Goal: Information Seeking & Learning: Learn about a topic

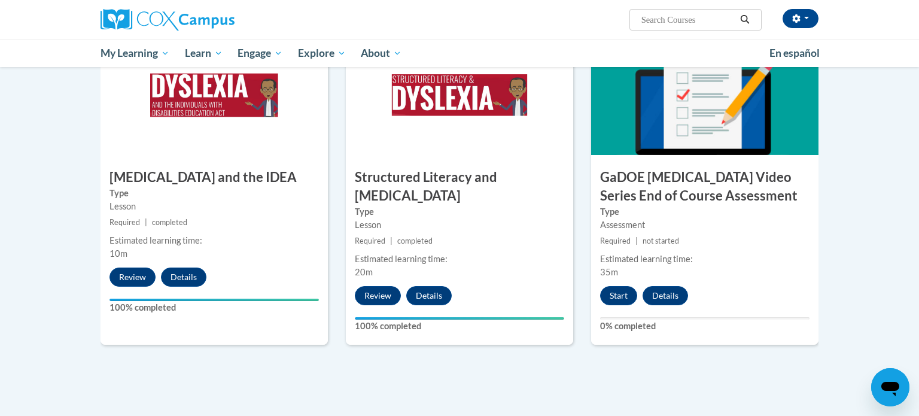
scroll to position [622, 0]
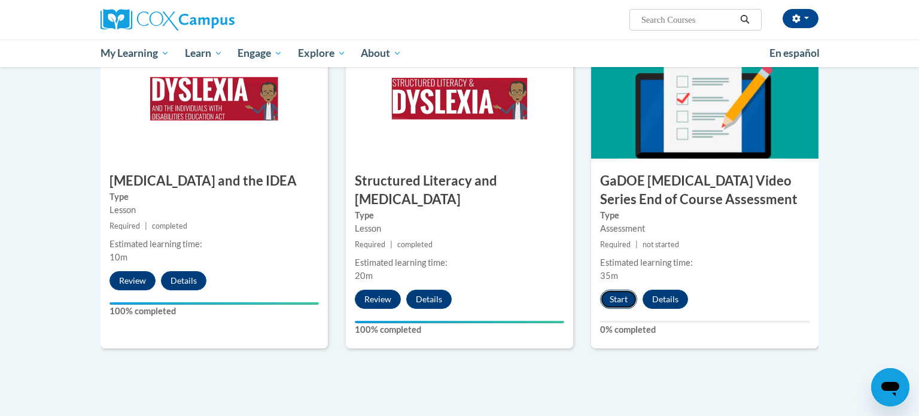
click at [626, 290] on button "Start" at bounding box center [618, 299] width 37 height 19
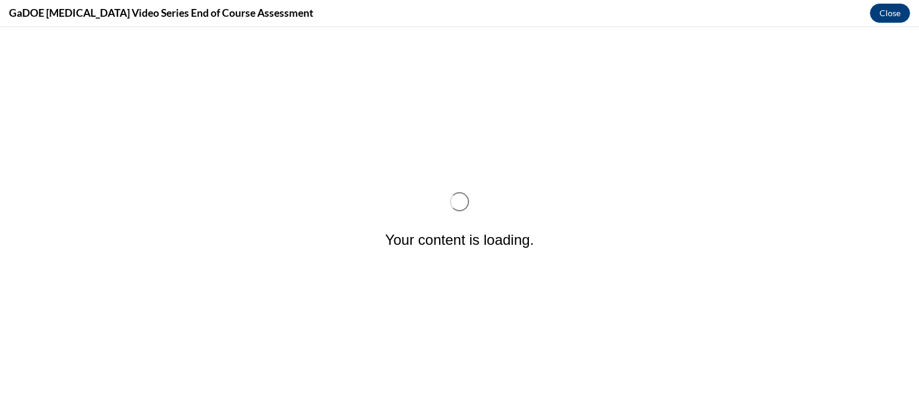
scroll to position [0, 0]
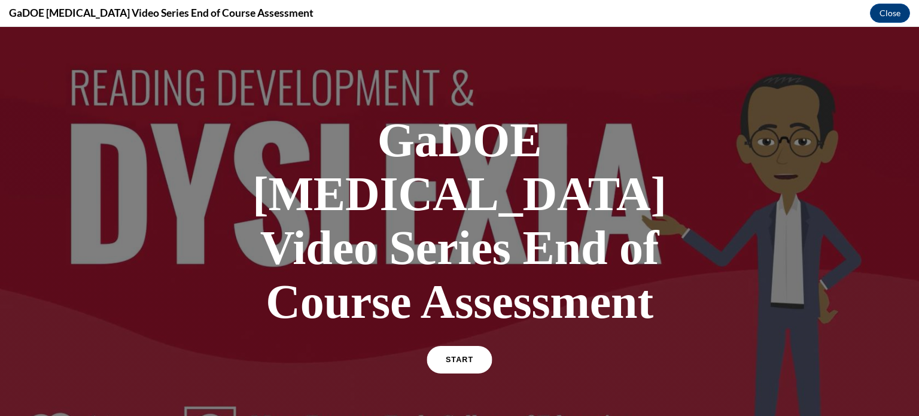
click at [467, 355] on span "START" at bounding box center [460, 359] width 28 height 9
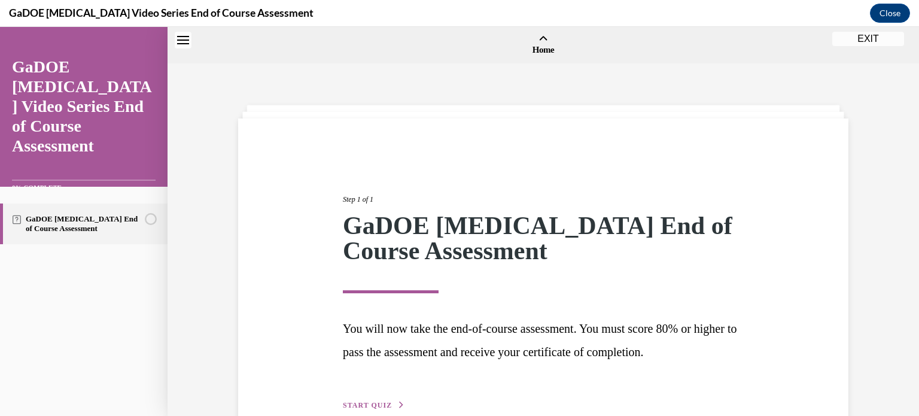
scroll to position [36, 0]
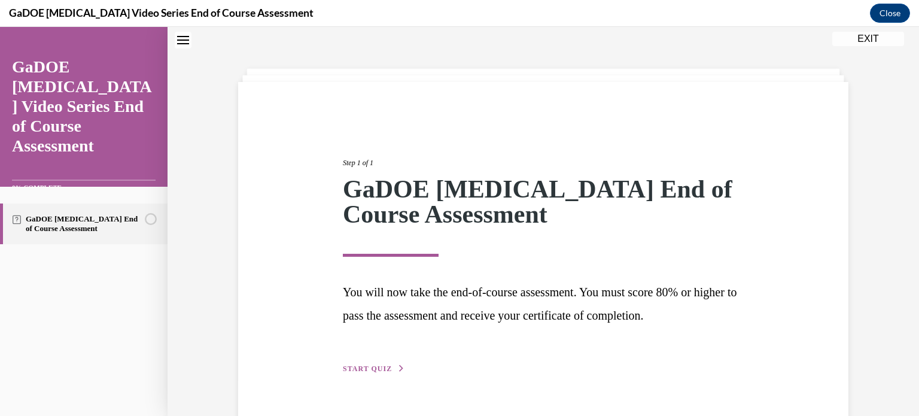
click at [373, 362] on div "Step 1 of 1 GaDOE Dyslexia End of Course Assessment You will now take the end-o…" at bounding box center [543, 252] width 419 height 245
click at [371, 370] on span "START QUIZ" at bounding box center [367, 368] width 49 height 8
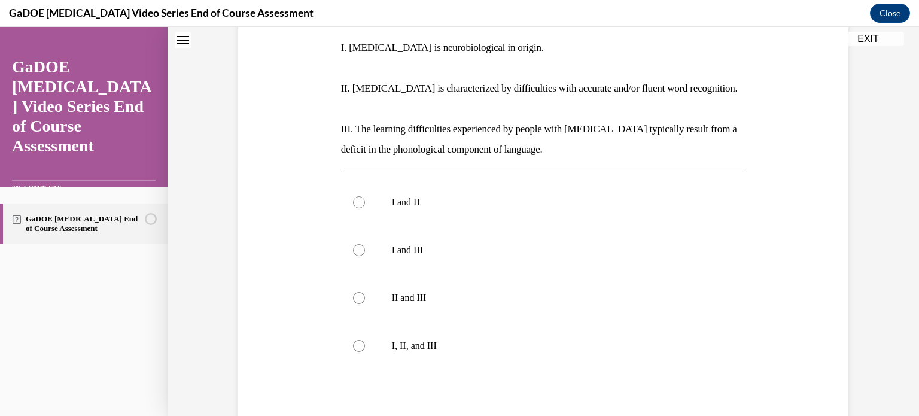
scroll to position [251, 0]
click at [358, 340] on div at bounding box center [359, 346] width 12 height 12
click at [358, 340] on input "I, II, and III" at bounding box center [359, 346] width 12 height 12
radio input "true"
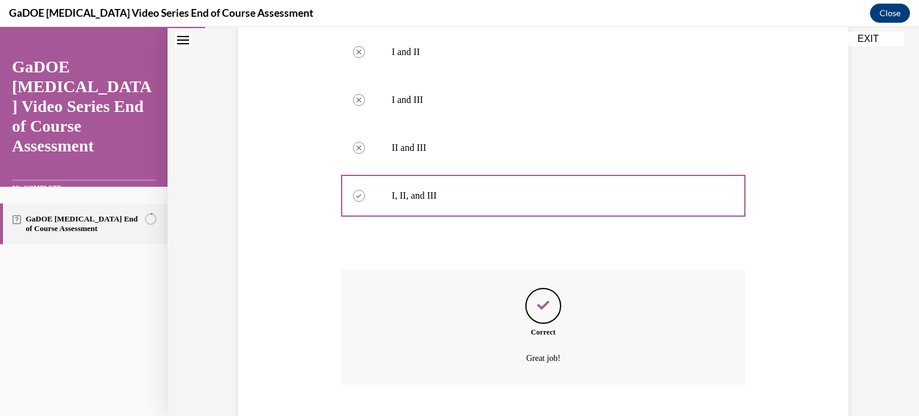
scroll to position [453, 0]
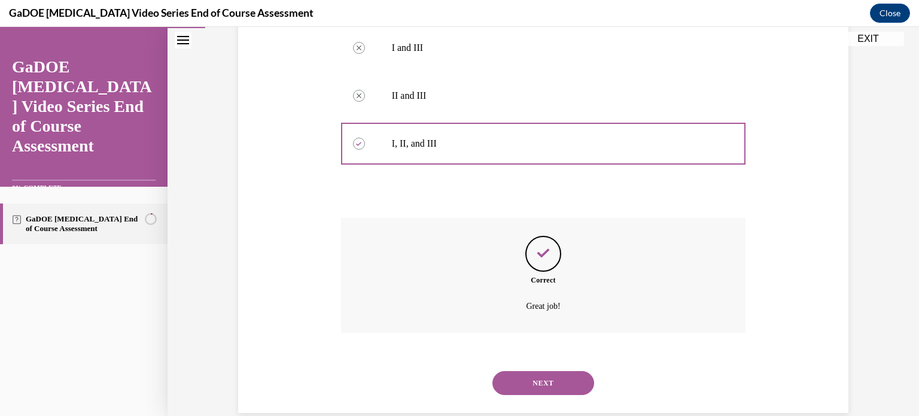
click at [550, 371] on button "NEXT" at bounding box center [543, 383] width 102 height 24
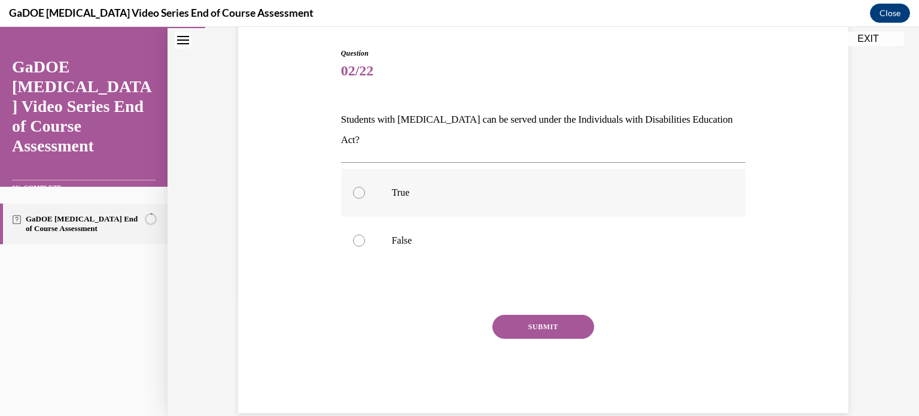
click at [355, 187] on div at bounding box center [359, 193] width 12 height 12
click at [355, 187] on input "True" at bounding box center [359, 193] width 12 height 12
radio input "true"
click at [562, 315] on button "SUBMIT" at bounding box center [543, 327] width 102 height 24
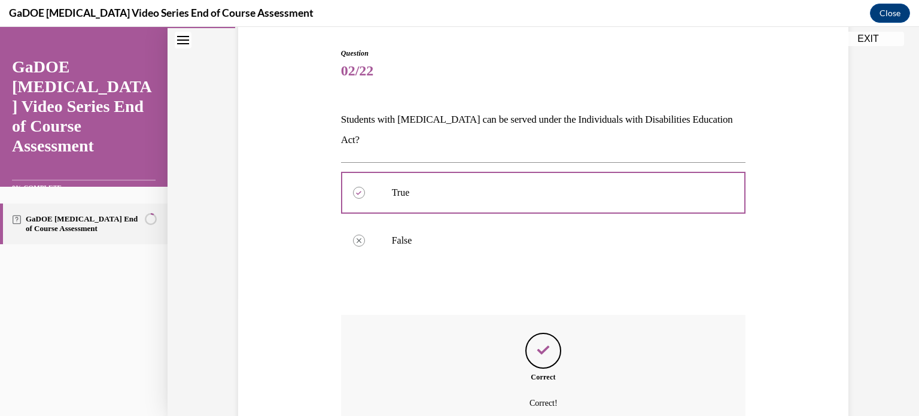
scroll to position [215, 0]
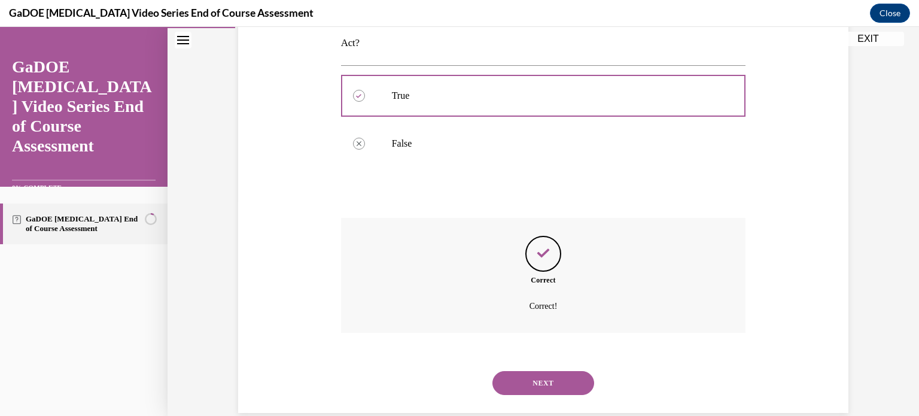
click at [555, 371] on button "NEXT" at bounding box center [543, 383] width 102 height 24
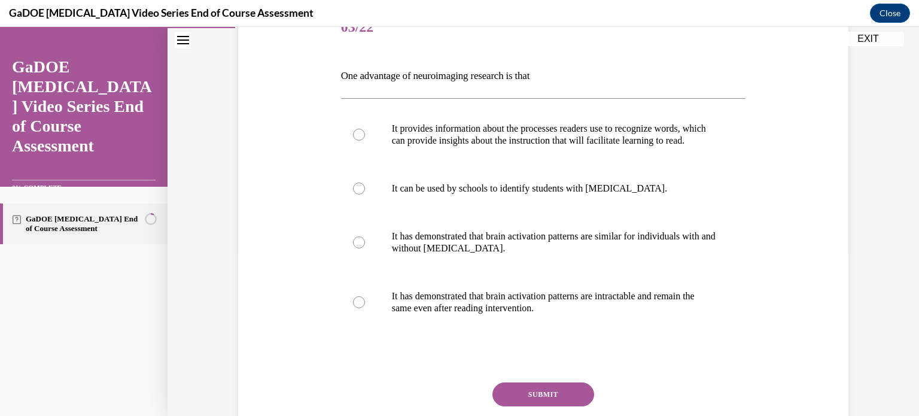
scroll to position [163, 0]
click at [357, 147] on label "It provides information about the processes readers use to recognize words, whi…" at bounding box center [543, 134] width 405 height 60
click at [357, 140] on input "It provides information about the processes readers use to recognize words, whi…" at bounding box center [359, 134] width 12 height 12
radio input "true"
click at [550, 401] on button "SUBMIT" at bounding box center [543, 394] width 102 height 24
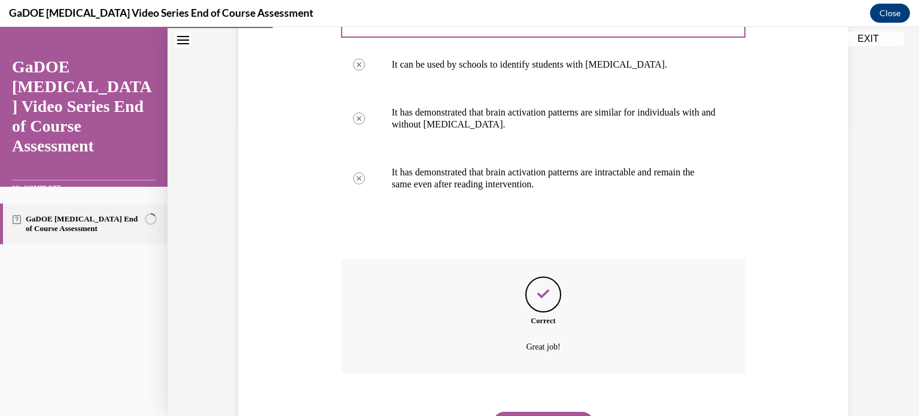
scroll to position [359, 0]
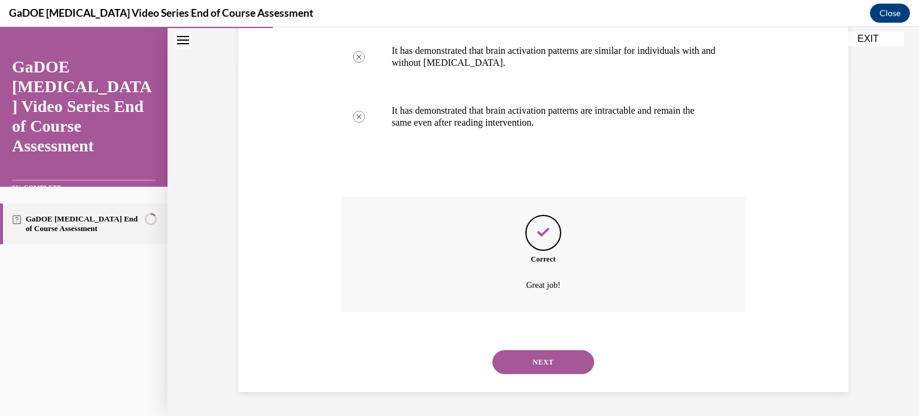
click at [547, 371] on button "NEXT" at bounding box center [543, 362] width 102 height 24
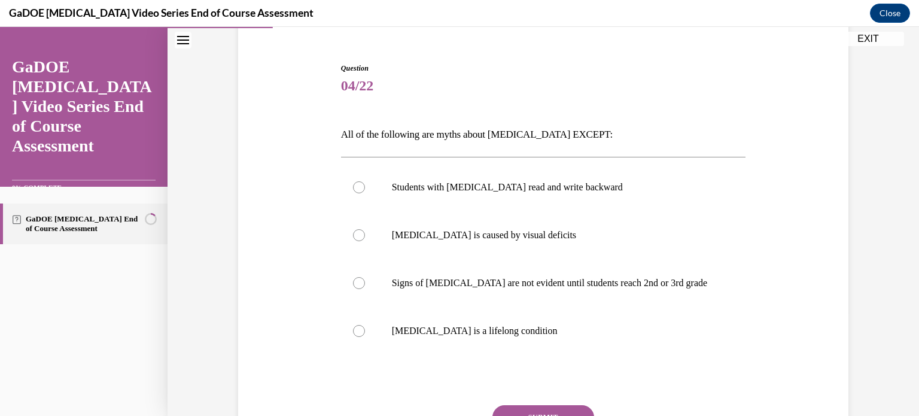
scroll to position [104, 0]
click at [359, 331] on div at bounding box center [359, 330] width 12 height 12
click at [359, 331] on input "Dyslexia is a lifelong condition" at bounding box center [359, 330] width 12 height 12
radio input "true"
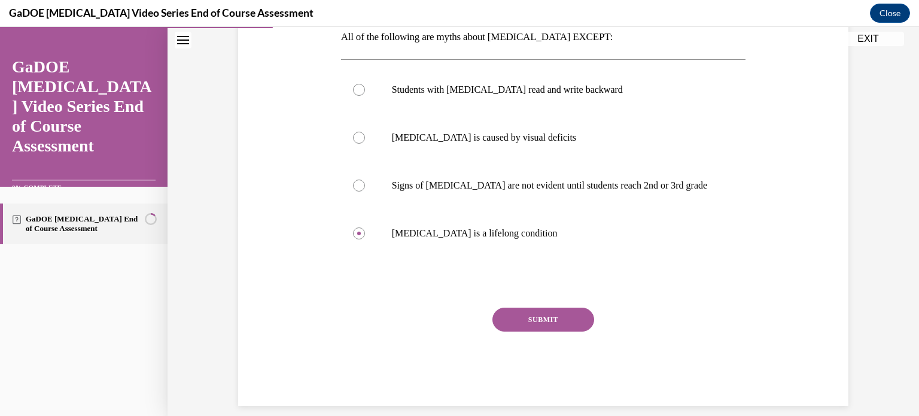
click at [563, 324] on button "SUBMIT" at bounding box center [543, 320] width 102 height 24
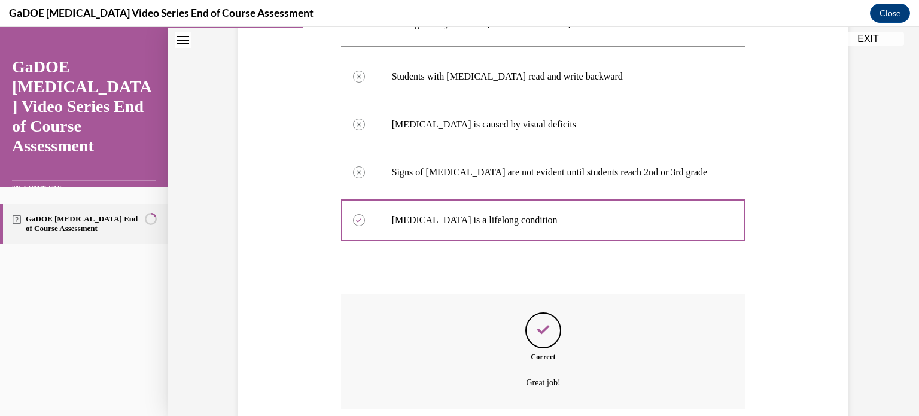
scroll to position [311, 0]
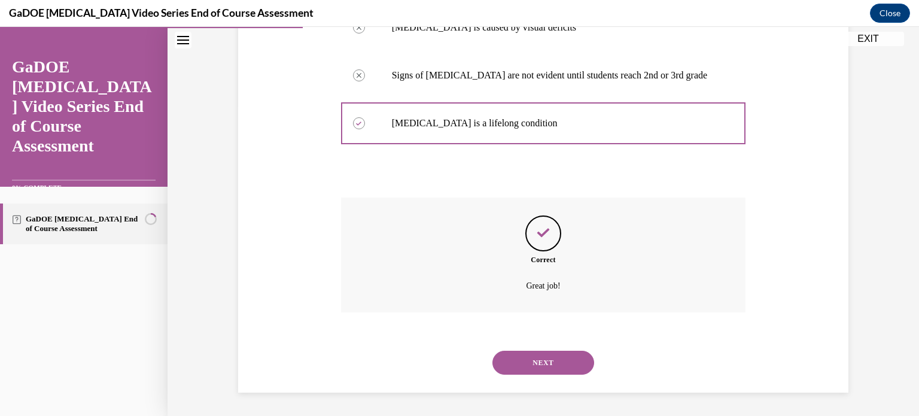
click at [543, 363] on button "NEXT" at bounding box center [543, 363] width 102 height 24
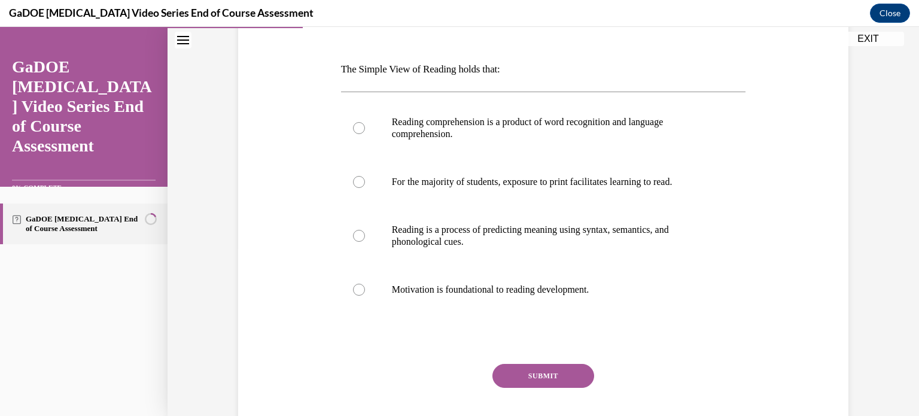
scroll to position [169, 0]
click at [359, 232] on div at bounding box center [359, 236] width 12 height 12
click at [359, 232] on input "Reading is a process of predicting meaning using syntax, semantics, and phonolo…" at bounding box center [359, 236] width 12 height 12
radio input "true"
click at [582, 376] on button "SUBMIT" at bounding box center [543, 376] width 102 height 24
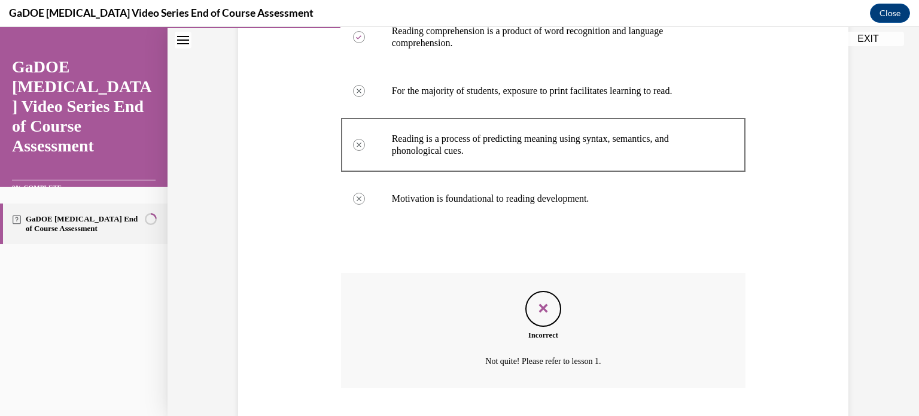
scroll to position [335, 0]
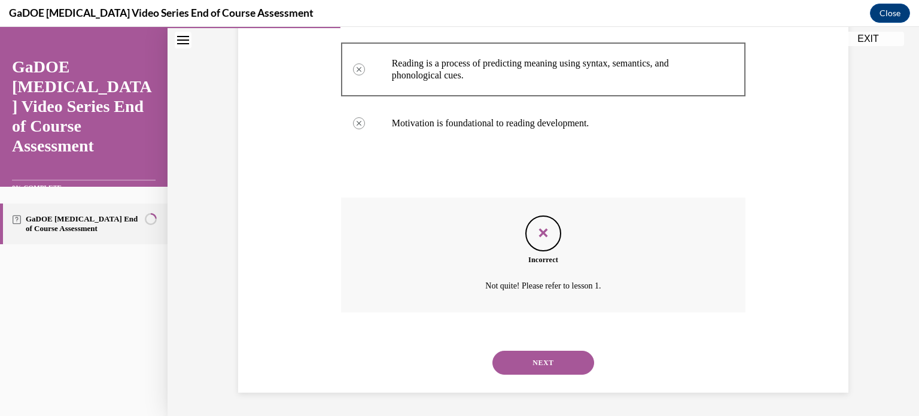
click at [552, 370] on button "NEXT" at bounding box center [543, 363] width 102 height 24
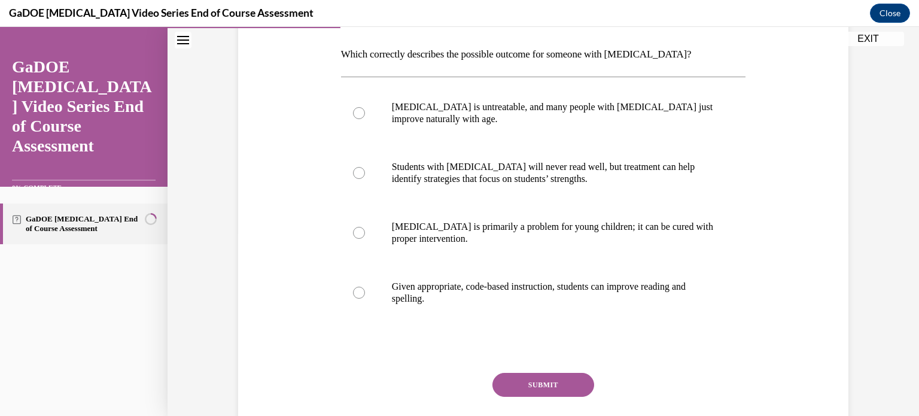
scroll to position [184, 0]
click at [361, 293] on div at bounding box center [359, 292] width 12 height 12
click at [361, 293] on input "Given appropriate, code-based instruction, students can improve reading and spe…" at bounding box center [359, 292] width 12 height 12
radio input "true"
click at [581, 392] on button "SUBMIT" at bounding box center [543, 384] width 102 height 24
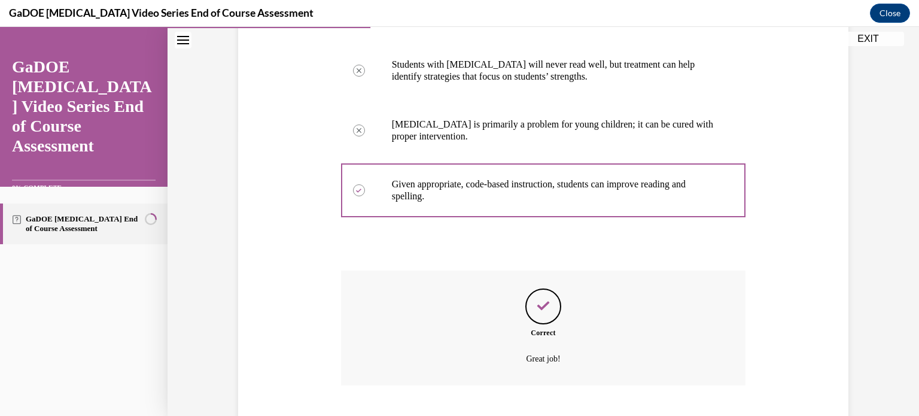
scroll to position [359, 0]
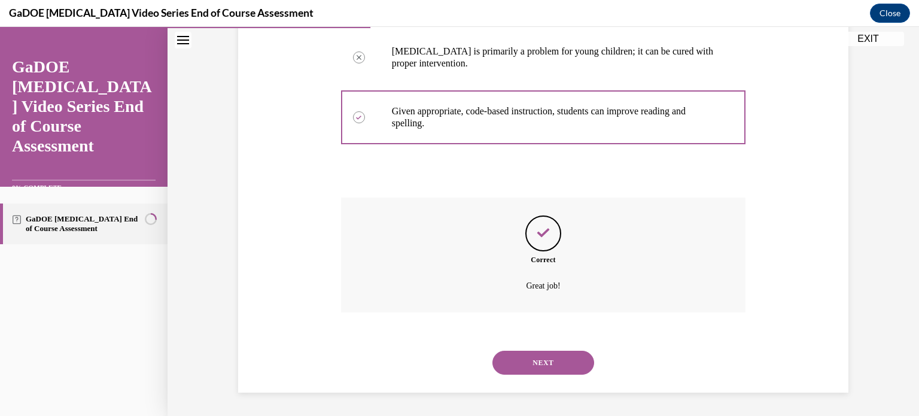
click at [541, 360] on button "NEXT" at bounding box center [543, 363] width 102 height 24
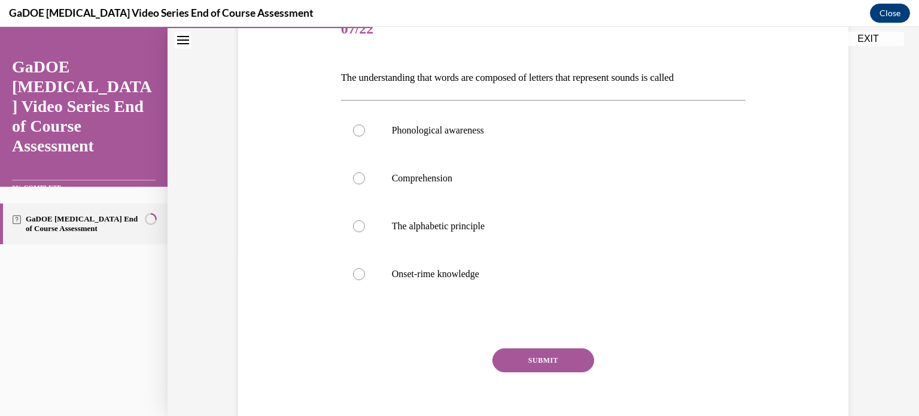
scroll to position [161, 0]
click at [359, 129] on div at bounding box center [359, 130] width 12 height 12
click at [359, 129] on input "Phonological awareness" at bounding box center [359, 130] width 12 height 12
radio input "true"
click at [510, 361] on button "SUBMIT" at bounding box center [543, 360] width 102 height 24
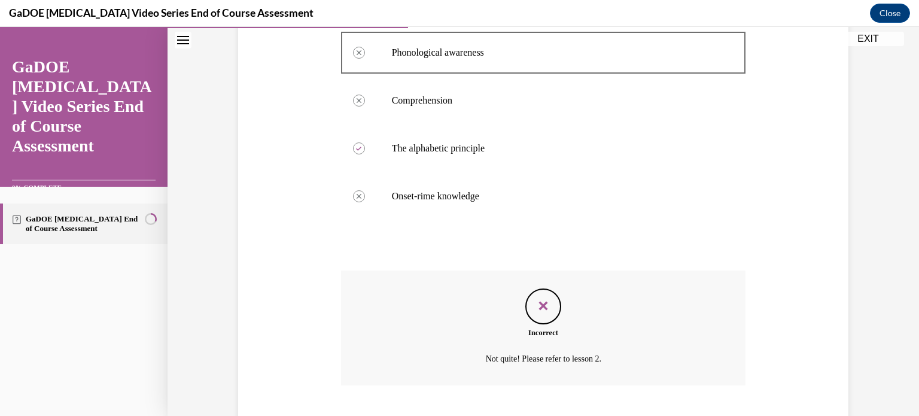
scroll to position [311, 0]
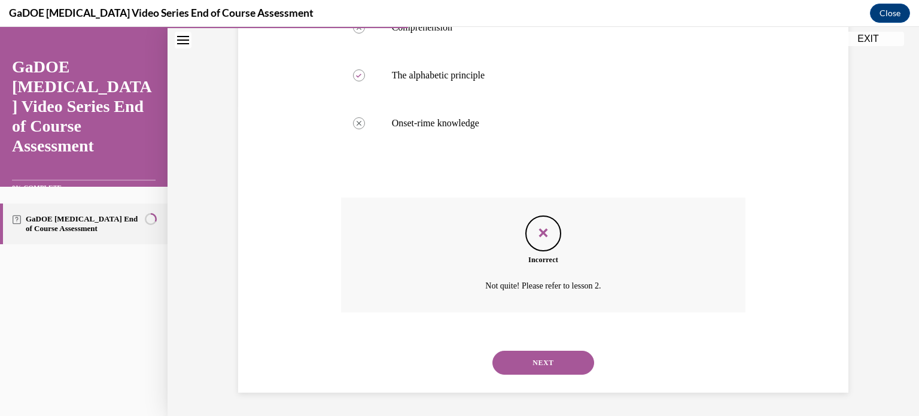
click at [525, 365] on button "NEXT" at bounding box center [543, 363] width 102 height 24
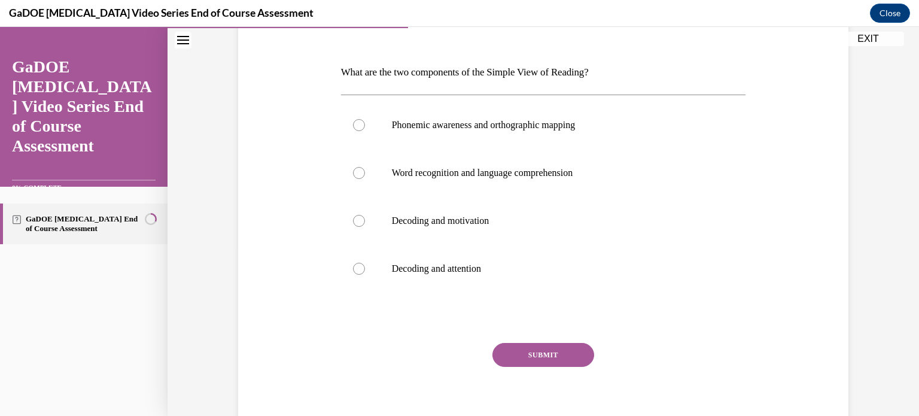
scroll to position [171, 0]
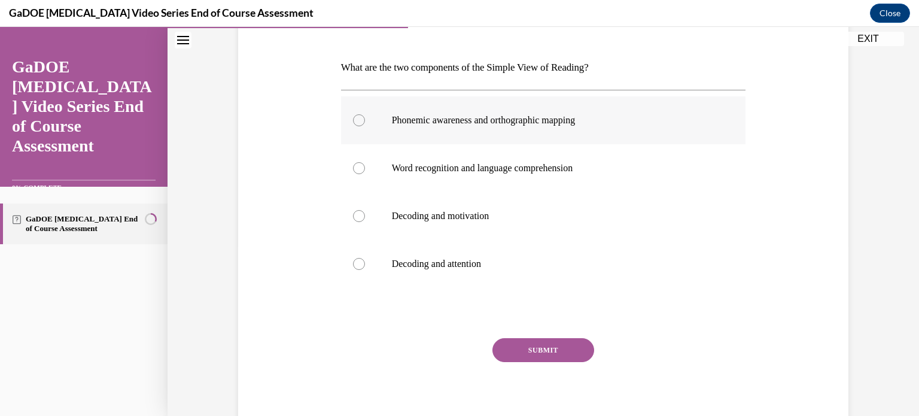
click at [361, 129] on label "Phonemic awareness and orthographic mapping" at bounding box center [543, 120] width 405 height 48
click at [361, 126] on input "Phonemic awareness and orthographic mapping" at bounding box center [359, 120] width 12 height 12
radio input "true"
click at [534, 348] on button "SUBMIT" at bounding box center [543, 350] width 102 height 24
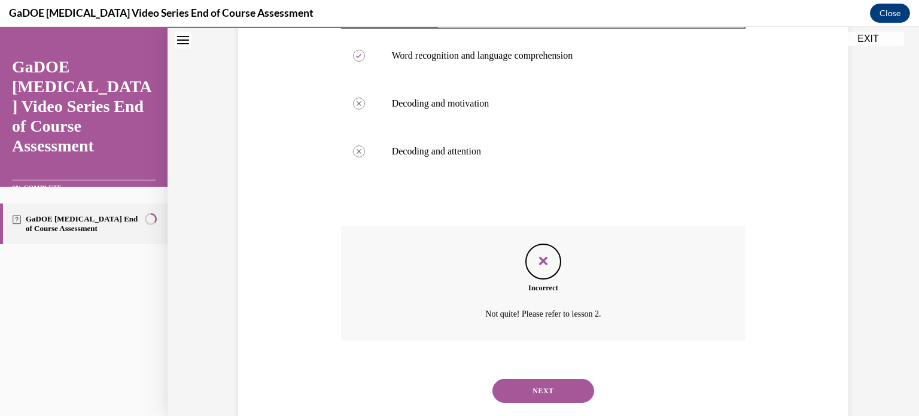
scroll to position [311, 0]
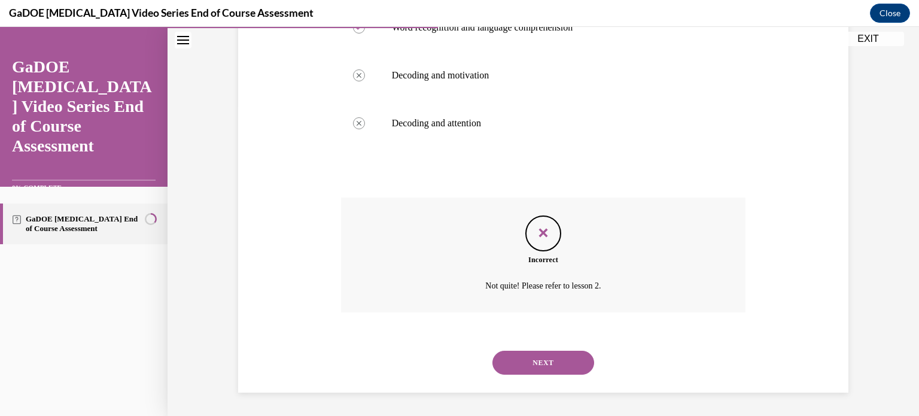
click at [532, 357] on button "NEXT" at bounding box center [543, 363] width 102 height 24
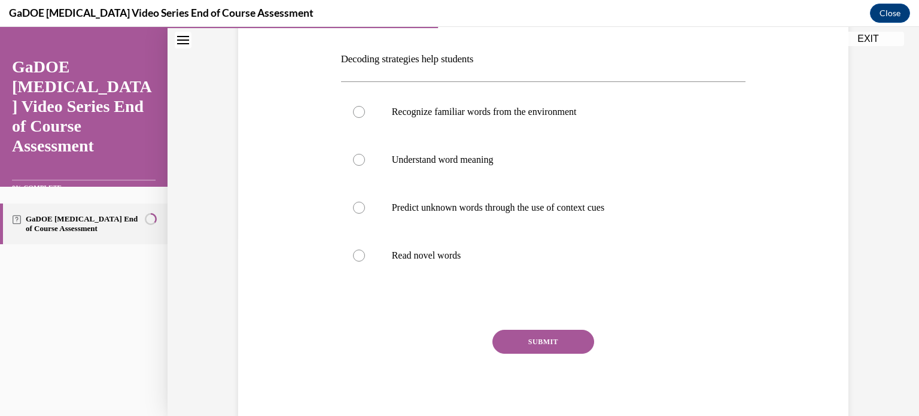
scroll to position [183, 0]
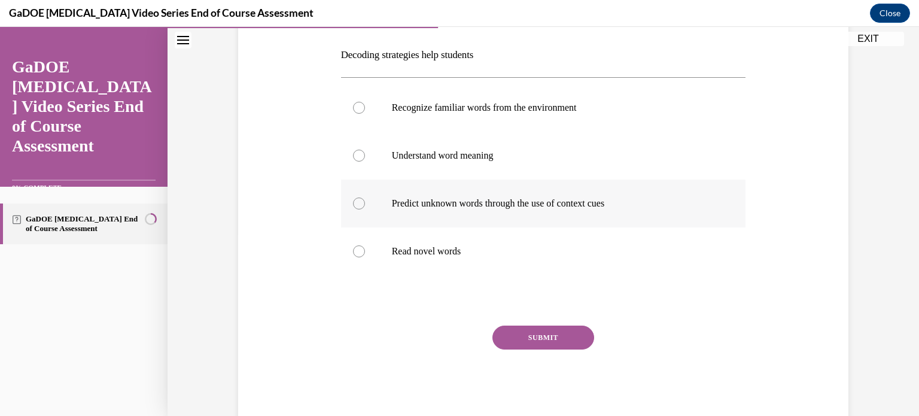
click at [365, 202] on label "Predict unknown words through the use of context cues" at bounding box center [543, 203] width 405 height 48
click at [365, 202] on input "Predict unknown words through the use of context cues" at bounding box center [359, 203] width 12 height 12
radio input "true"
click at [567, 346] on button "SUBMIT" at bounding box center [543, 337] width 102 height 24
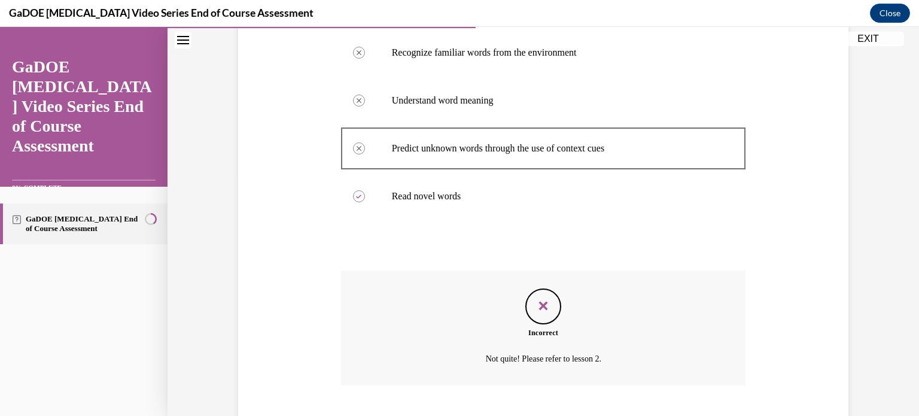
scroll to position [311, 0]
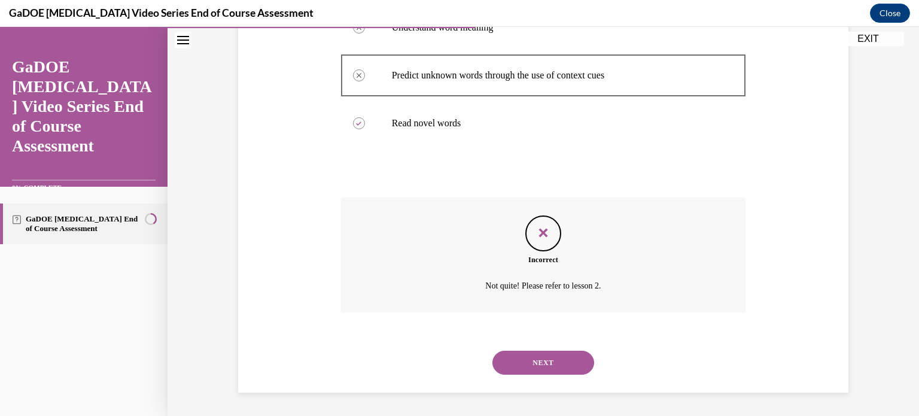
click at [564, 356] on button "NEXT" at bounding box center [543, 363] width 102 height 24
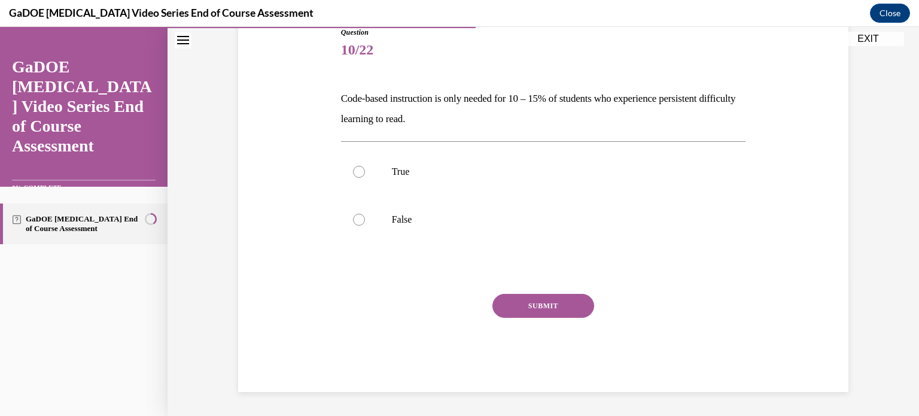
scroll to position [132, 0]
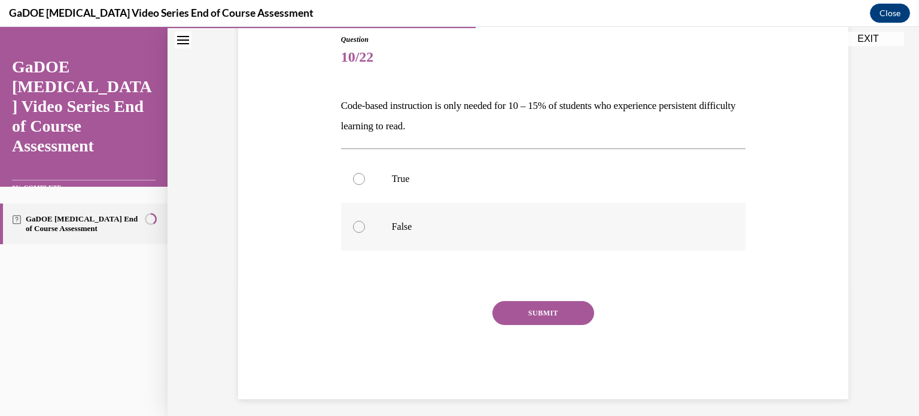
click at [361, 224] on div at bounding box center [359, 227] width 12 height 12
click at [361, 224] on input "False" at bounding box center [359, 227] width 12 height 12
radio input "true"
click at [538, 319] on button "SUBMIT" at bounding box center [543, 313] width 102 height 24
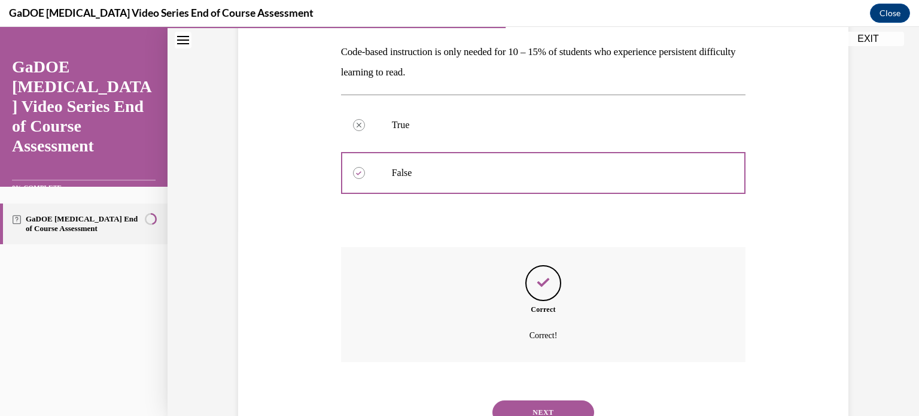
scroll to position [236, 0]
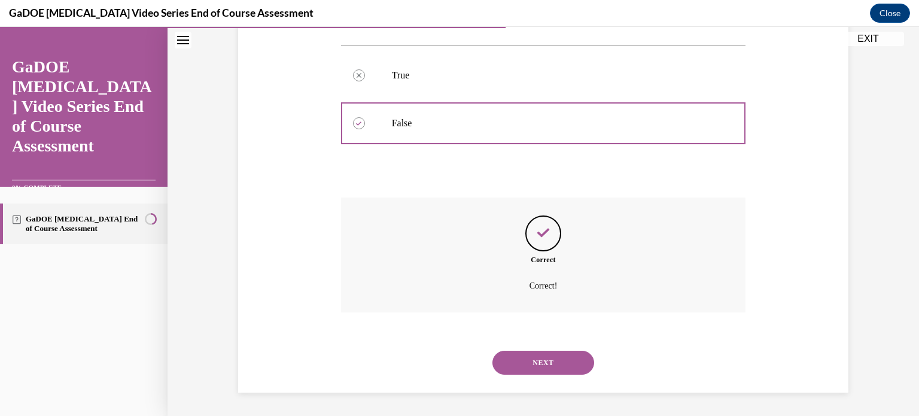
click at [546, 355] on button "NEXT" at bounding box center [543, 363] width 102 height 24
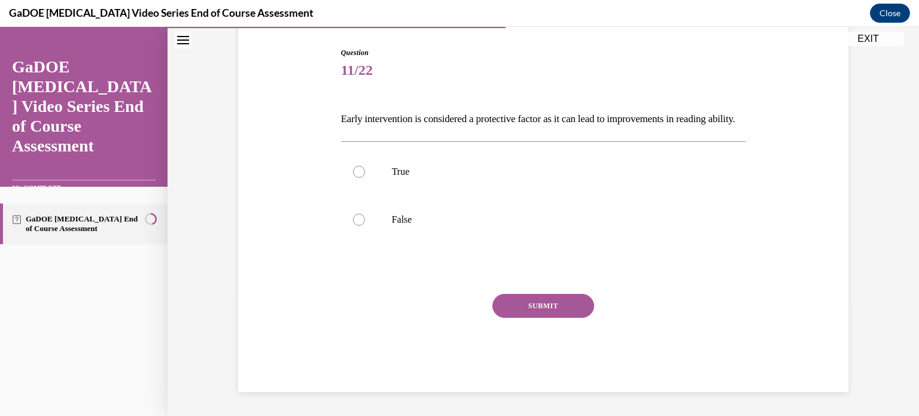
scroll to position [132, 0]
click at [358, 178] on div at bounding box center [359, 172] width 12 height 12
click at [358, 178] on input "True" at bounding box center [359, 172] width 12 height 12
radio input "true"
click at [572, 311] on button "SUBMIT" at bounding box center [543, 306] width 102 height 24
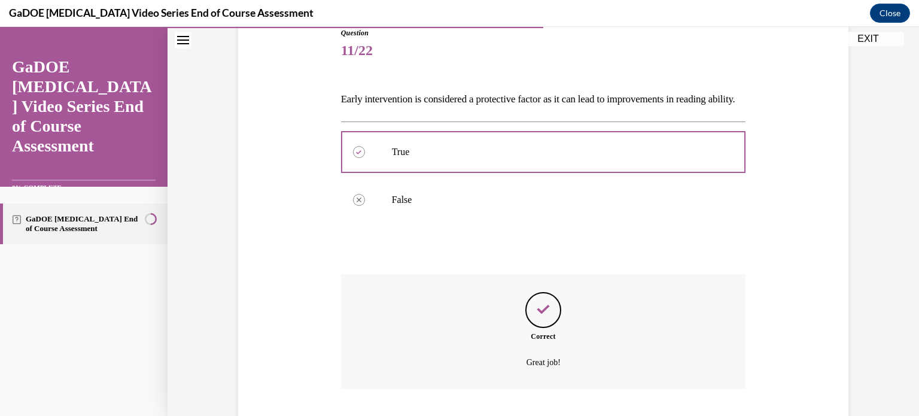
scroll to position [236, 0]
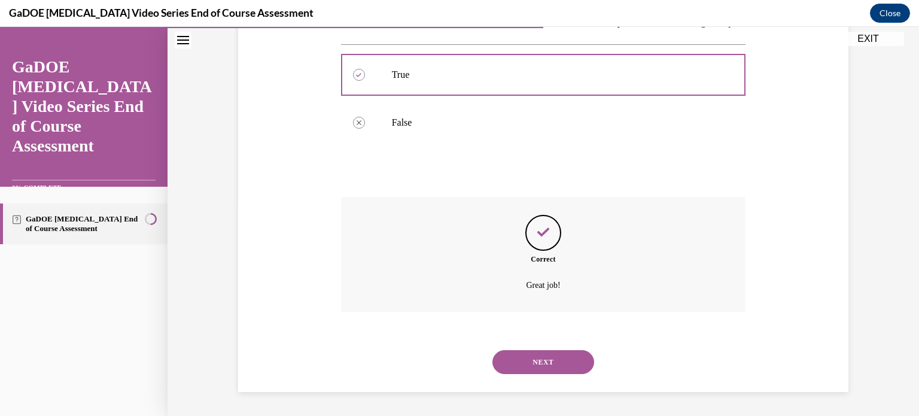
click at [549, 363] on button "NEXT" at bounding box center [543, 362] width 102 height 24
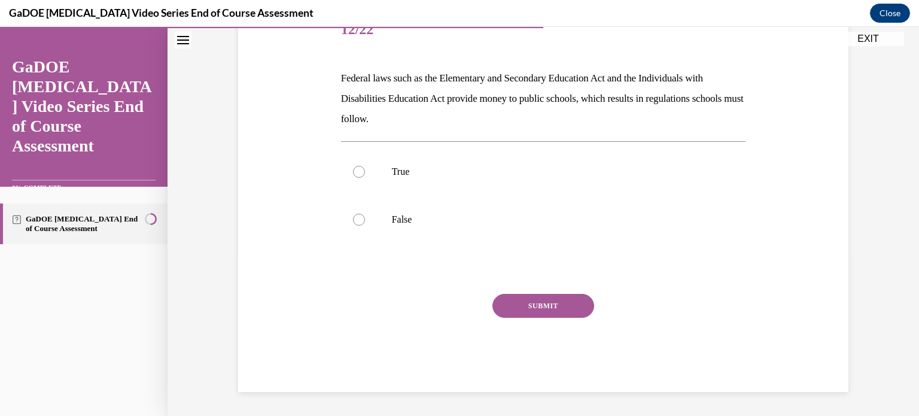
scroll to position [133, 0]
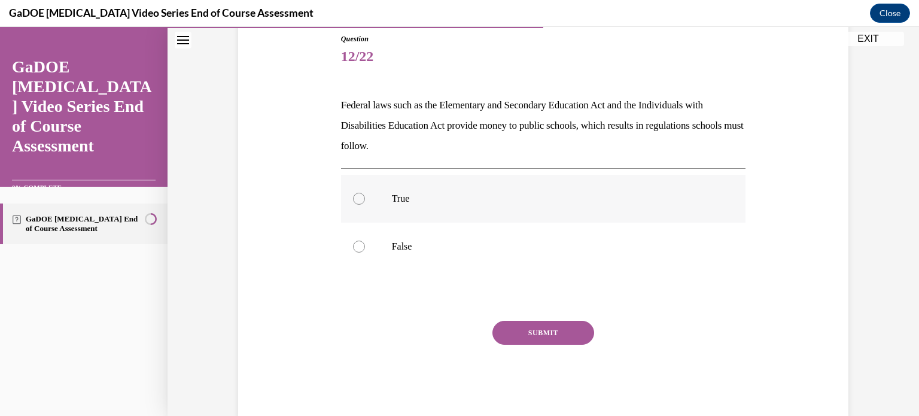
click at [356, 202] on div at bounding box center [359, 199] width 12 height 12
click at [356, 202] on input "True" at bounding box center [359, 199] width 12 height 12
radio input "true"
click at [577, 340] on button "SUBMIT" at bounding box center [543, 333] width 102 height 24
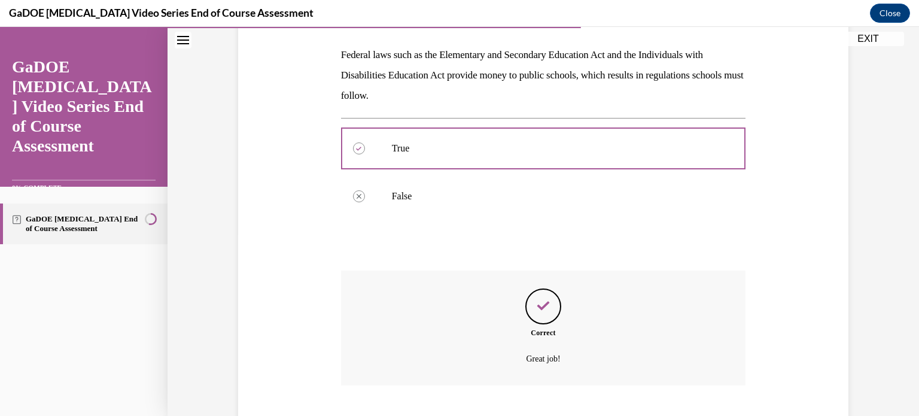
scroll to position [256, 0]
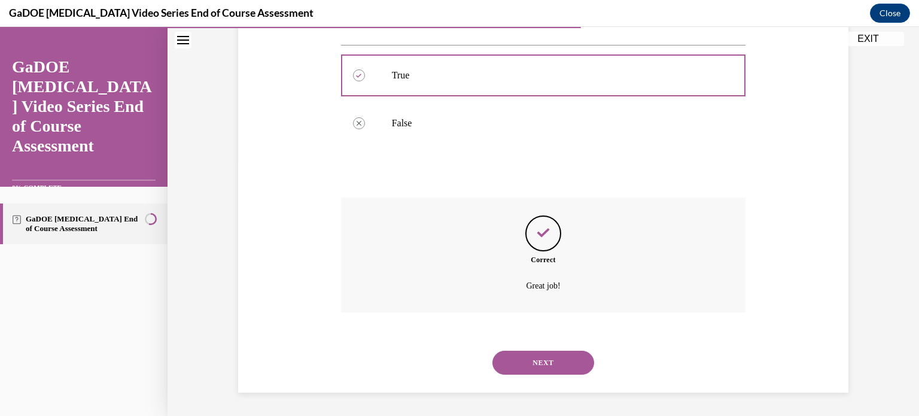
click at [540, 360] on button "NEXT" at bounding box center [543, 363] width 102 height 24
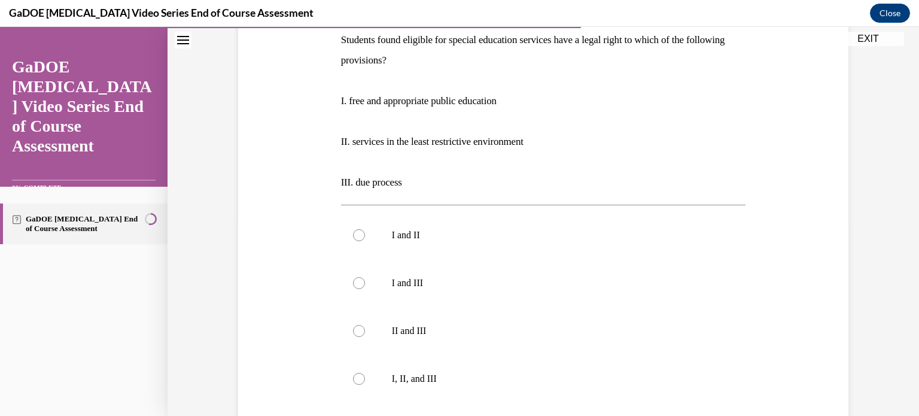
scroll to position [273, 0]
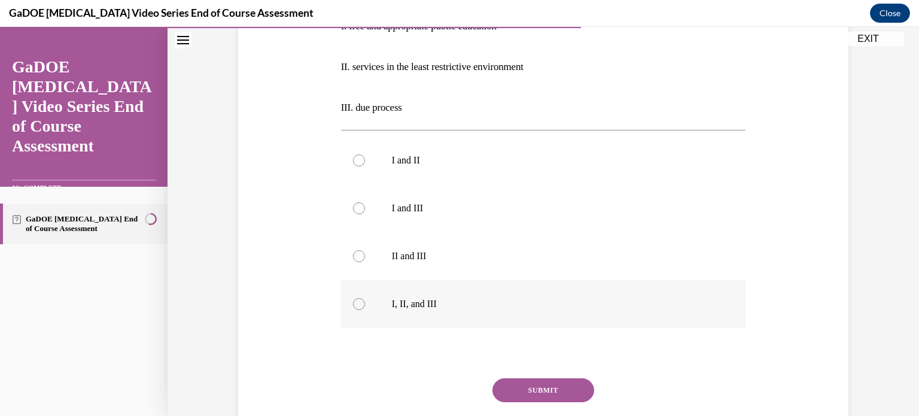
click at [351, 302] on label "I, II, and III" at bounding box center [543, 304] width 405 height 48
click at [353, 302] on input "I, II, and III" at bounding box center [359, 304] width 12 height 12
radio input "true"
click at [562, 394] on button "SUBMIT" at bounding box center [543, 390] width 102 height 24
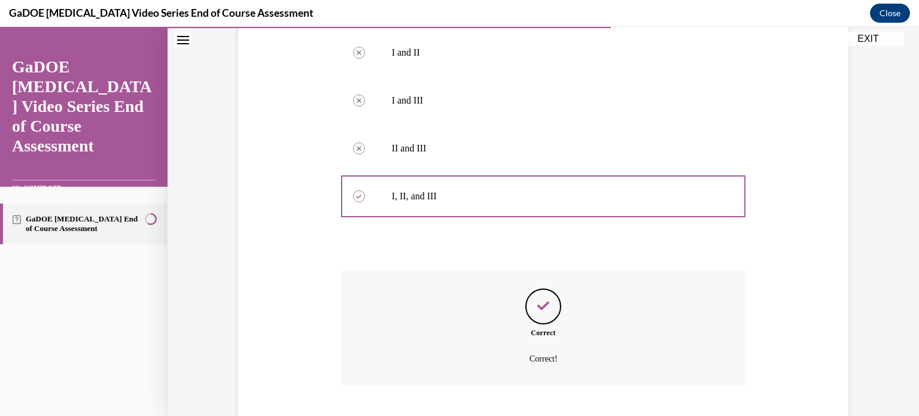
scroll to position [453, 0]
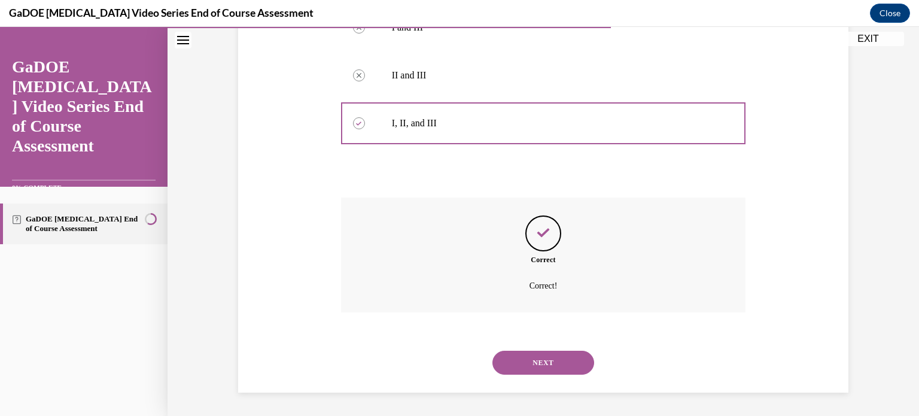
click at [530, 360] on button "NEXT" at bounding box center [543, 363] width 102 height 24
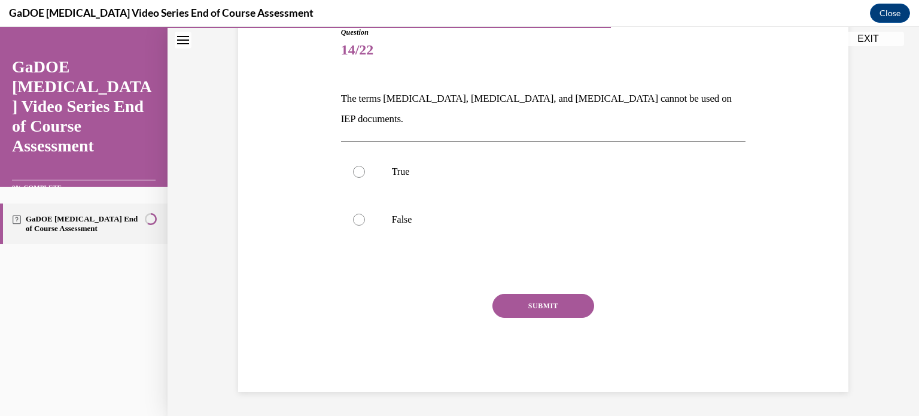
scroll to position [118, 0]
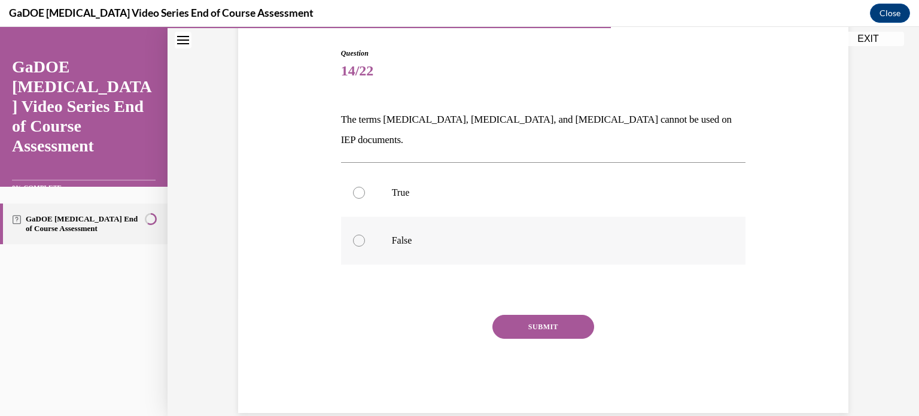
click at [357, 235] on div at bounding box center [359, 241] width 12 height 12
click at [357, 235] on input "False" at bounding box center [359, 241] width 12 height 12
radio input "true"
click at [550, 315] on button "SUBMIT" at bounding box center [543, 327] width 102 height 24
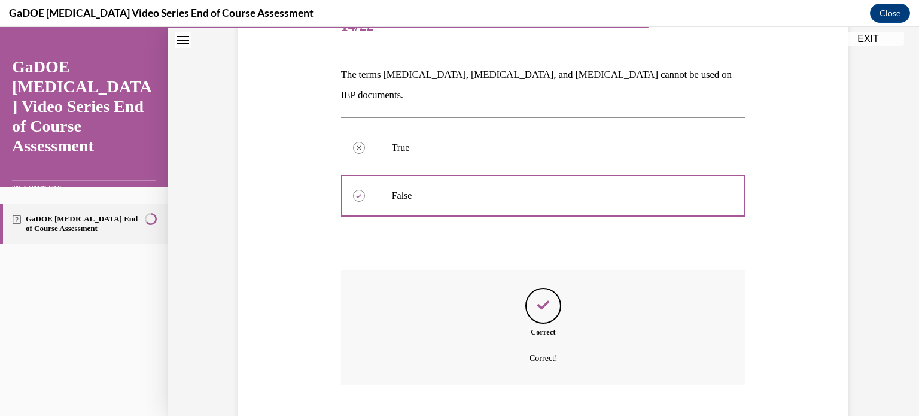
scroll to position [215, 0]
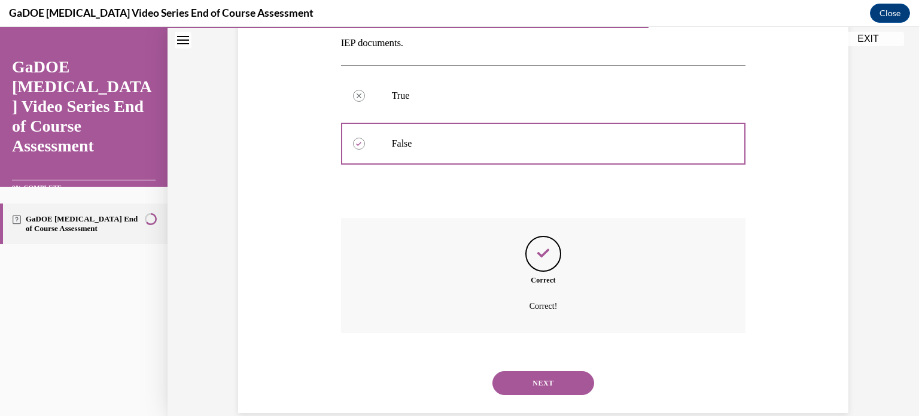
click at [542, 371] on button "NEXT" at bounding box center [543, 383] width 102 height 24
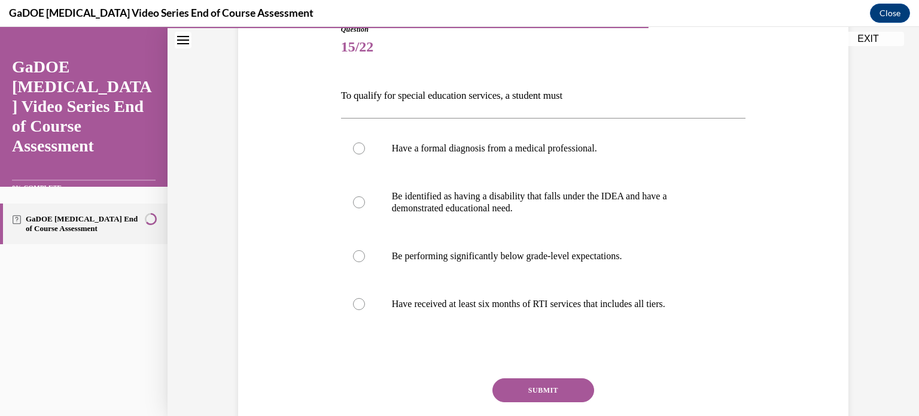
scroll to position [141, 0]
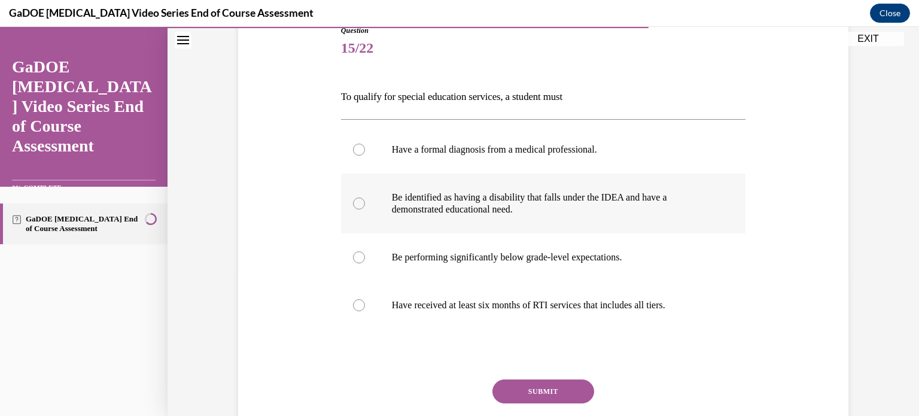
click at [362, 204] on div at bounding box center [359, 203] width 12 height 12
click at [362, 204] on input "Be identified as having a disability that falls under the IDEA and have a demon…" at bounding box center [359, 203] width 12 height 12
radio input "true"
click at [543, 397] on button "SUBMIT" at bounding box center [543, 391] width 102 height 24
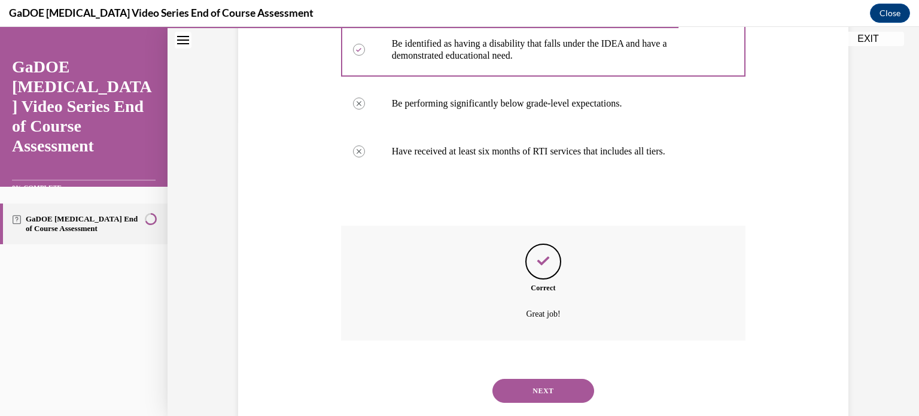
scroll to position [323, 0]
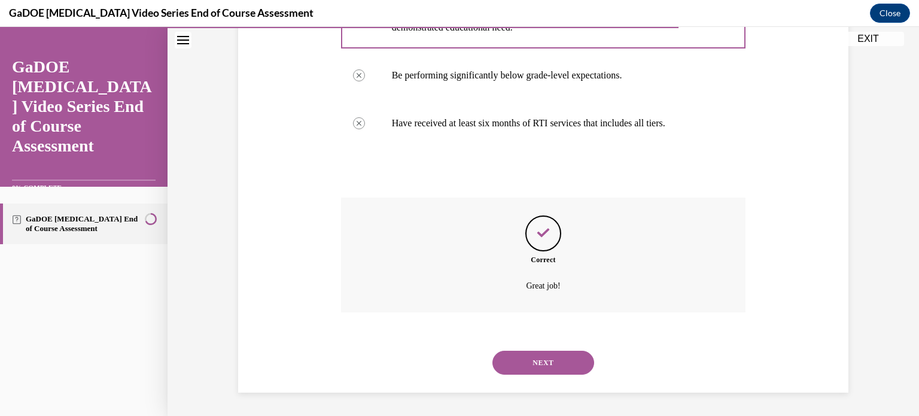
click at [541, 366] on button "NEXT" at bounding box center [543, 363] width 102 height 24
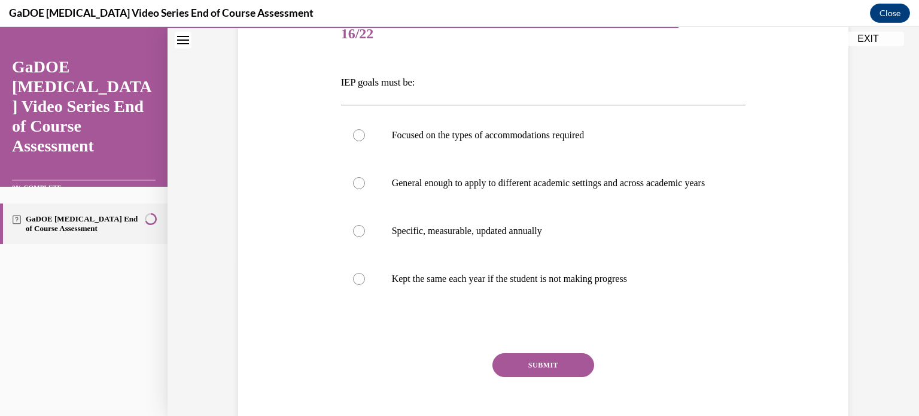
scroll to position [160, 0]
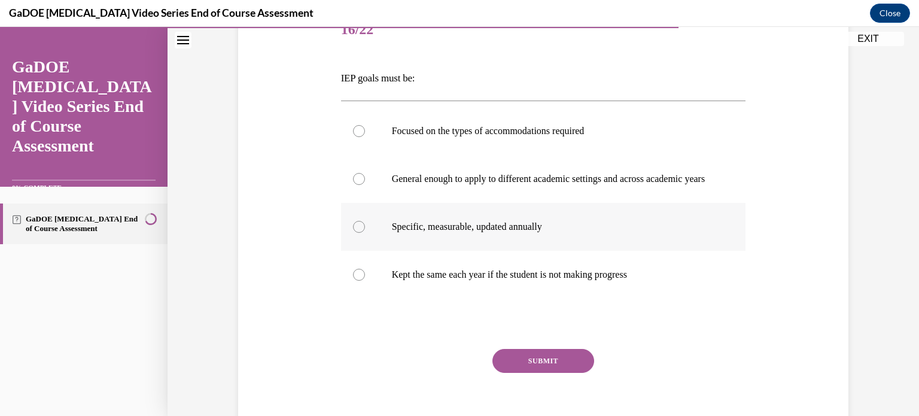
click at [360, 233] on div at bounding box center [359, 227] width 12 height 12
click at [360, 233] on input "Specific, measurable, updated annually" at bounding box center [359, 227] width 12 height 12
radio input "true"
click at [525, 370] on button "SUBMIT" at bounding box center [543, 361] width 102 height 24
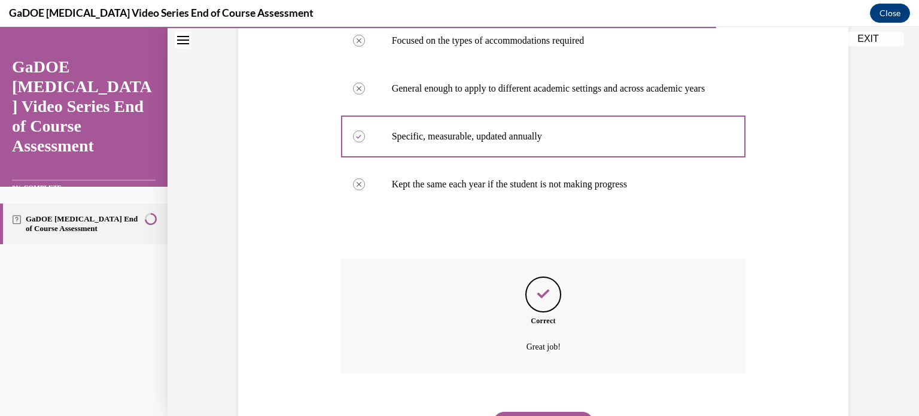
scroll to position [323, 0]
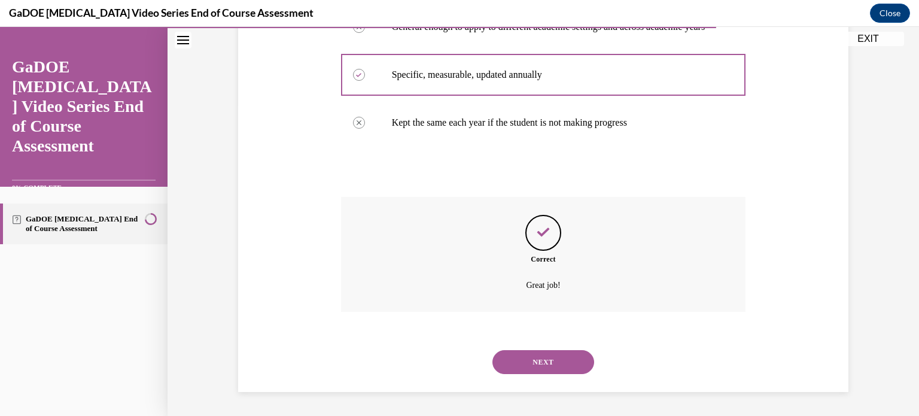
click at [533, 364] on button "NEXT" at bounding box center [543, 362] width 102 height 24
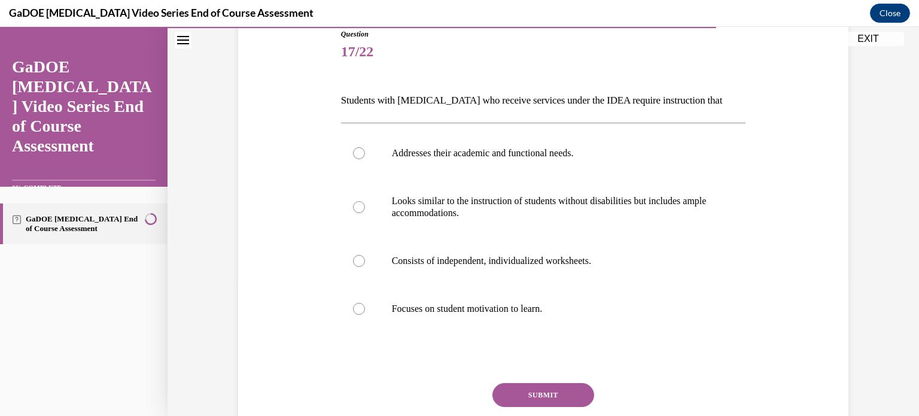
scroll to position [137, 0]
click at [353, 156] on div at bounding box center [359, 154] width 12 height 12
click at [353, 156] on input "Addresses their academic and functional needs." at bounding box center [359, 154] width 12 height 12
radio input "true"
click at [562, 400] on button "SUBMIT" at bounding box center [543, 395] width 102 height 24
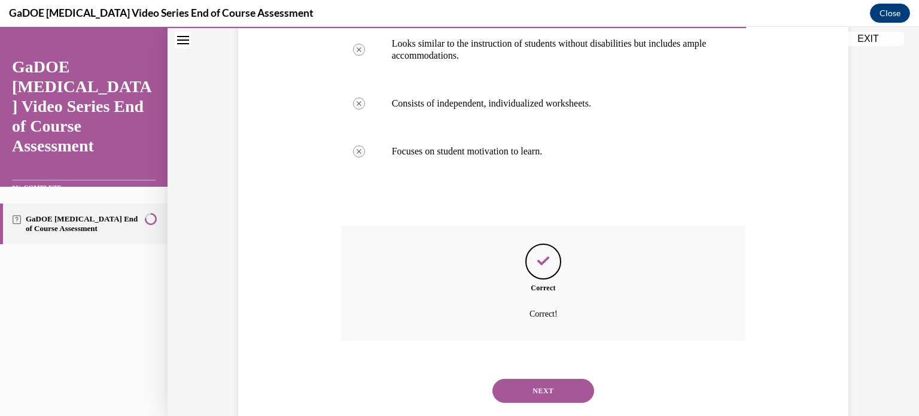
scroll to position [323, 0]
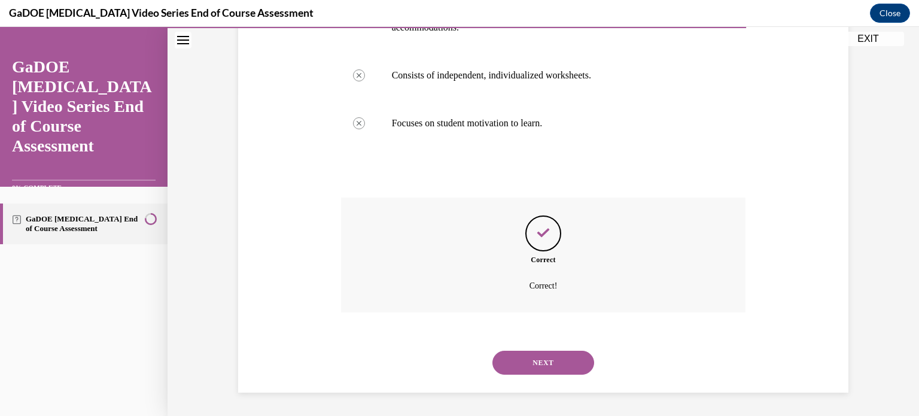
click at [553, 357] on button "NEXT" at bounding box center [543, 363] width 102 height 24
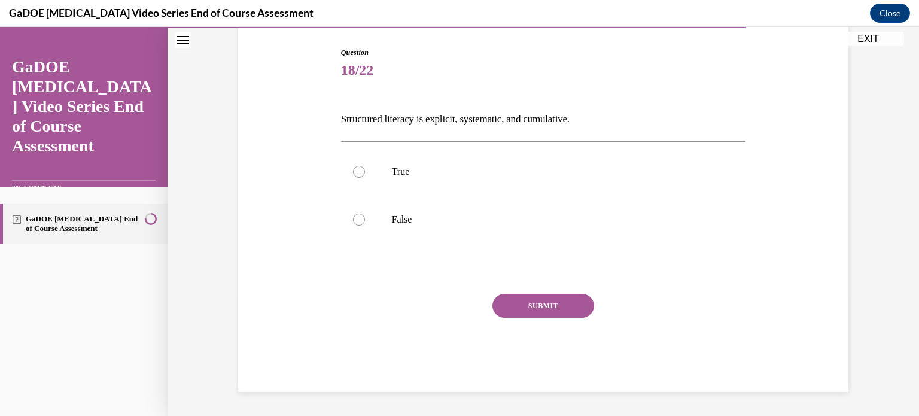
scroll to position [118, 0]
click at [360, 171] on div at bounding box center [359, 172] width 12 height 12
click at [360, 171] on input "True" at bounding box center [359, 172] width 12 height 12
radio input "true"
click at [539, 302] on button "SUBMIT" at bounding box center [543, 306] width 102 height 24
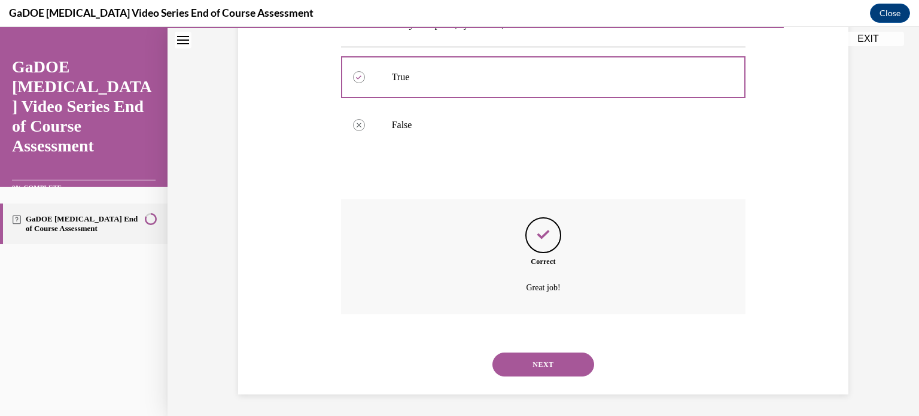
scroll to position [215, 0]
click at [544, 356] on button "NEXT" at bounding box center [543, 363] width 102 height 24
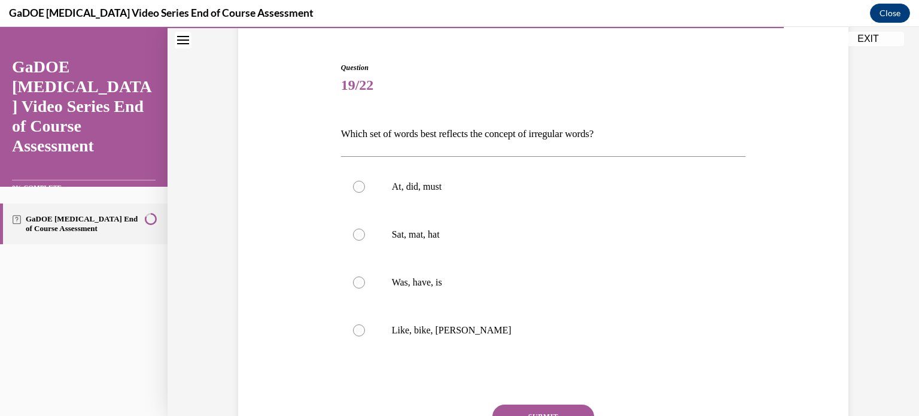
scroll to position [133, 0]
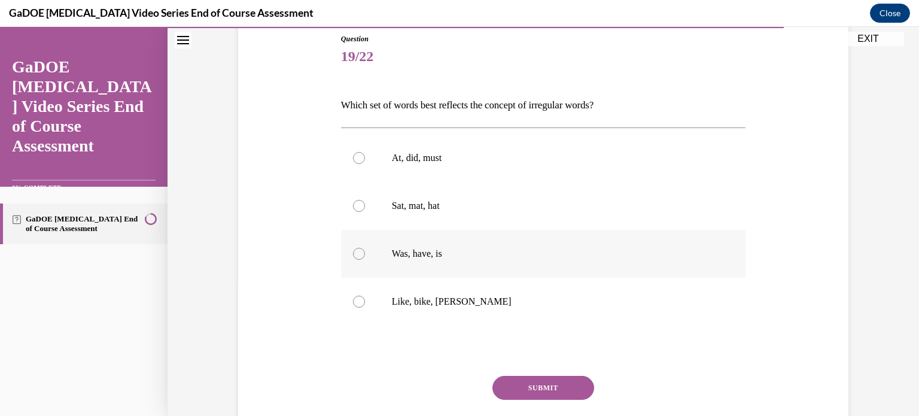
click at [358, 248] on div at bounding box center [359, 254] width 12 height 12
click at [358, 248] on input "Was, have, is" at bounding box center [359, 254] width 12 height 12
radio input "true"
click at [565, 377] on button "SUBMIT" at bounding box center [543, 388] width 102 height 24
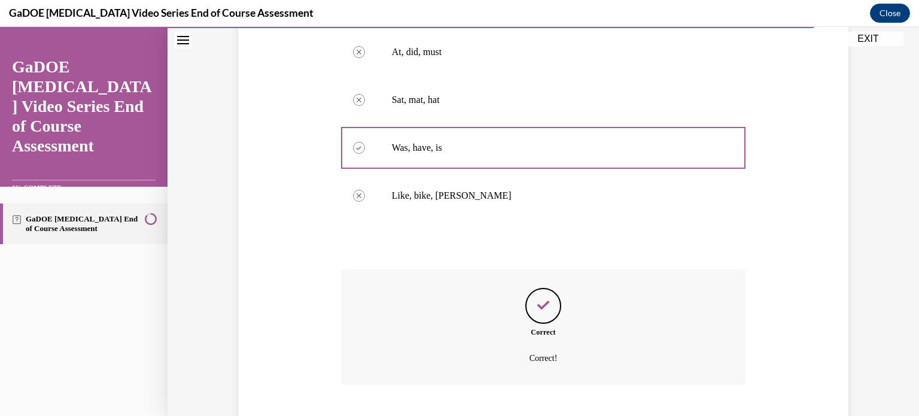
scroll to position [311, 0]
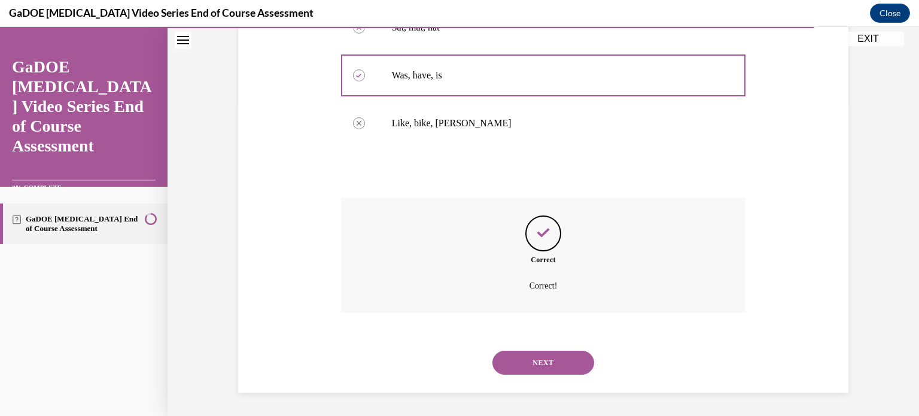
click at [560, 371] on button "NEXT" at bounding box center [543, 363] width 102 height 24
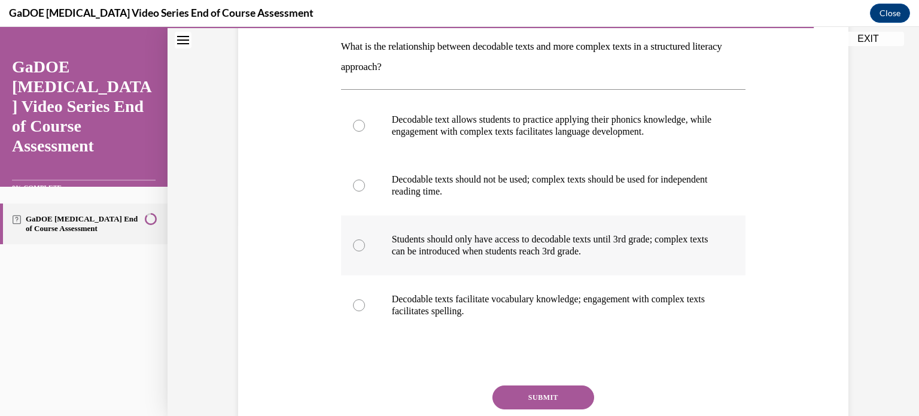
scroll to position [191, 0]
click at [363, 120] on label "Decodable text allows students to practice applying their phonics knowledge, wh…" at bounding box center [543, 126] width 405 height 60
click at [363, 120] on input "Decodable text allows students to practice applying their phonics knowledge, wh…" at bounding box center [359, 126] width 12 height 12
radio input "true"
click at [543, 391] on button "SUBMIT" at bounding box center [543, 397] width 102 height 24
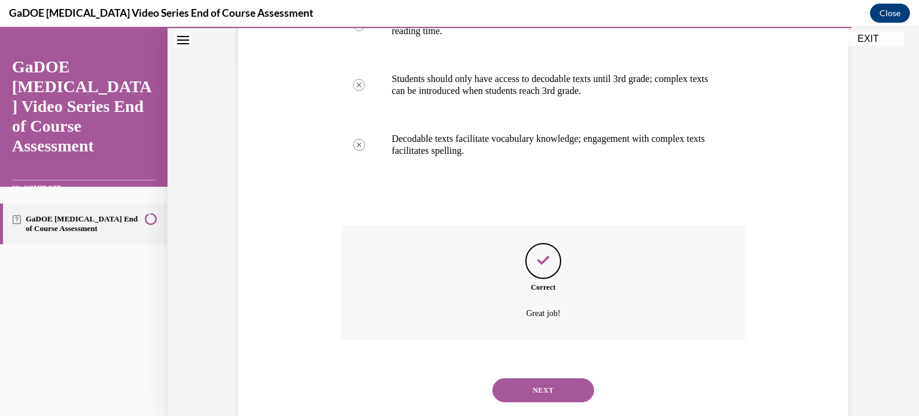
scroll to position [379, 0]
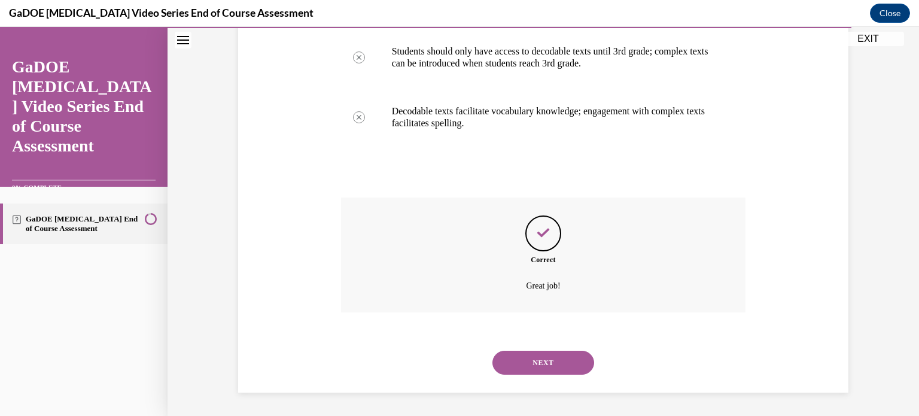
click at [539, 363] on button "NEXT" at bounding box center [543, 363] width 102 height 24
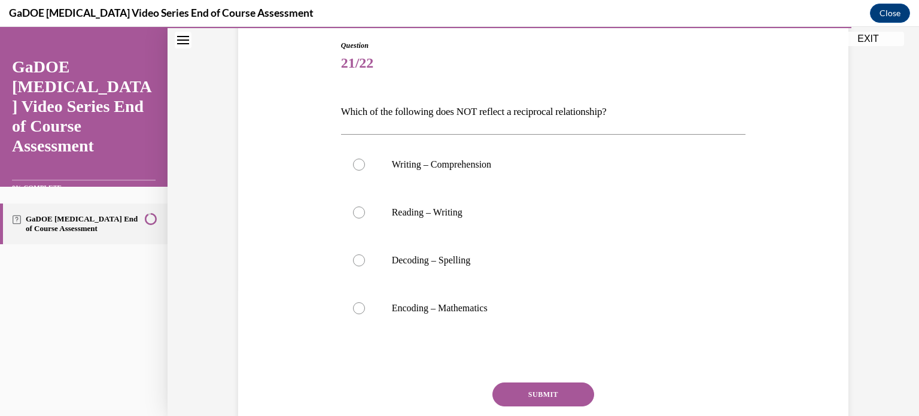
scroll to position [132, 0]
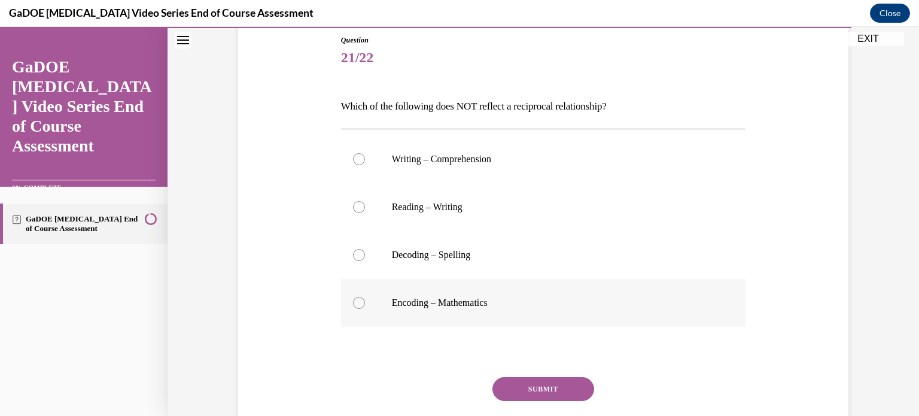
click at [358, 300] on div at bounding box center [359, 303] width 12 height 12
click at [358, 300] on input "Encoding – Mathematics" at bounding box center [359, 303] width 12 height 12
radio input "true"
click at [524, 390] on button "SUBMIT" at bounding box center [543, 389] width 102 height 24
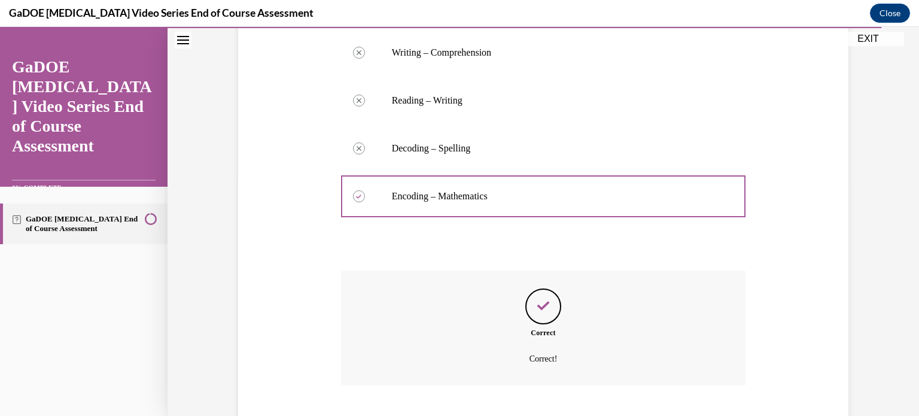
scroll to position [311, 0]
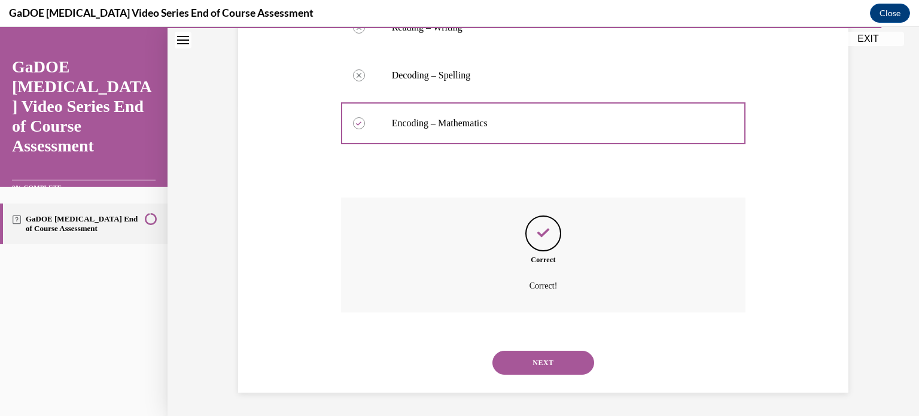
click at [536, 363] on button "NEXT" at bounding box center [543, 363] width 102 height 24
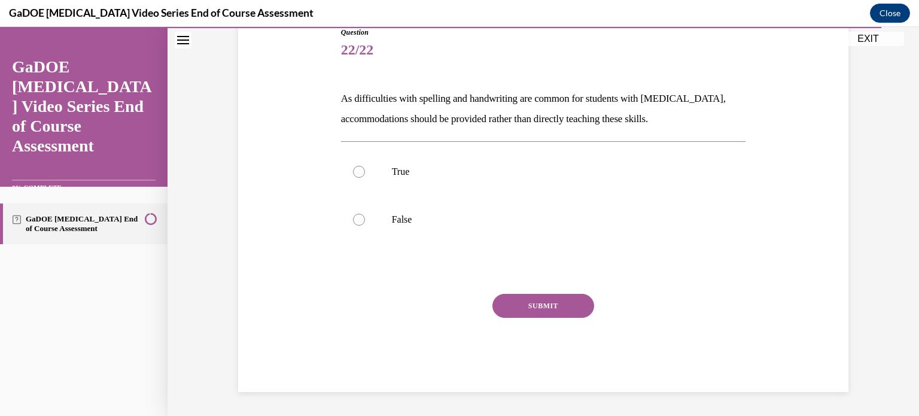
scroll to position [132, 0]
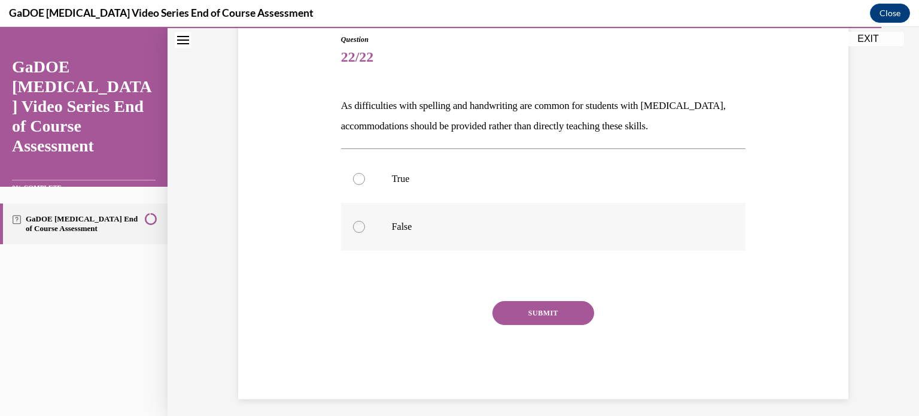
click at [363, 225] on div at bounding box center [359, 227] width 12 height 12
click at [363, 225] on input "False" at bounding box center [359, 227] width 12 height 12
radio input "true"
click at [559, 320] on button "SUBMIT" at bounding box center [543, 313] width 102 height 24
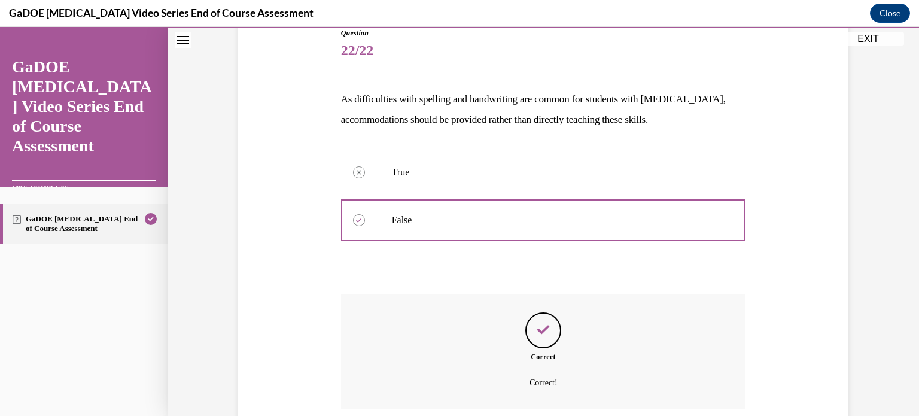
scroll to position [236, 0]
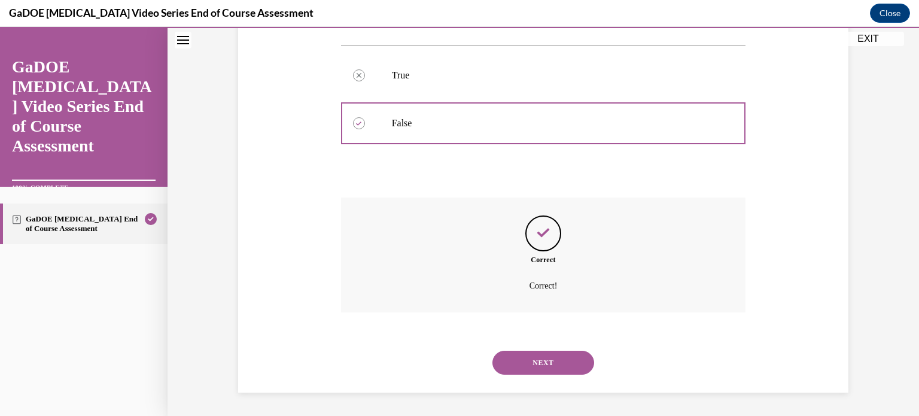
click at [544, 358] on button "NEXT" at bounding box center [543, 363] width 102 height 24
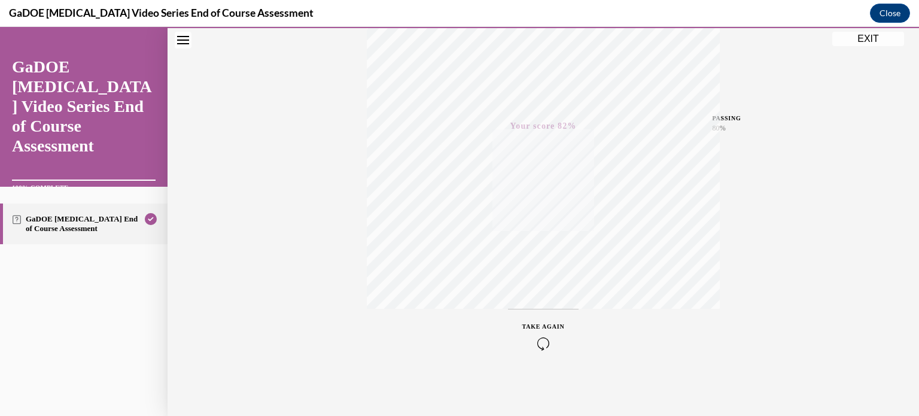
scroll to position [0, 0]
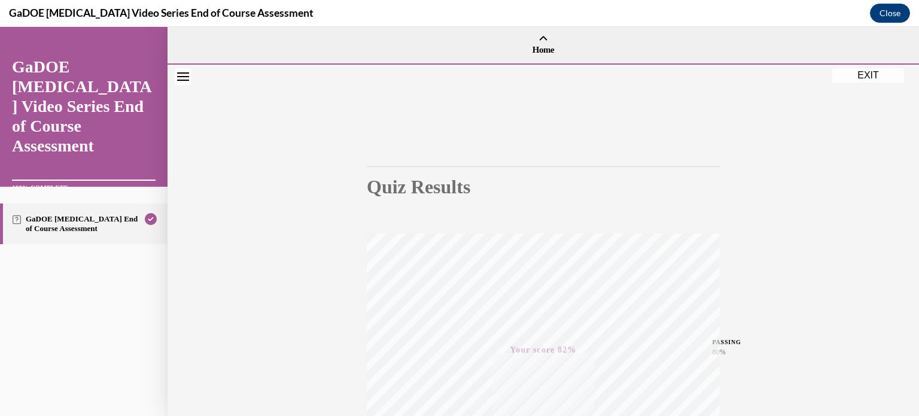
click at [878, 78] on button "EXIT" at bounding box center [868, 75] width 72 height 14
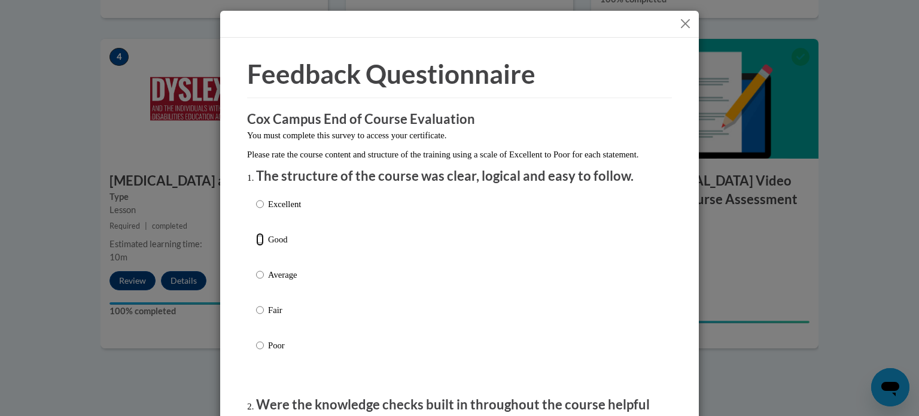
click at [260, 246] on input "Good" at bounding box center [260, 239] width 8 height 13
radio input "true"
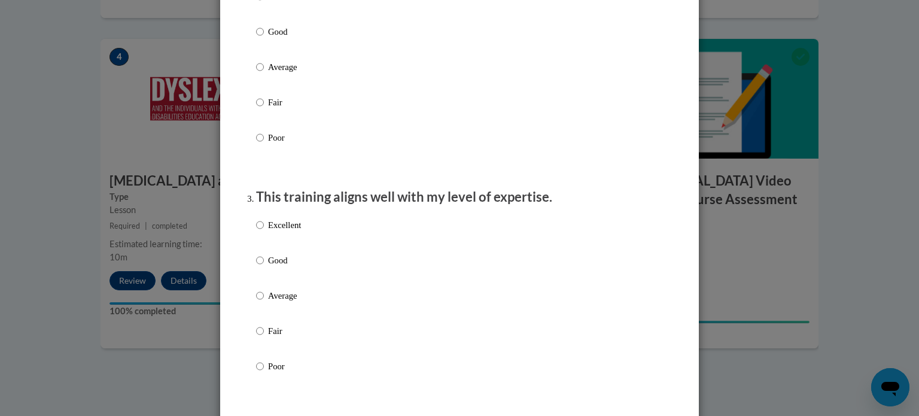
scroll to position [468, 0]
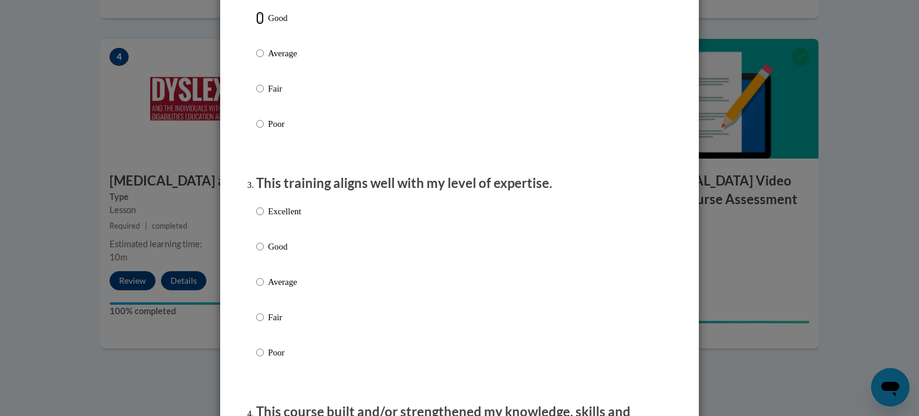
click at [256, 25] on input "Good" at bounding box center [260, 17] width 8 height 13
radio input "true"
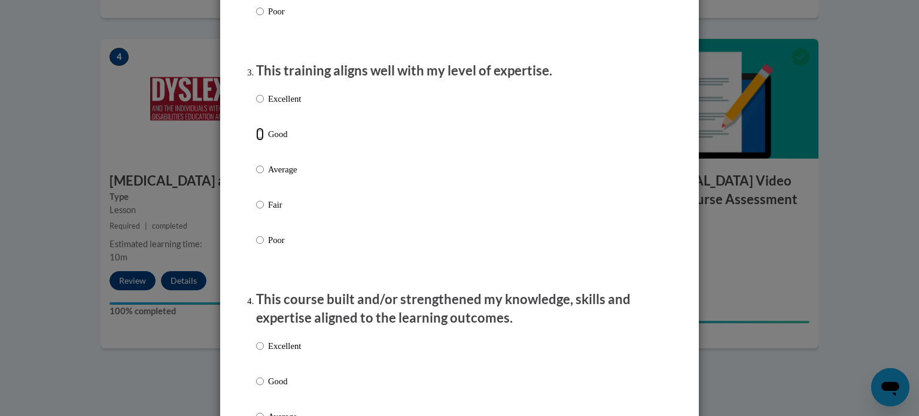
click at [261, 141] on input "Good" at bounding box center [260, 133] width 8 height 13
radio input "true"
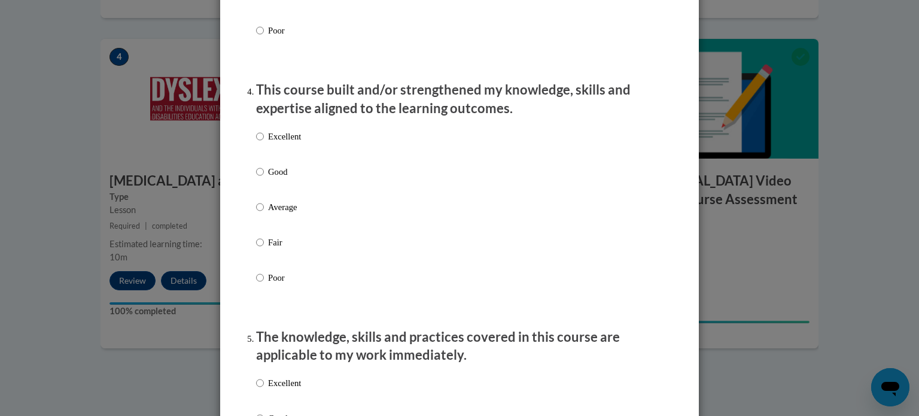
scroll to position [826, 0]
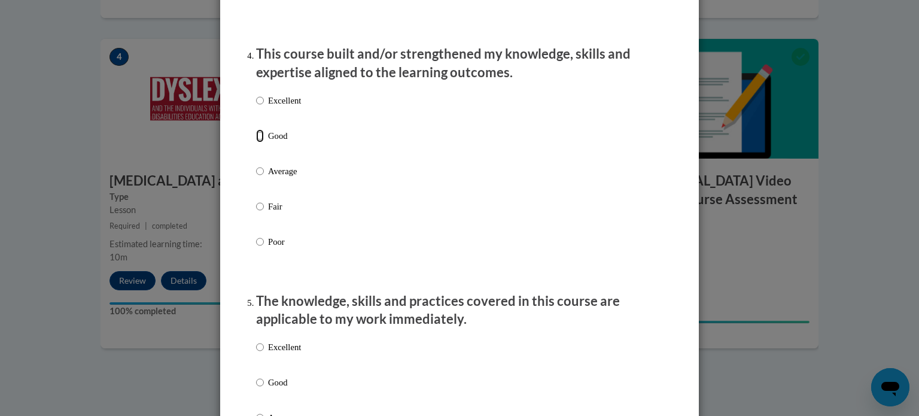
click at [260, 142] on input "Good" at bounding box center [260, 135] width 8 height 13
radio input "true"
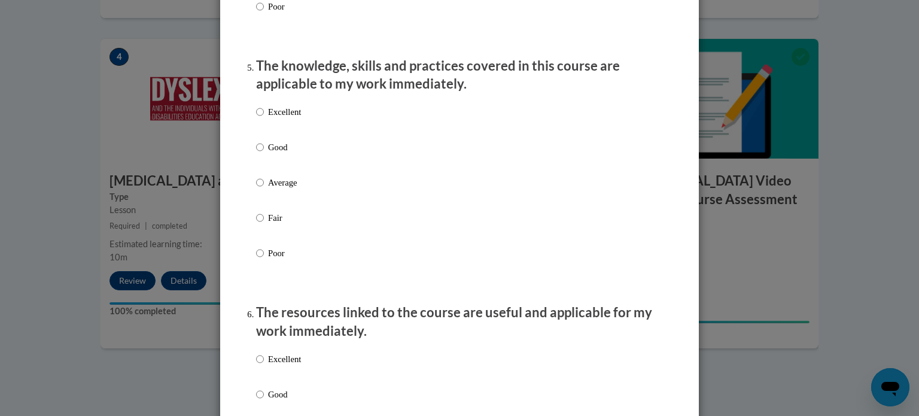
scroll to position [1077, 0]
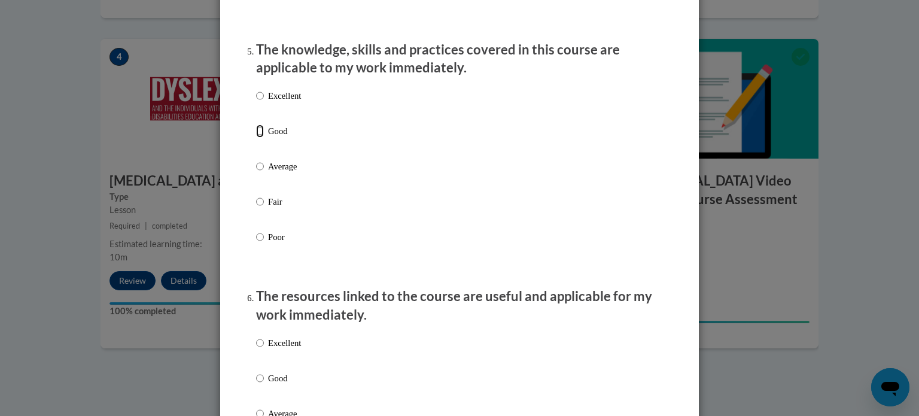
click at [260, 138] on input "Good" at bounding box center [260, 130] width 8 height 13
radio input "true"
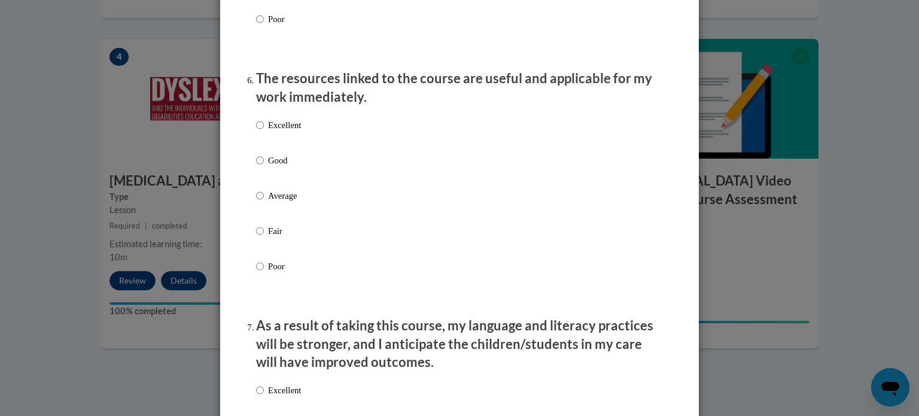
scroll to position [1297, 0]
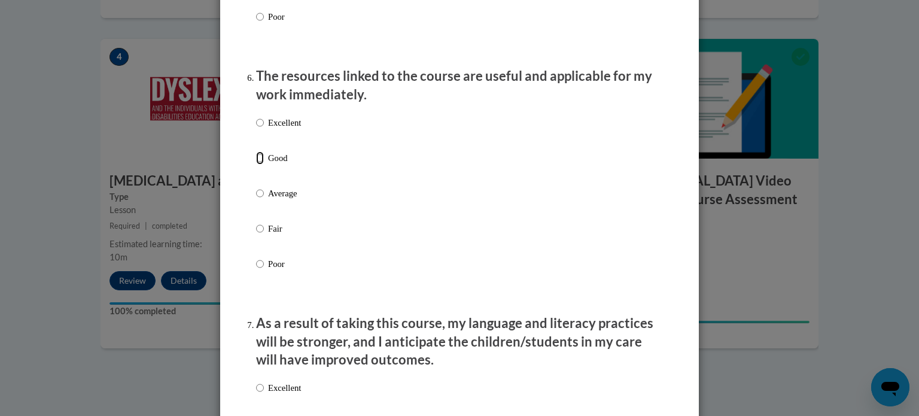
click at [257, 165] on input "Good" at bounding box center [260, 157] width 8 height 13
radio input "true"
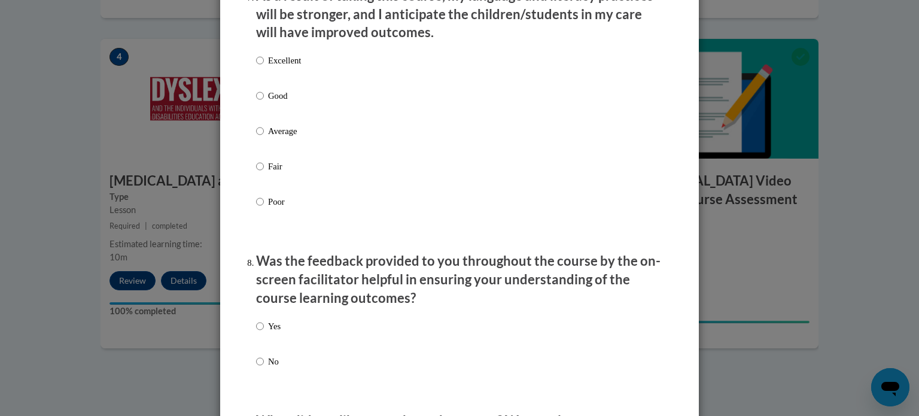
scroll to position [1640, 0]
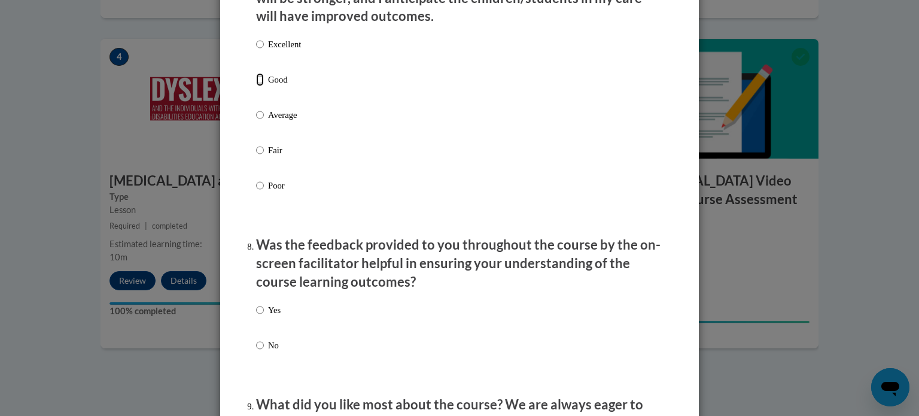
click at [260, 86] on input "Good" at bounding box center [260, 79] width 8 height 13
radio input "true"
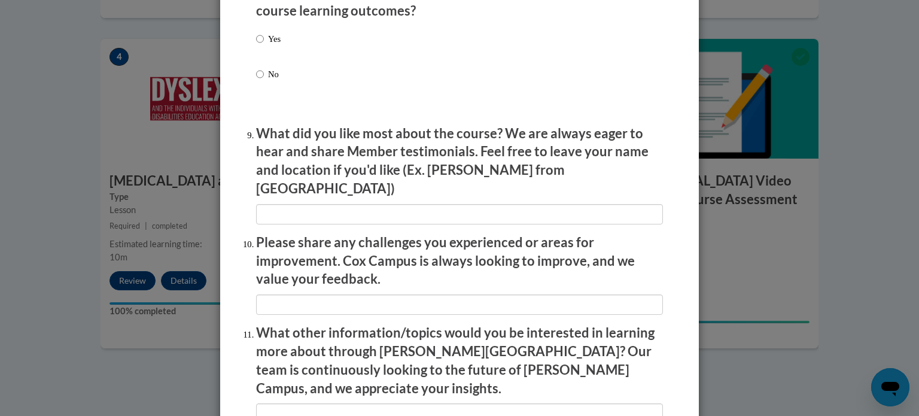
scroll to position [1914, 0]
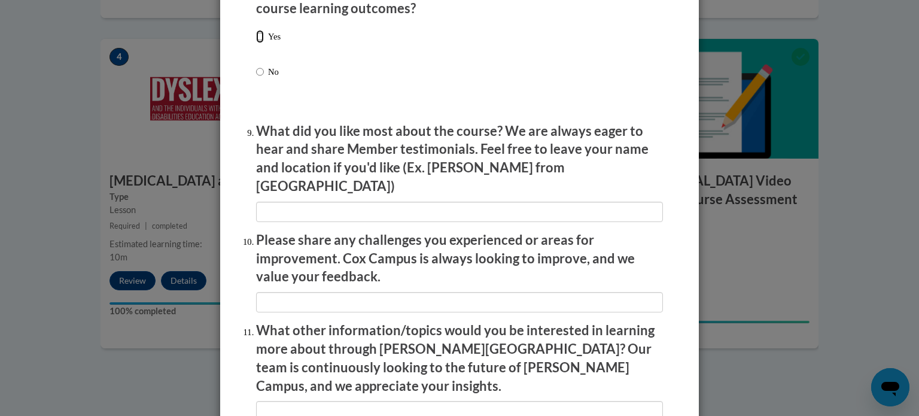
click at [258, 43] on input "Yes" at bounding box center [260, 36] width 8 height 13
radio input "true"
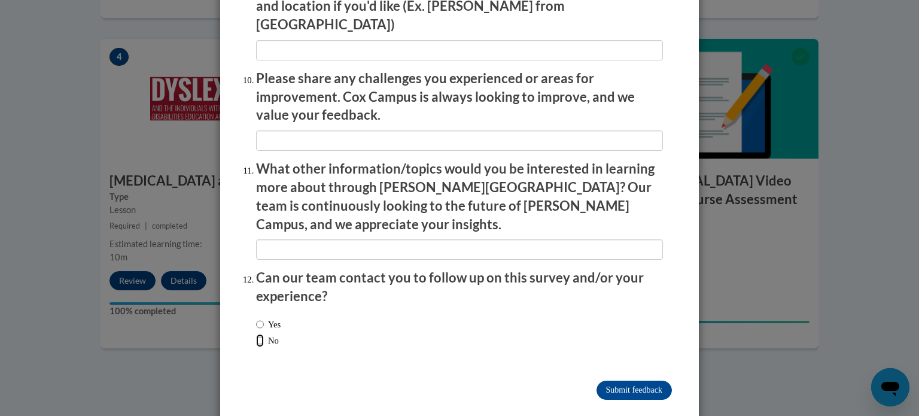
click at [260, 334] on input "No" at bounding box center [260, 340] width 8 height 13
radio input "true"
click at [635, 381] on input "Submit feedback" at bounding box center [633, 390] width 75 height 19
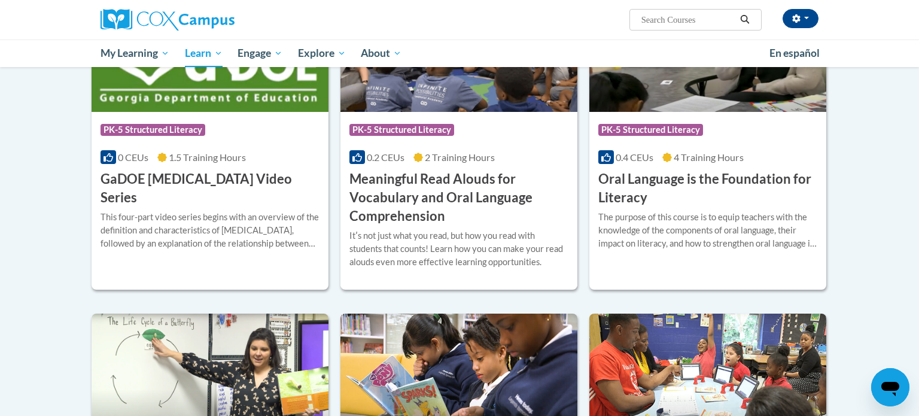
scroll to position [759, 0]
click at [506, 151] on div "0.2 CEUs 2 Training Hours" at bounding box center [458, 157] width 219 height 13
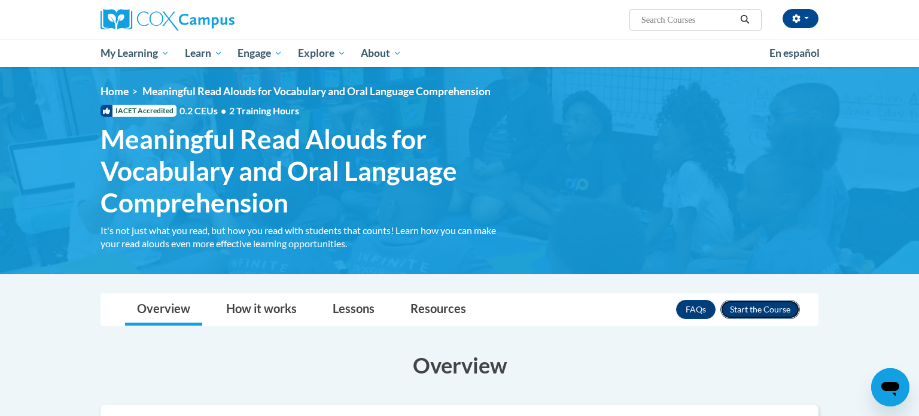
click at [745, 303] on button "Enroll" at bounding box center [760, 309] width 80 height 19
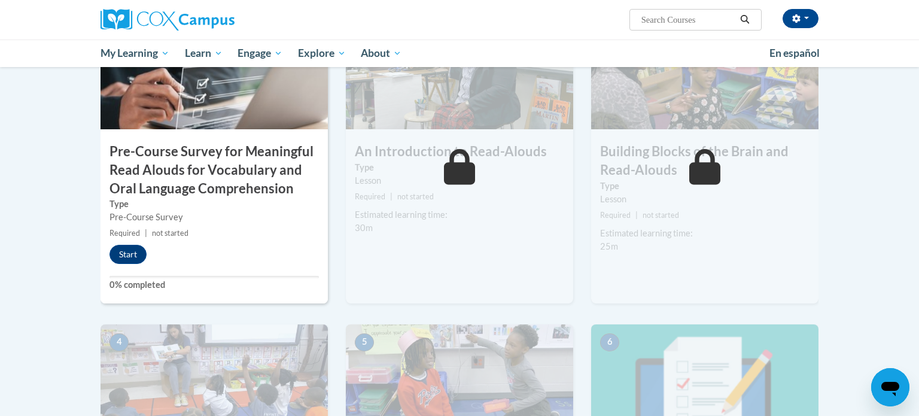
scroll to position [330, 0]
click at [132, 257] on button "Start" at bounding box center [127, 254] width 37 height 19
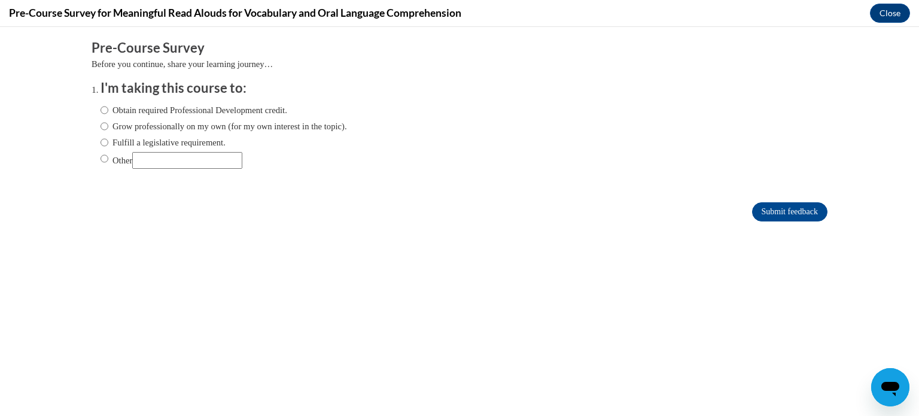
scroll to position [0, 0]
click at [104, 145] on input "Fulfill a legislative requirement." at bounding box center [105, 142] width 8 height 13
radio input "true"
click at [796, 218] on input "Submit feedback" at bounding box center [789, 211] width 75 height 19
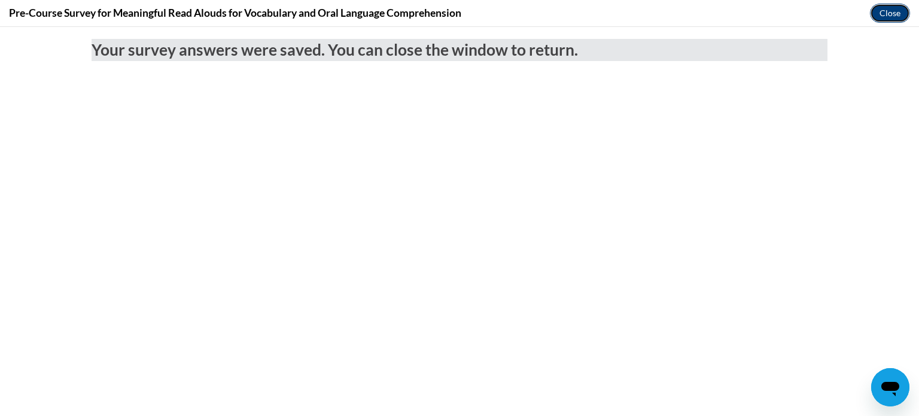
click at [887, 19] on button "Close" at bounding box center [890, 13] width 40 height 19
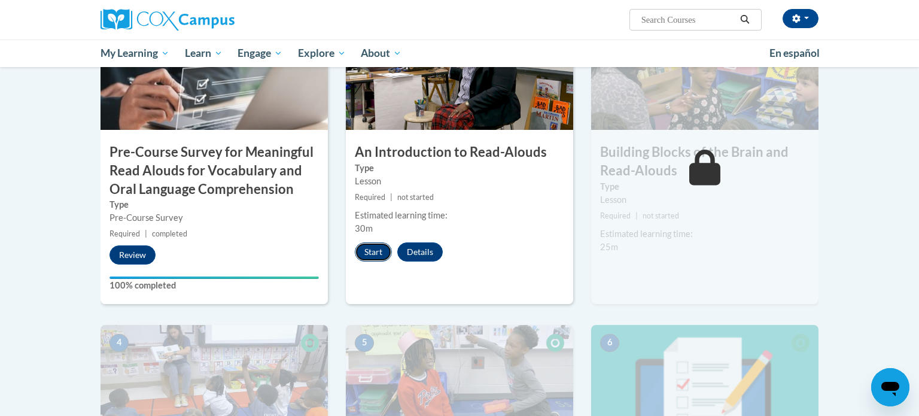
click at [377, 248] on button "Start" at bounding box center [373, 251] width 37 height 19
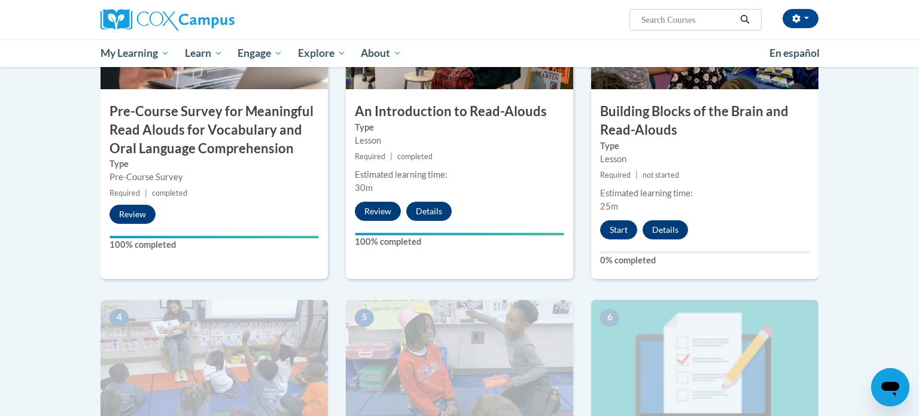
scroll to position [368, 0]
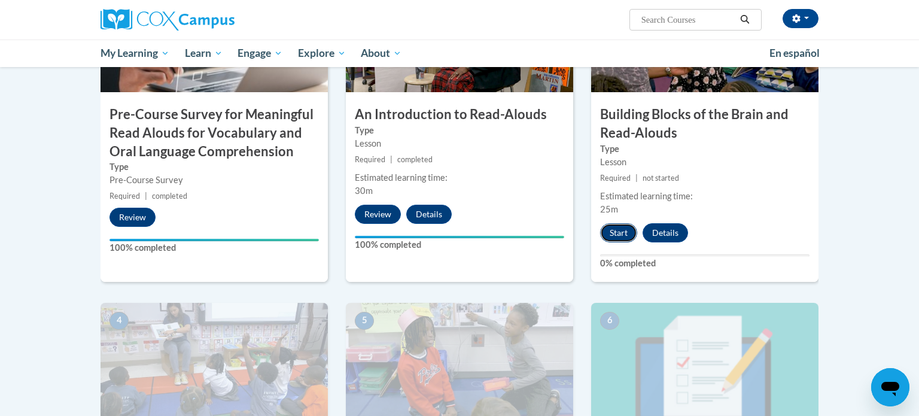
click at [613, 227] on button "Start" at bounding box center [618, 232] width 37 height 19
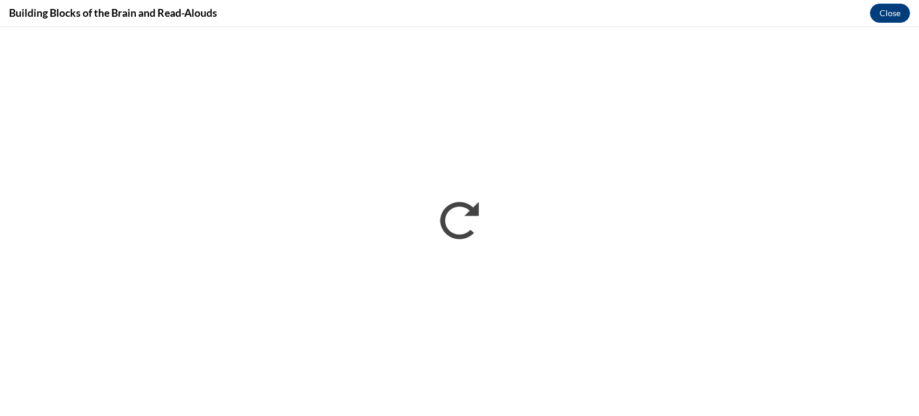
scroll to position [0, 0]
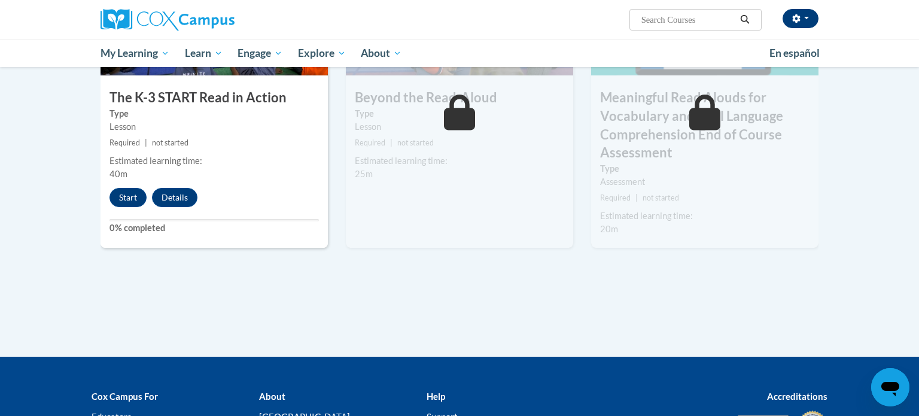
scroll to position [717, 0]
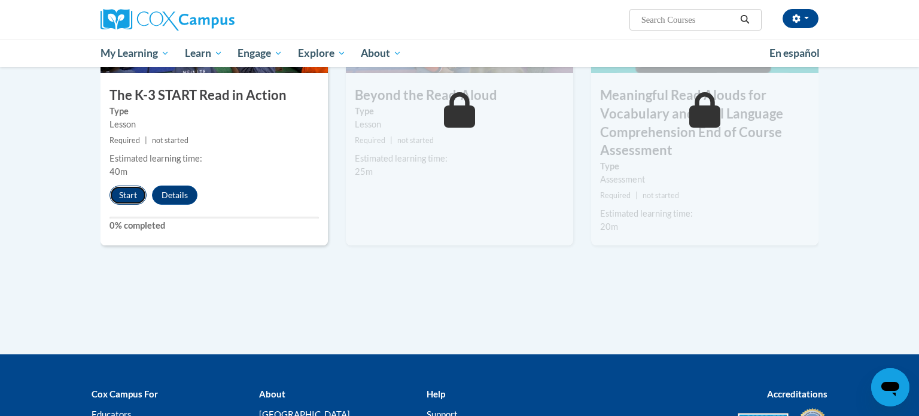
click at [125, 193] on button "Start" at bounding box center [127, 194] width 37 height 19
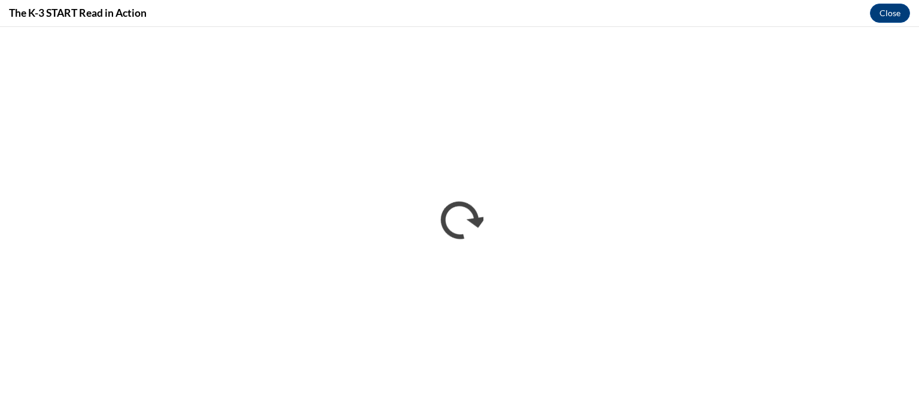
scroll to position [0, 0]
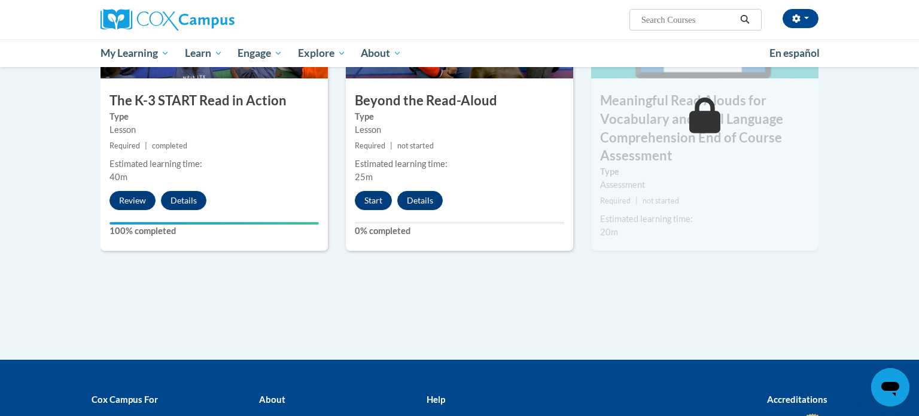
scroll to position [714, 0]
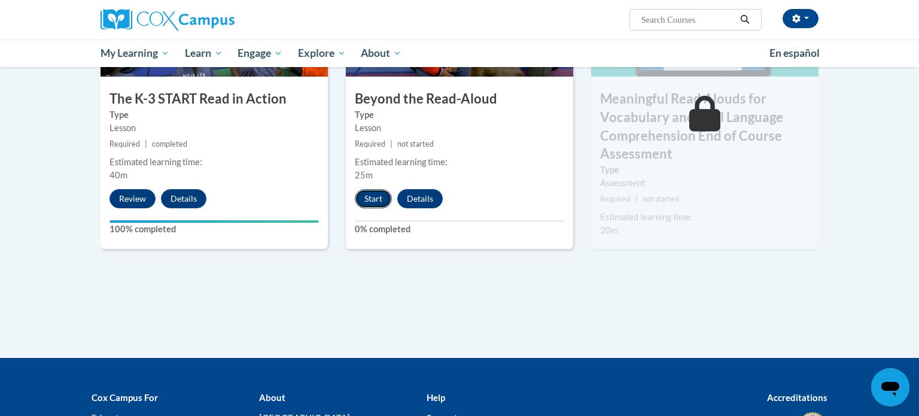
click at [377, 199] on button "Start" at bounding box center [373, 198] width 37 height 19
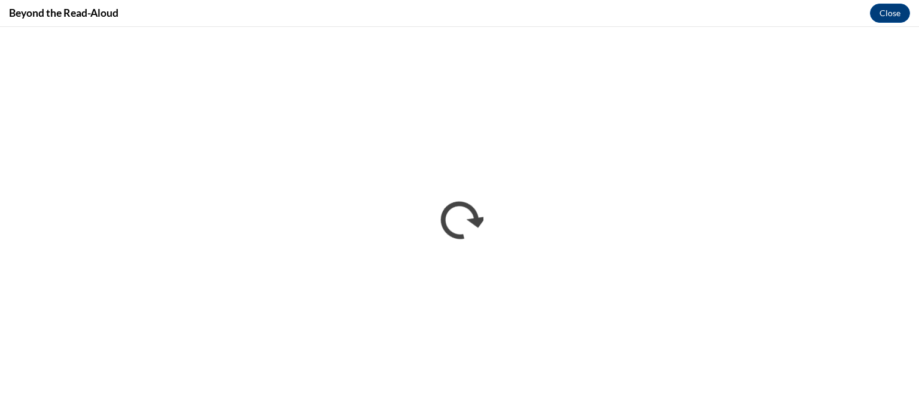
scroll to position [0, 0]
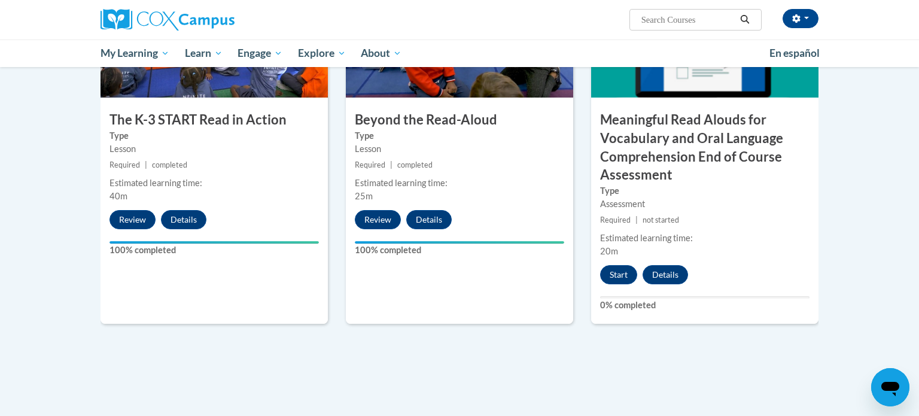
scroll to position [695, 0]
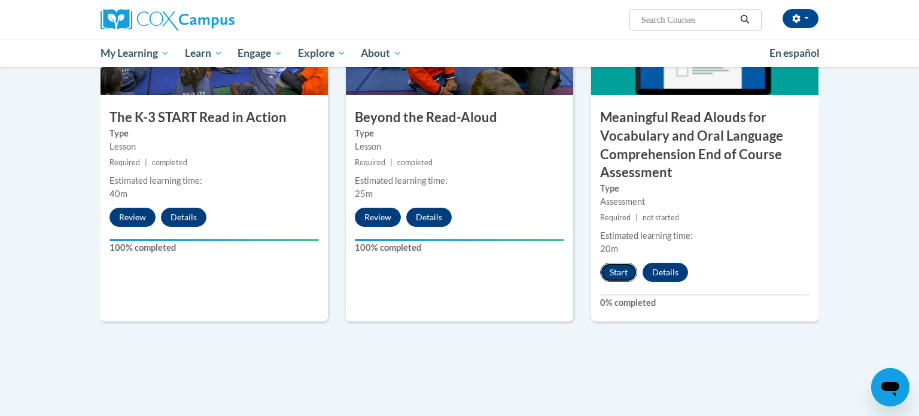
click at [623, 275] on button "Start" at bounding box center [618, 272] width 37 height 19
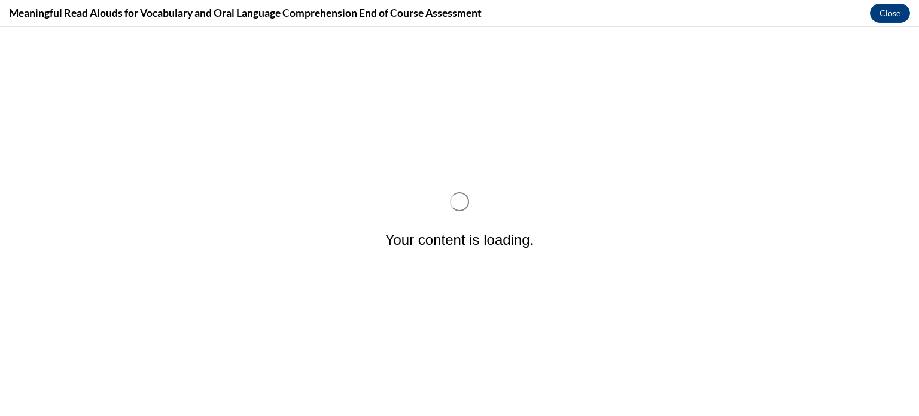
scroll to position [0, 0]
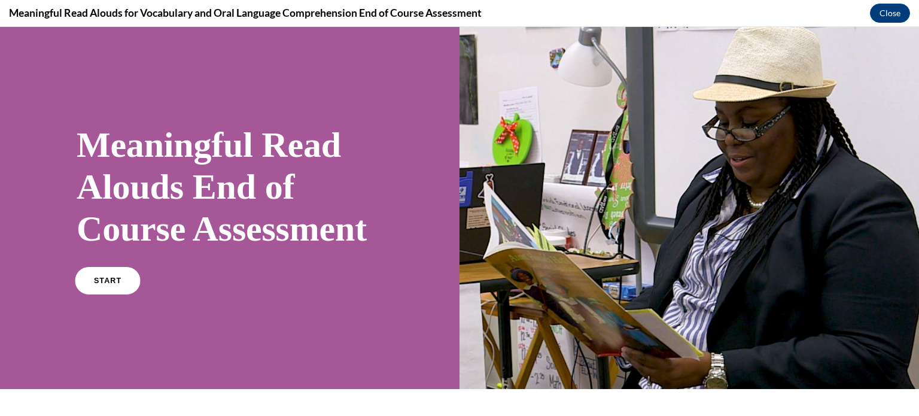
click at [108, 294] on link "START" at bounding box center [107, 281] width 65 height 28
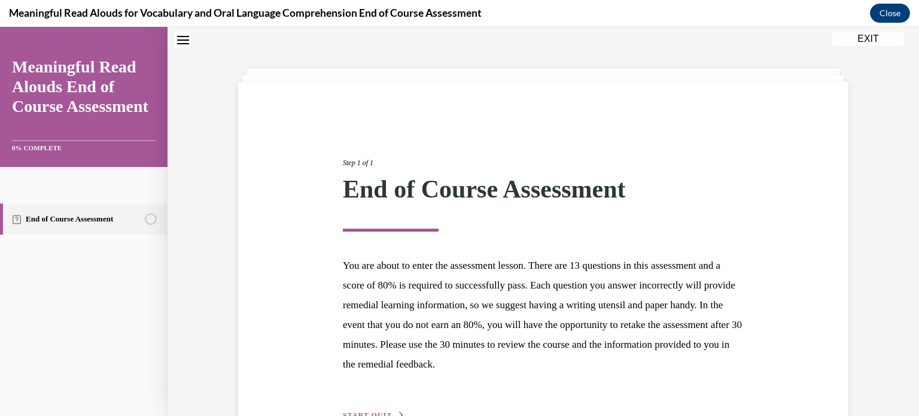
scroll to position [113, 0]
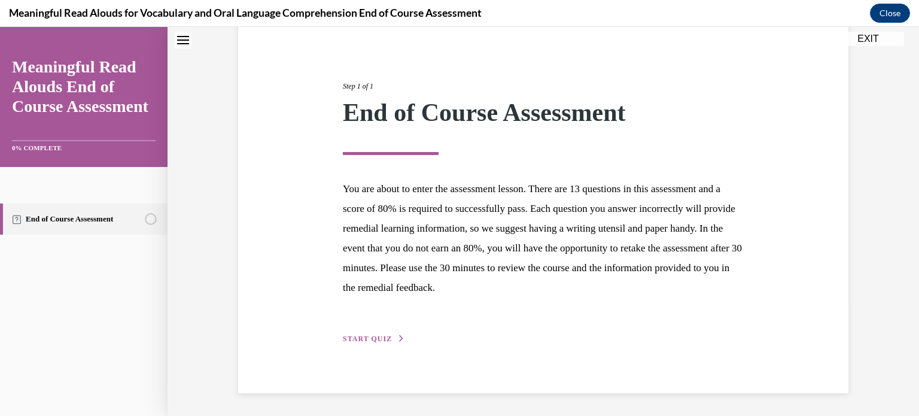
click at [362, 333] on button "START QUIZ" at bounding box center [374, 338] width 62 height 11
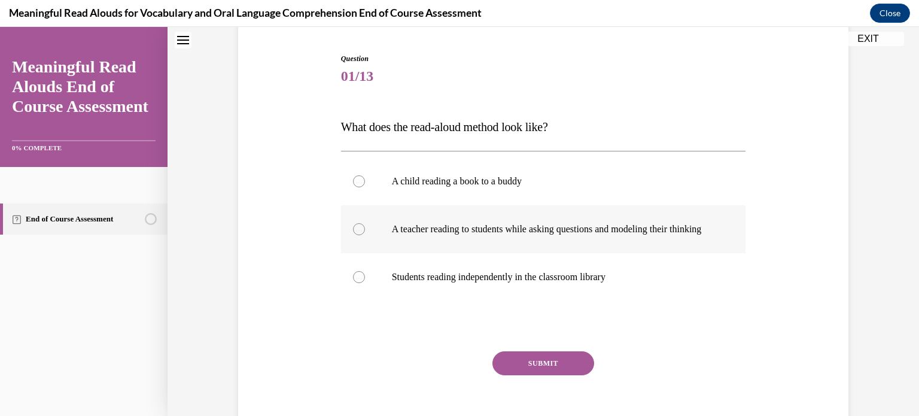
click at [361, 235] on div at bounding box center [359, 229] width 12 height 12
click at [361, 235] on input "A teacher reading to students while asking questions and modeling their thinking" at bounding box center [359, 229] width 12 height 12
radio input "true"
click at [516, 367] on button "SUBMIT" at bounding box center [543, 363] width 102 height 24
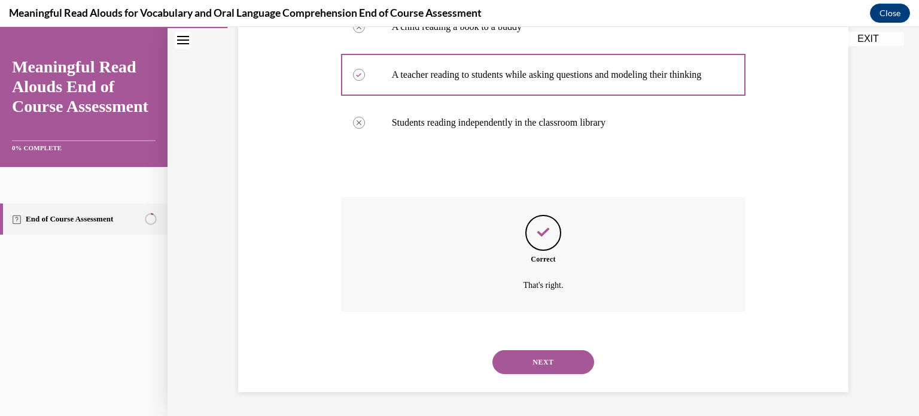
scroll to position [279, 0]
click at [549, 360] on button "NEXT" at bounding box center [543, 362] width 102 height 24
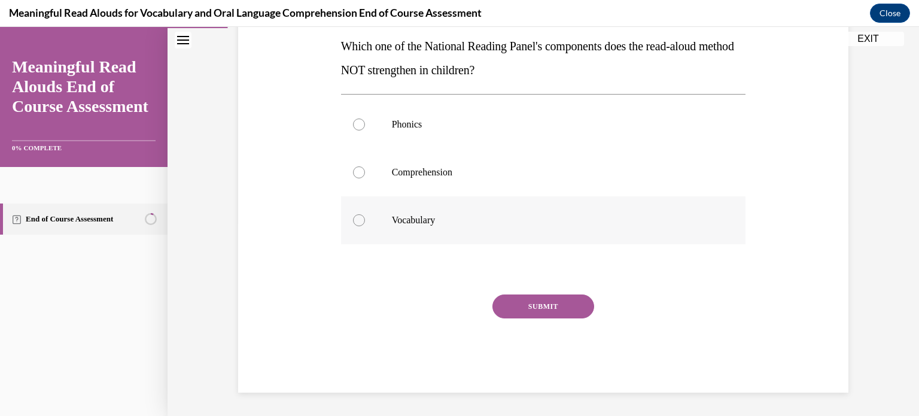
scroll to position [192, 0]
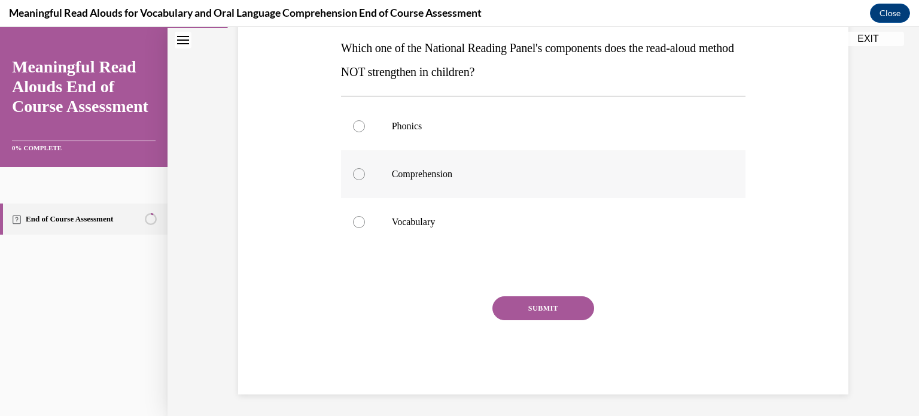
click at [360, 178] on div at bounding box center [359, 174] width 12 height 12
click at [360, 178] on input "Comprehension" at bounding box center [359, 174] width 12 height 12
radio input "true"
click at [360, 178] on div at bounding box center [359, 174] width 12 height 12
click at [360, 178] on input "Comprehension" at bounding box center [359, 174] width 12 height 12
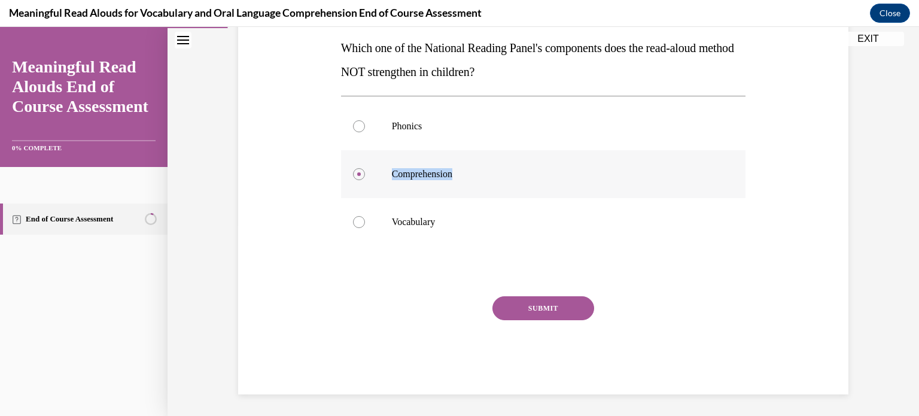
click at [360, 178] on div at bounding box center [359, 174] width 12 height 12
click at [360, 178] on input "Comprehension" at bounding box center [359, 174] width 12 height 12
click at [512, 303] on button "SUBMIT" at bounding box center [543, 308] width 102 height 24
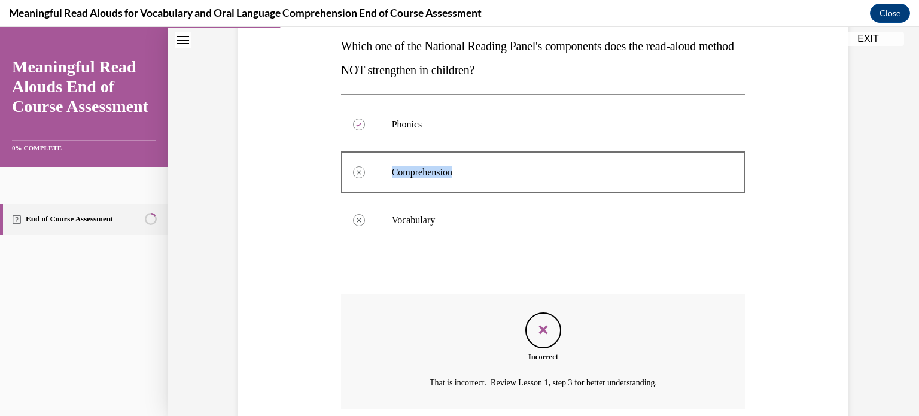
scroll to position [291, 0]
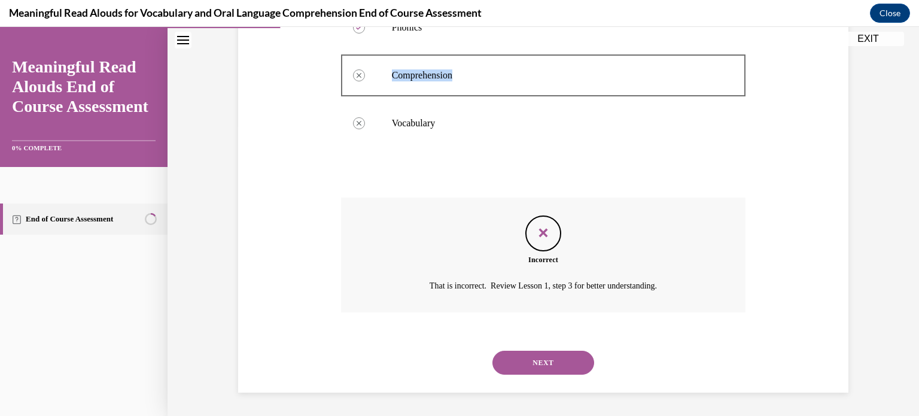
click at [512, 303] on div "Incorrect That is incorrect. Review Lesson 1, step 3 for better understanding." at bounding box center [543, 254] width 405 height 115
click at [542, 369] on button "NEXT" at bounding box center [543, 363] width 102 height 24
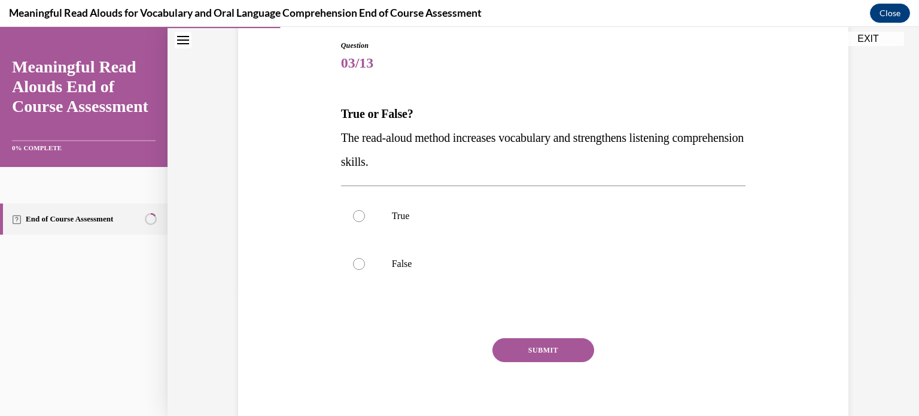
scroll to position [125, 0]
click at [358, 218] on div at bounding box center [359, 217] width 12 height 12
click at [358, 218] on input "True" at bounding box center [359, 217] width 12 height 12
radio input "true"
click at [509, 345] on button "SUBMIT" at bounding box center [543, 351] width 102 height 24
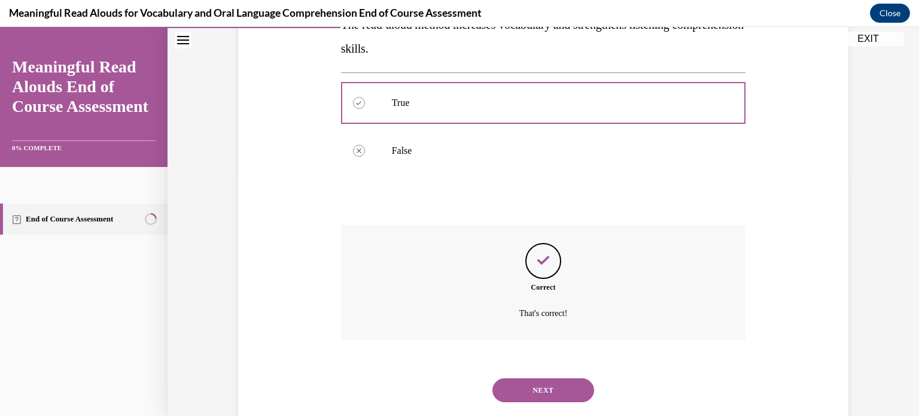
scroll to position [267, 0]
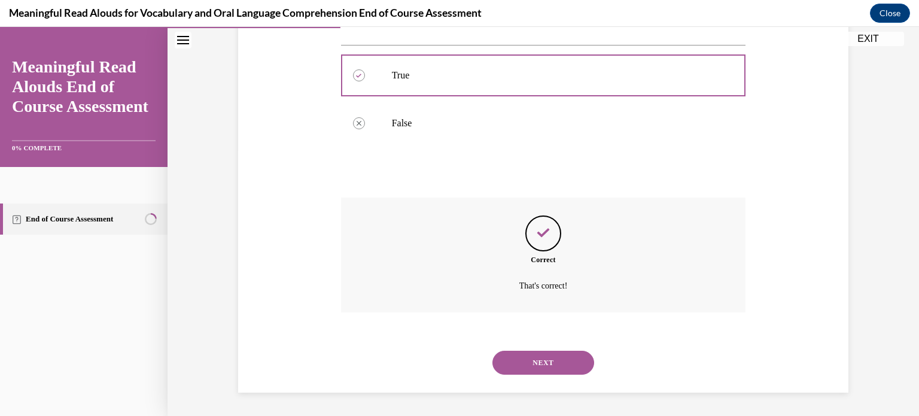
click at [516, 357] on button "NEXT" at bounding box center [543, 363] width 102 height 24
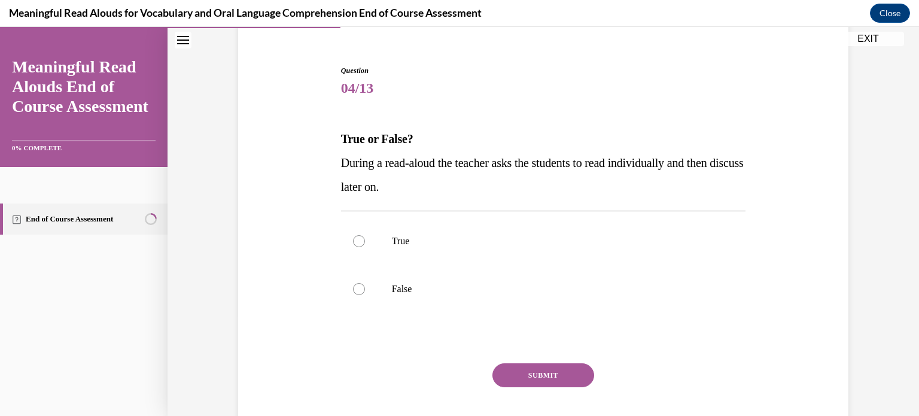
scroll to position [102, 0]
click at [358, 289] on div at bounding box center [359, 288] width 12 height 12
click at [358, 289] on input "False" at bounding box center [359, 288] width 12 height 12
radio input "true"
click at [512, 373] on button "SUBMIT" at bounding box center [543, 375] width 102 height 24
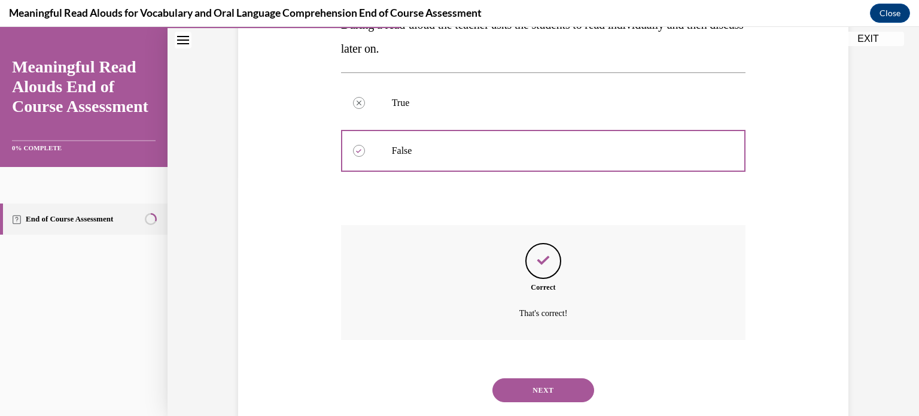
scroll to position [267, 0]
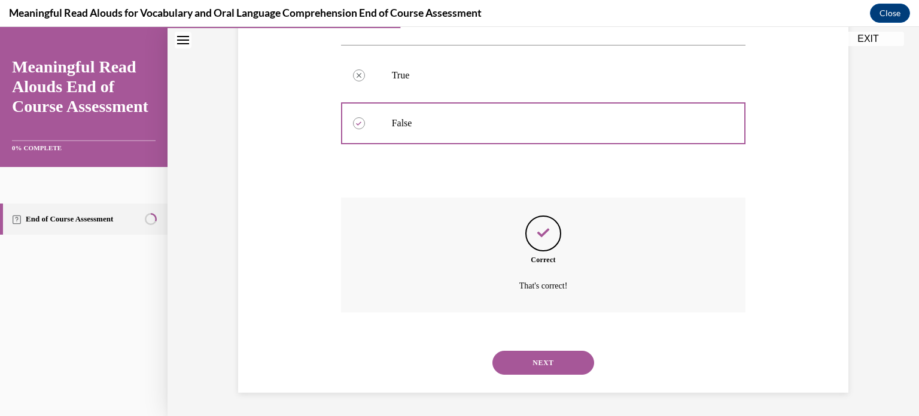
click at [540, 366] on button "NEXT" at bounding box center [543, 363] width 102 height 24
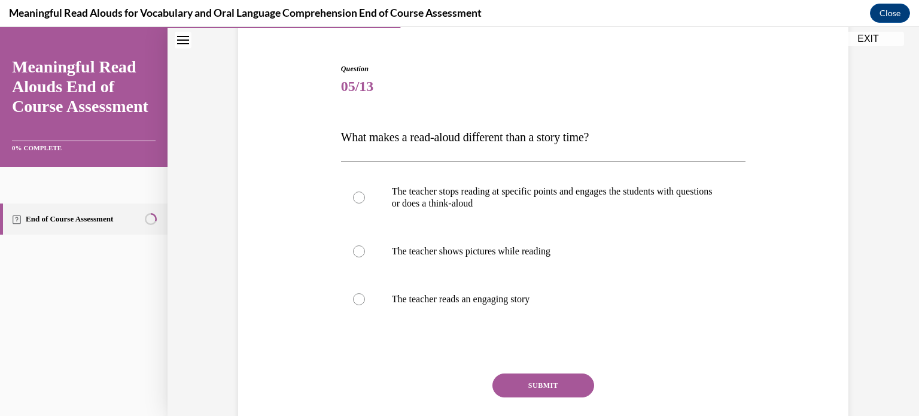
scroll to position [114, 0]
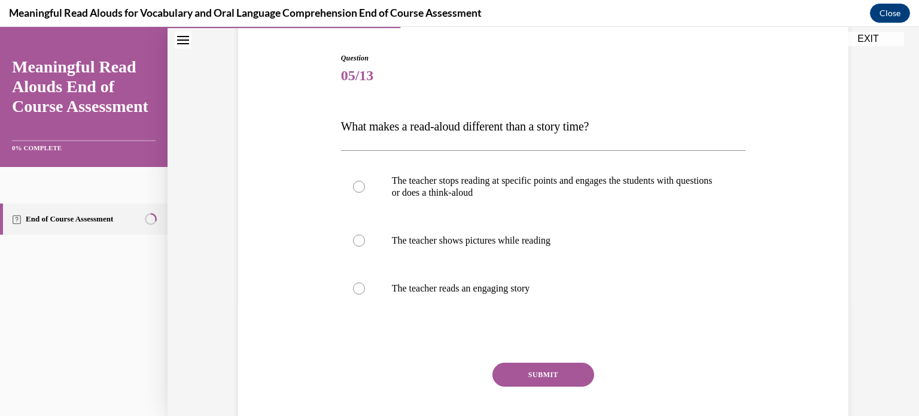
click at [540, 366] on button "SUBMIT" at bounding box center [543, 375] width 102 height 24
click at [359, 188] on div at bounding box center [359, 187] width 12 height 12
click at [359, 188] on input "The teacher stops reading at specific points and engages the students with ques…" at bounding box center [359, 187] width 12 height 12
radio input "true"
click at [553, 371] on button "SUBMIT" at bounding box center [543, 375] width 102 height 24
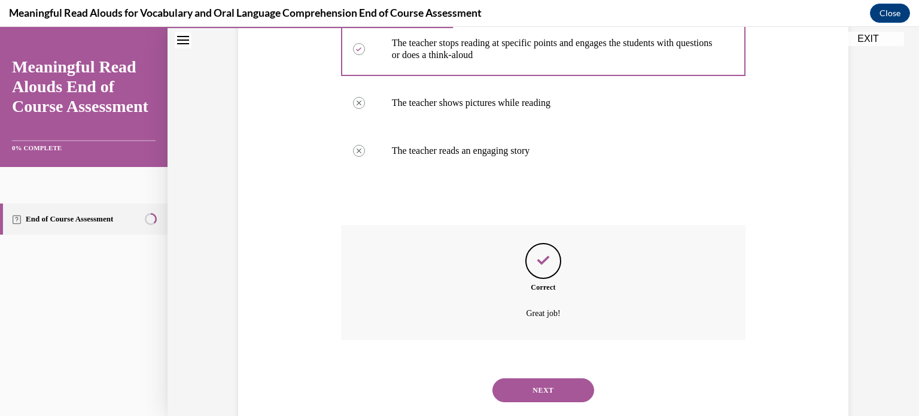
scroll to position [279, 0]
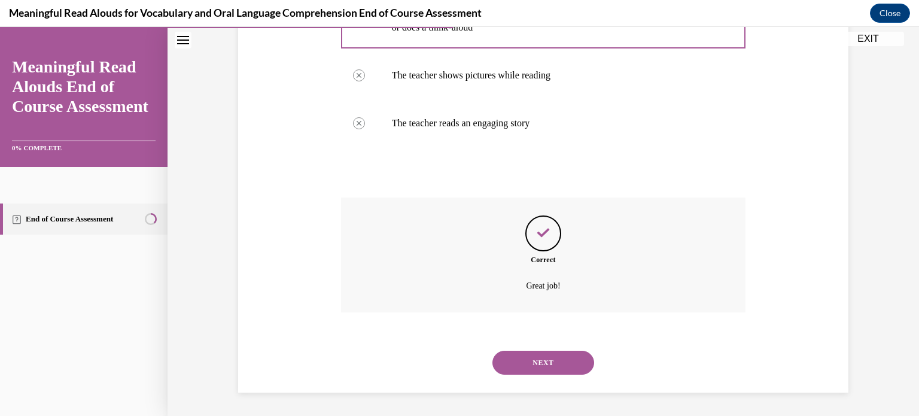
click at [555, 364] on button "NEXT" at bounding box center [543, 363] width 102 height 24
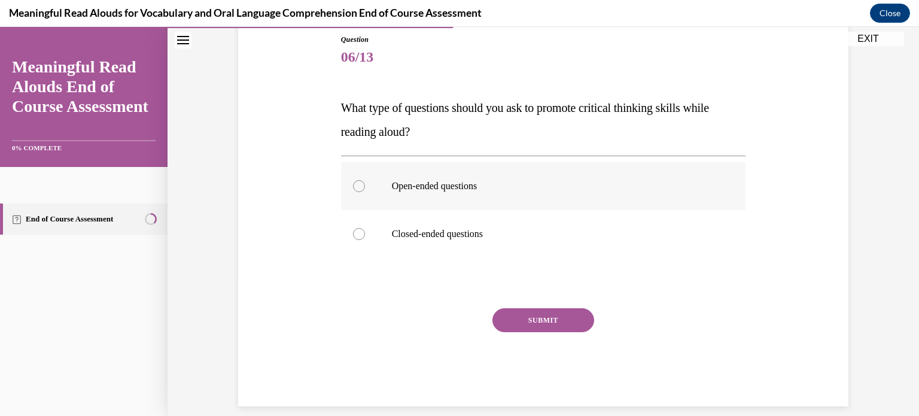
click at [358, 180] on div at bounding box center [359, 186] width 12 height 12
click at [358, 180] on input "Open-ended questions" at bounding box center [359, 186] width 12 height 12
radio input "true"
click at [585, 323] on button "SUBMIT" at bounding box center [543, 320] width 102 height 24
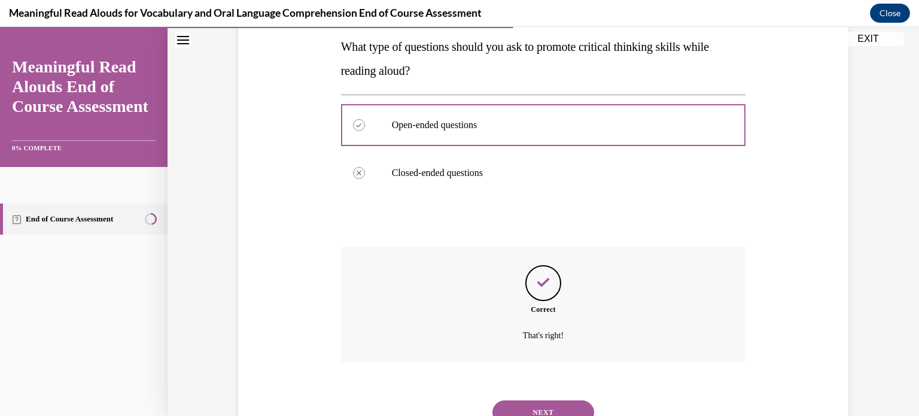
scroll to position [243, 0]
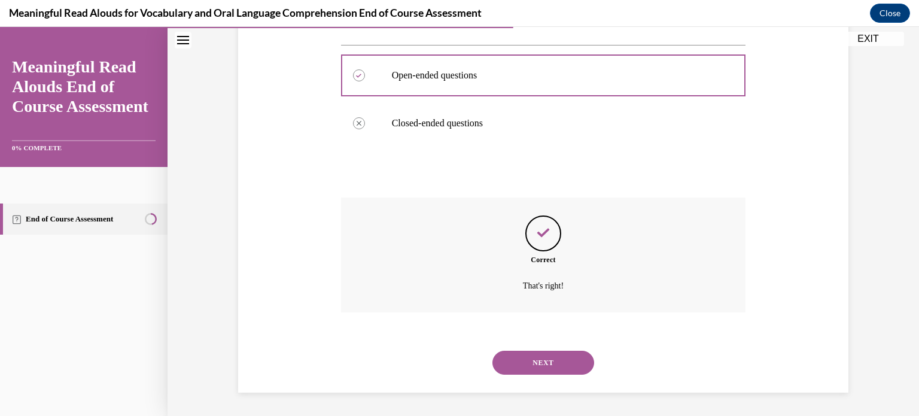
click at [561, 356] on button "NEXT" at bounding box center [543, 363] width 102 height 24
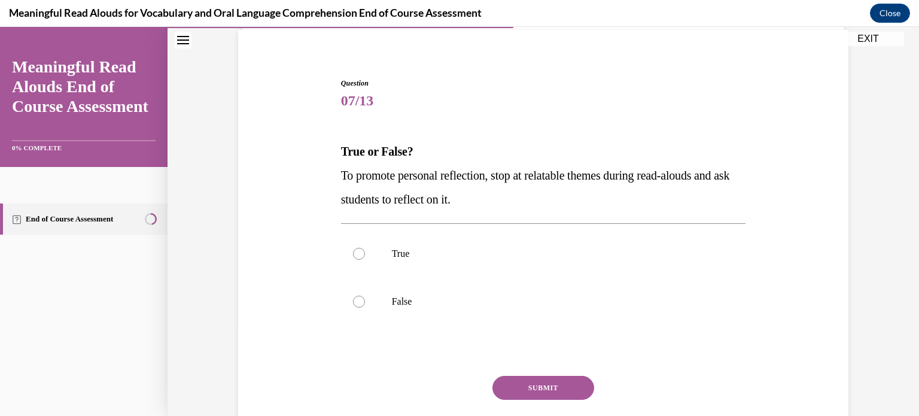
scroll to position [92, 0]
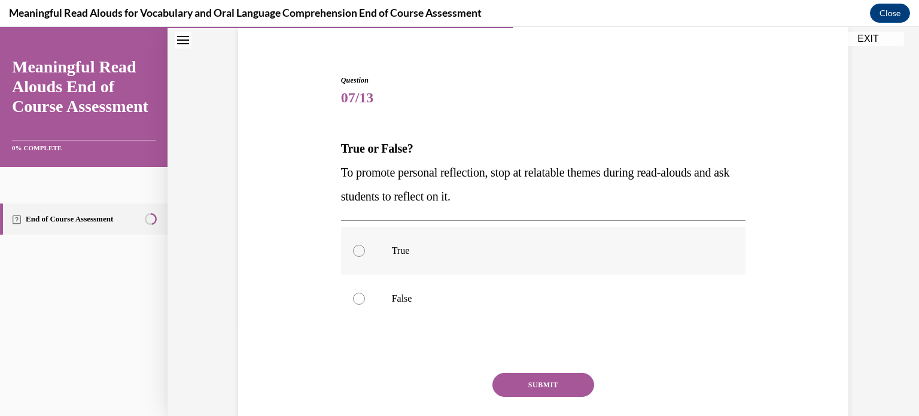
click at [354, 254] on div at bounding box center [359, 251] width 12 height 12
click at [354, 254] on input "True" at bounding box center [359, 251] width 12 height 12
radio input "true"
click at [543, 380] on button "SUBMIT" at bounding box center [543, 385] width 102 height 24
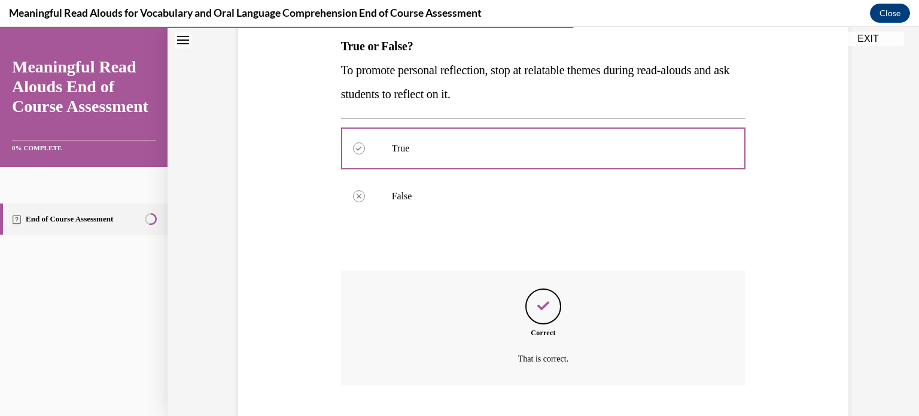
scroll to position [267, 0]
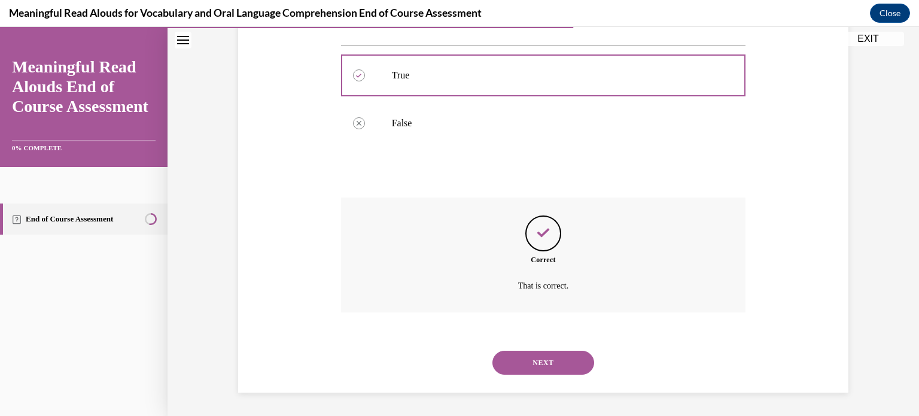
click at [562, 357] on button "NEXT" at bounding box center [543, 363] width 102 height 24
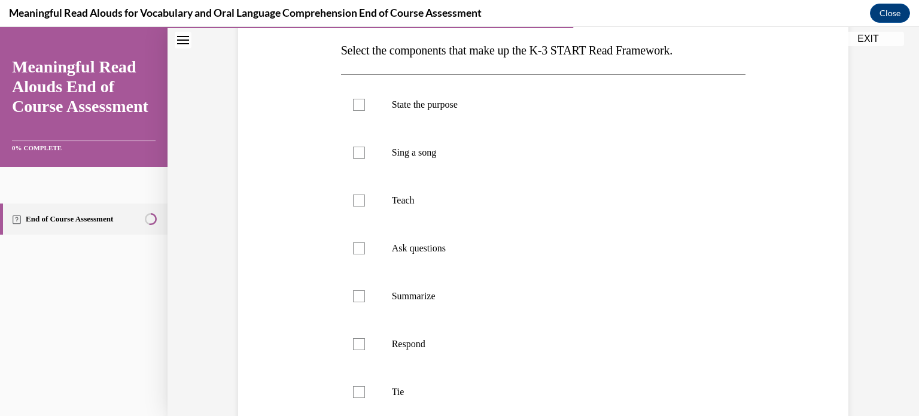
scroll to position [191, 0]
click at [362, 98] on div at bounding box center [359, 103] width 12 height 12
click at [362, 98] on input "State the purpose" at bounding box center [359, 103] width 12 height 12
checkbox input "true"
click at [358, 197] on div at bounding box center [359, 199] width 12 height 12
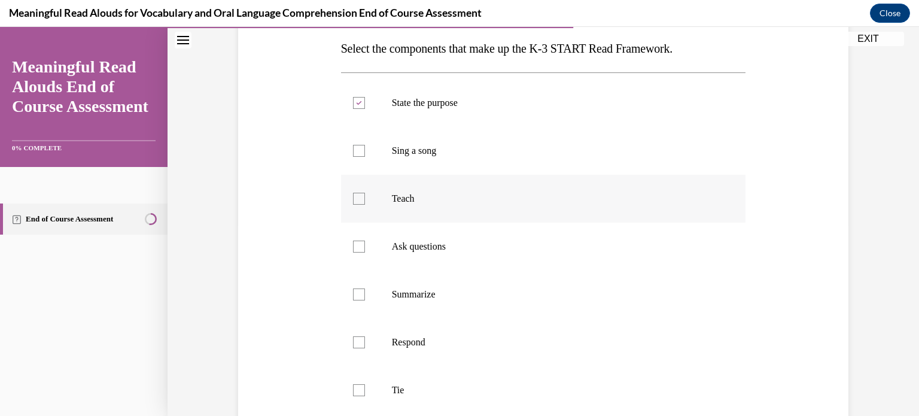
click at [358, 197] on input "Teach" at bounding box center [359, 199] width 12 height 12
checkbox input "true"
click at [360, 247] on div at bounding box center [359, 247] width 12 height 12
click at [360, 247] on input "Ask questions" at bounding box center [359, 247] width 12 height 12
checkbox input "true"
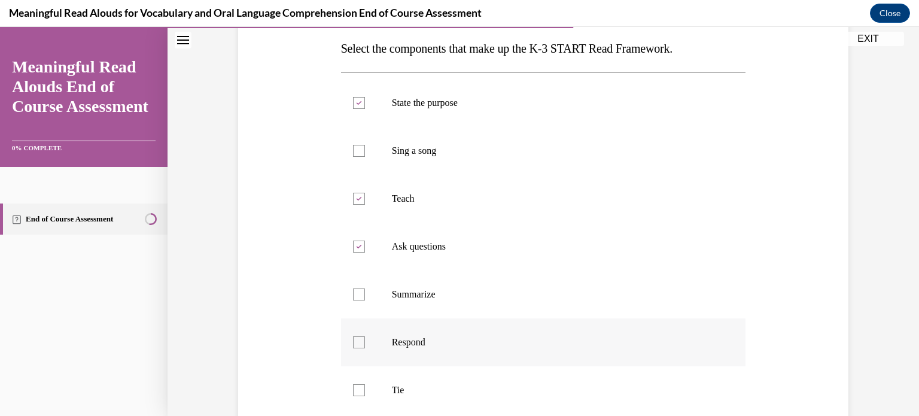
click at [361, 343] on div at bounding box center [359, 342] width 12 height 12
click at [361, 343] on input "Respond" at bounding box center [359, 342] width 12 height 12
checkbox input "true"
click at [363, 392] on div at bounding box center [359, 390] width 12 height 12
click at [363, 392] on input "Tie" at bounding box center [359, 390] width 12 height 12
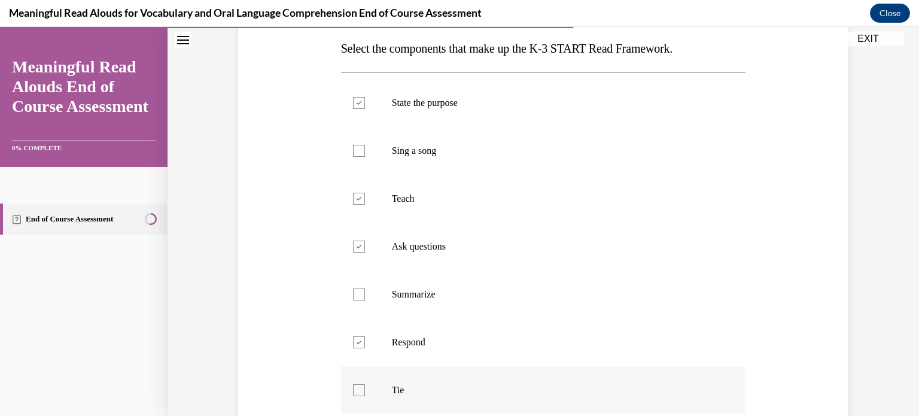
checkbox input "true"
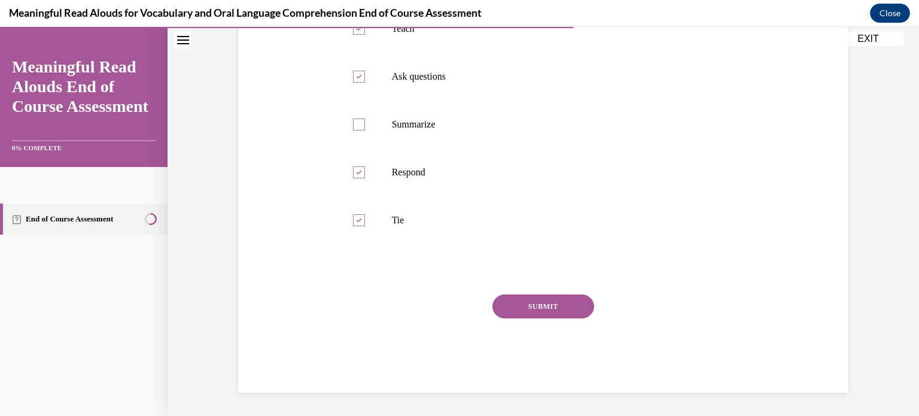
click at [557, 305] on button "SUBMIT" at bounding box center [543, 306] width 102 height 24
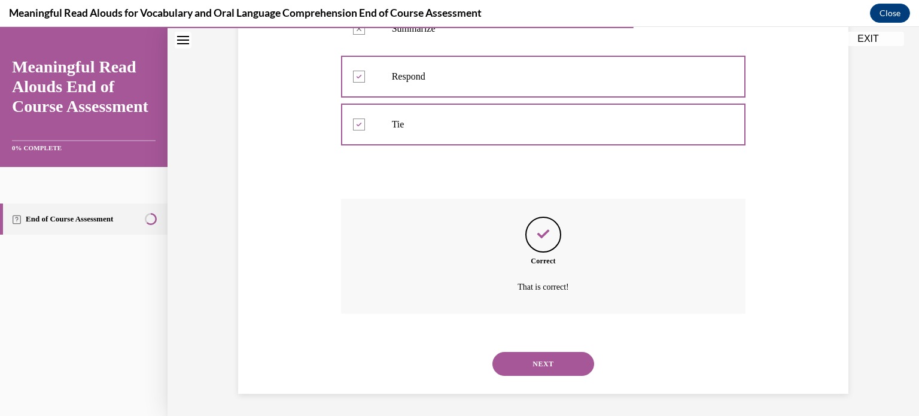
scroll to position [458, 0]
click at [553, 360] on button "NEXT" at bounding box center [543, 363] width 102 height 24
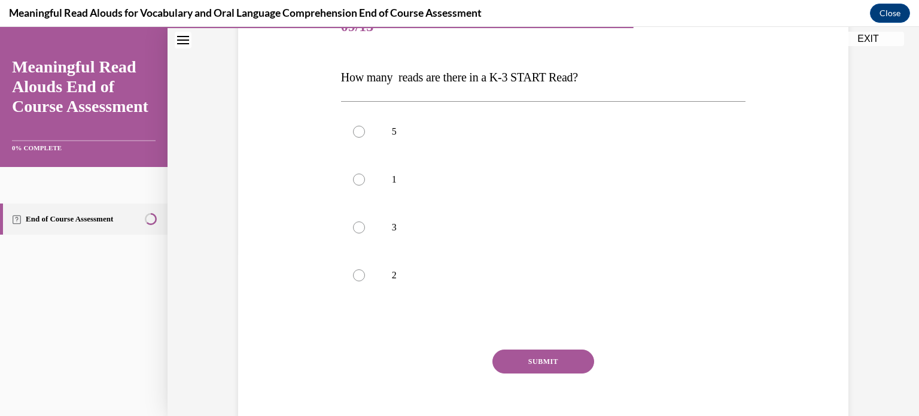
scroll to position [169, 0]
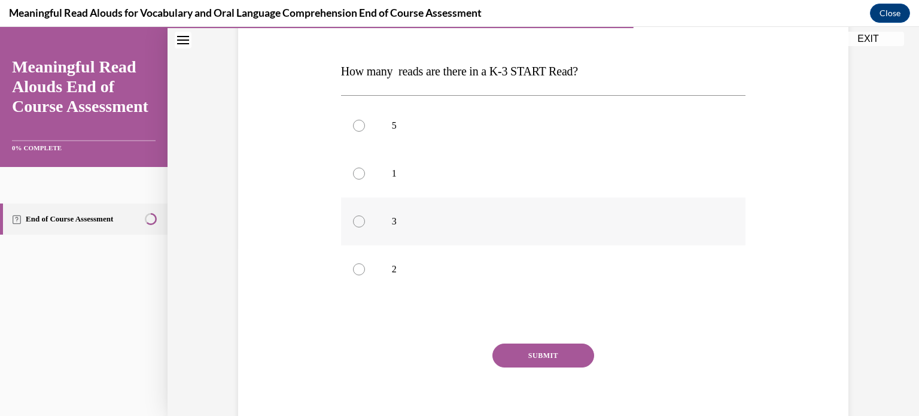
click at [357, 214] on label "3" at bounding box center [543, 221] width 405 height 48
click at [357, 215] on input "3" at bounding box center [359, 221] width 12 height 12
radio input "true"
click at [552, 358] on button "SUBMIT" at bounding box center [543, 355] width 102 height 24
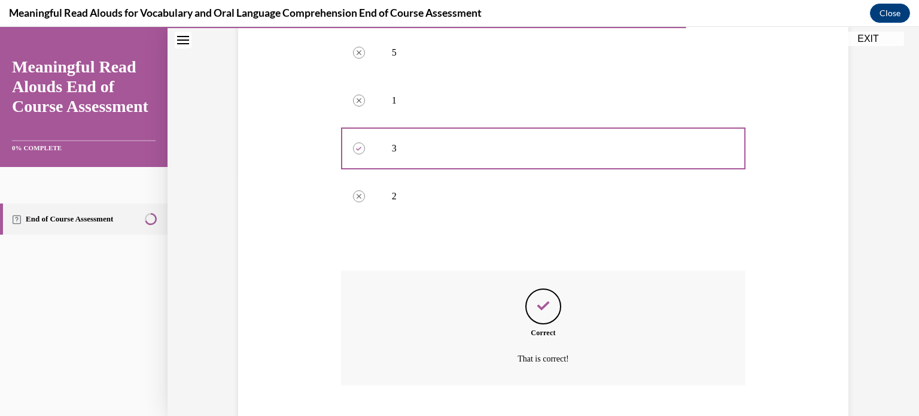
scroll to position [315, 0]
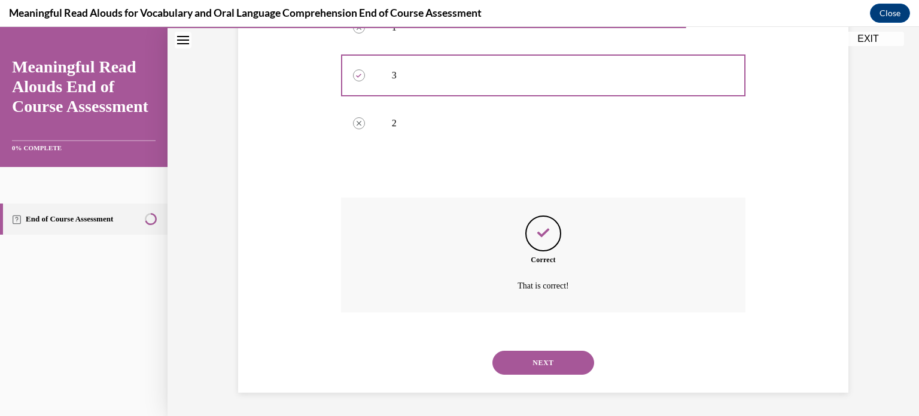
click at [552, 358] on button "NEXT" at bounding box center [543, 363] width 102 height 24
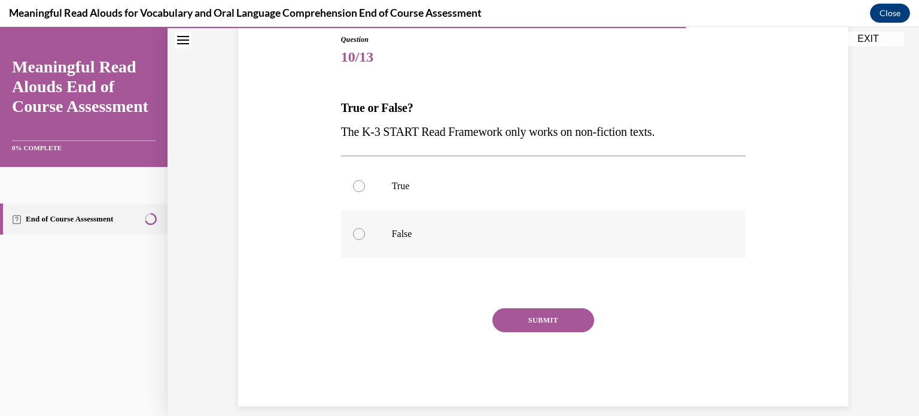
click at [361, 237] on div at bounding box center [359, 234] width 12 height 12
click at [361, 237] on input "False" at bounding box center [359, 234] width 12 height 12
radio input "true"
click at [527, 322] on button "SUBMIT" at bounding box center [543, 320] width 102 height 24
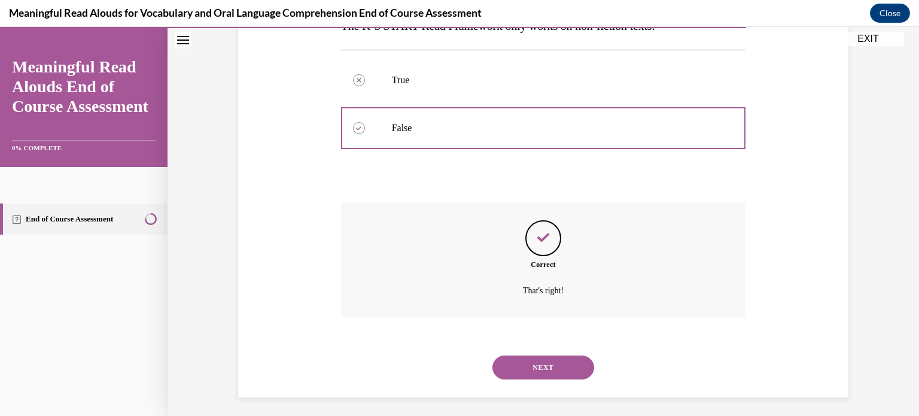
scroll to position [243, 0]
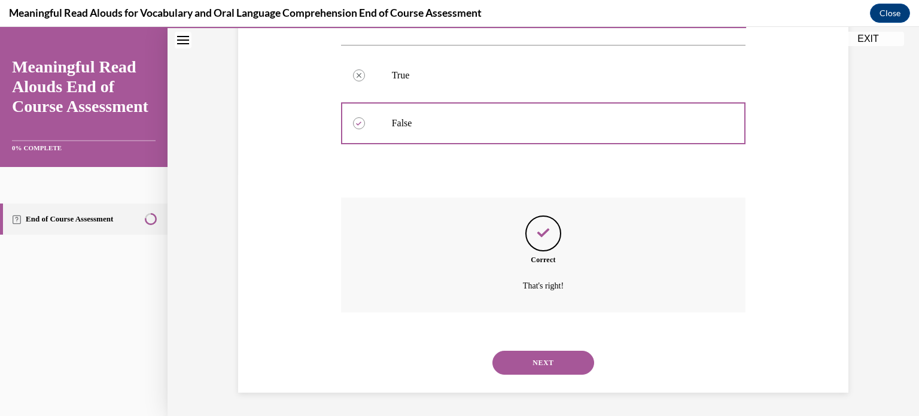
click at [532, 360] on button "NEXT" at bounding box center [543, 363] width 102 height 24
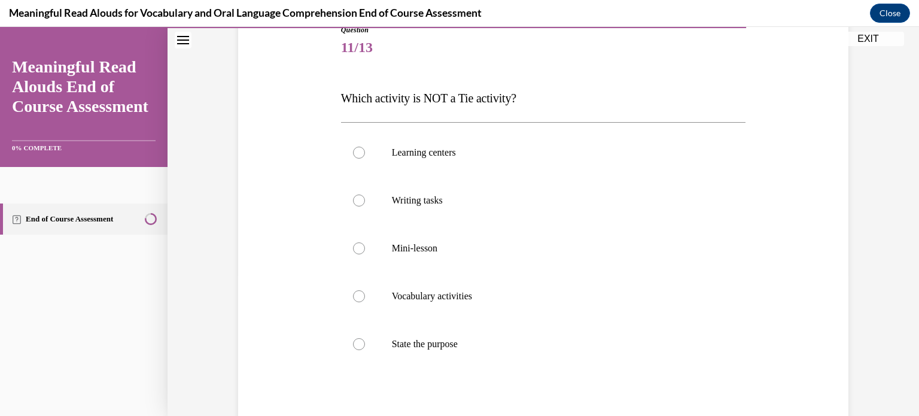
scroll to position [145, 0]
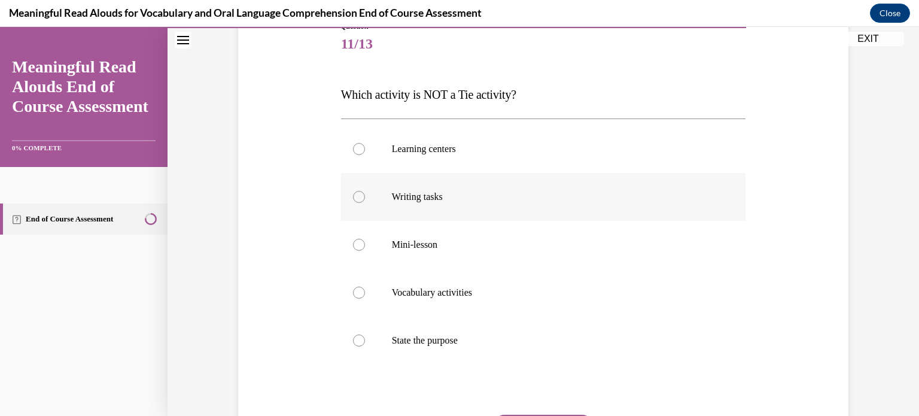
click at [358, 202] on div at bounding box center [359, 197] width 12 height 12
click at [358, 202] on input "Writing tasks" at bounding box center [359, 197] width 12 height 12
radio input "true"
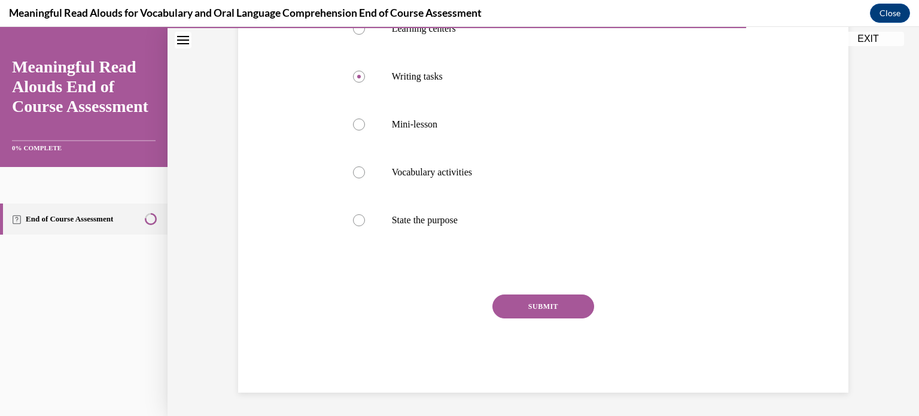
click at [544, 305] on button "SUBMIT" at bounding box center [543, 306] width 102 height 24
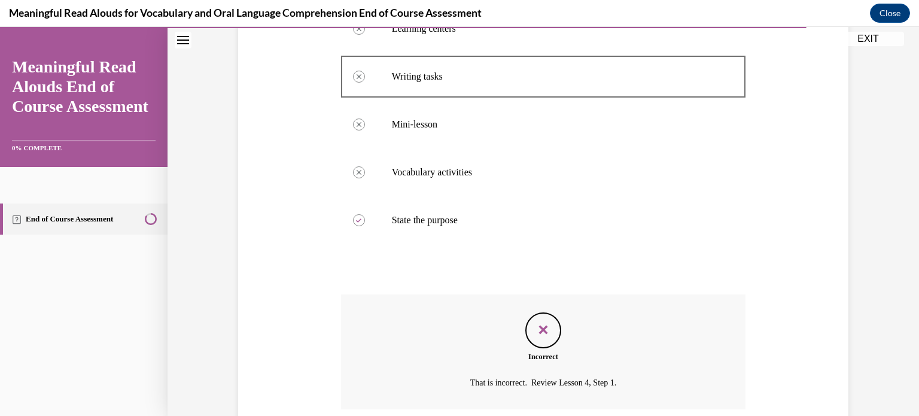
scroll to position [363, 0]
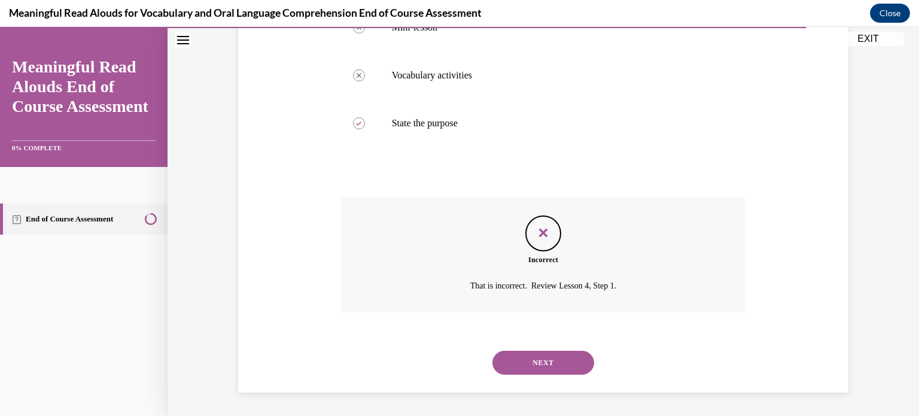
click at [541, 351] on button "NEXT" at bounding box center [543, 363] width 102 height 24
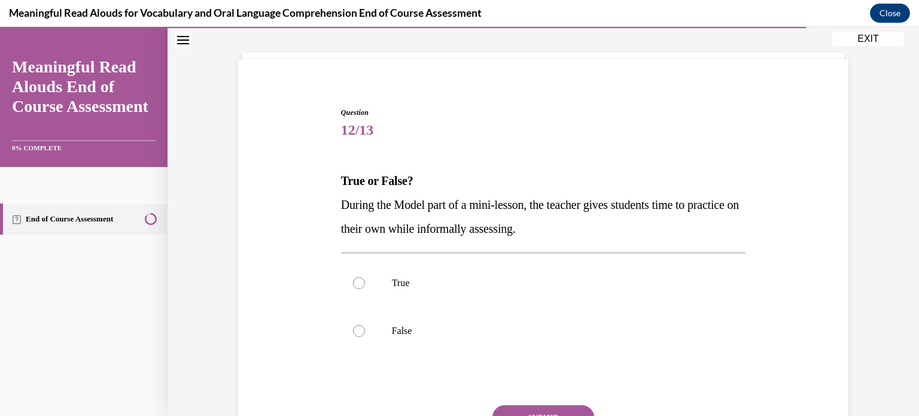
scroll to position [58, 0]
click at [356, 284] on div at bounding box center [359, 284] width 12 height 12
click at [356, 284] on input "True" at bounding box center [359, 284] width 12 height 12
radio input "true"
click at [513, 405] on div "Question 12/13 True or False? During the Model part of a mini-lesson, the teach…" at bounding box center [543, 306] width 405 height 396
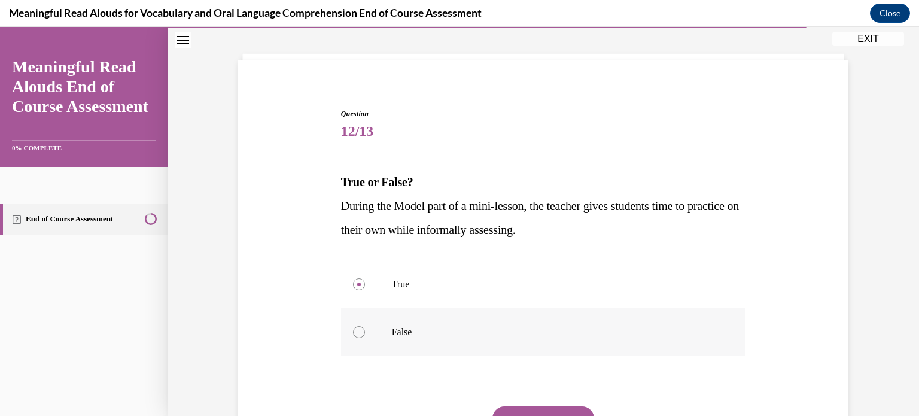
click at [355, 333] on div at bounding box center [359, 332] width 12 height 12
click at [355, 333] on input "False" at bounding box center [359, 332] width 12 height 12
radio input "true"
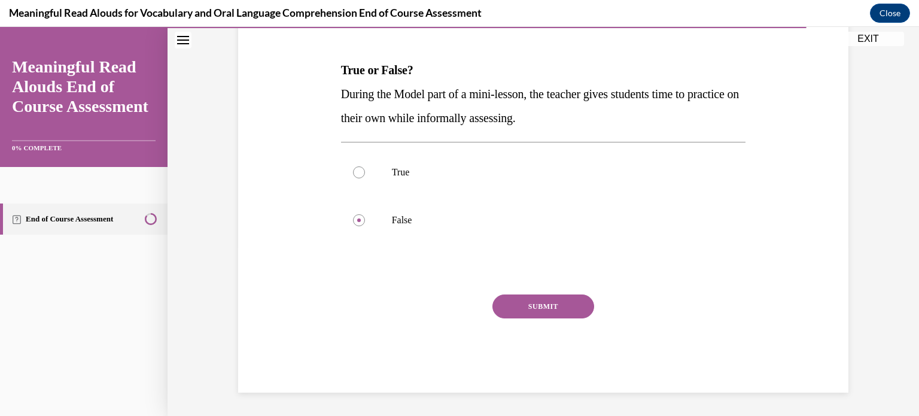
click at [519, 309] on button "SUBMIT" at bounding box center [543, 306] width 102 height 24
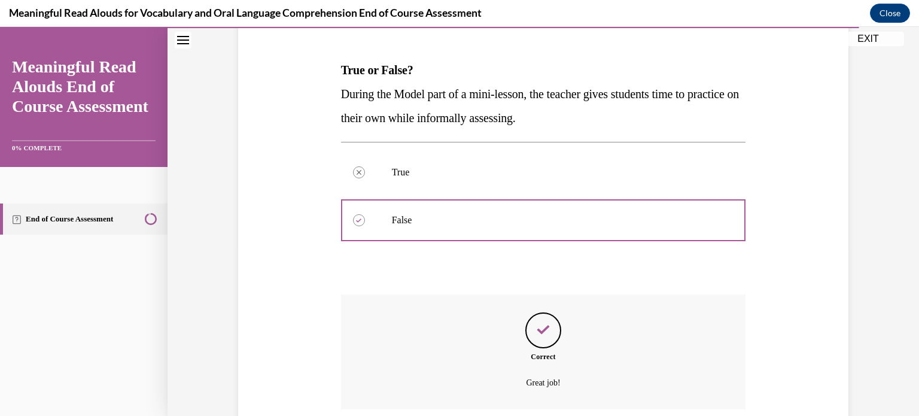
scroll to position [267, 0]
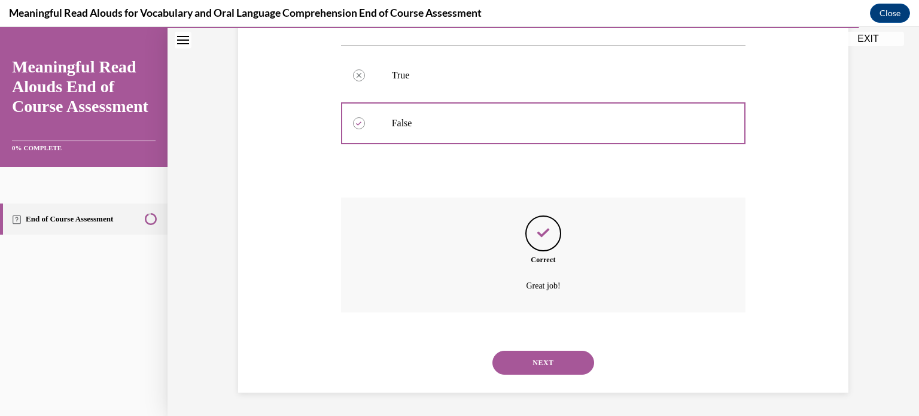
click at [534, 363] on button "NEXT" at bounding box center [543, 363] width 102 height 24
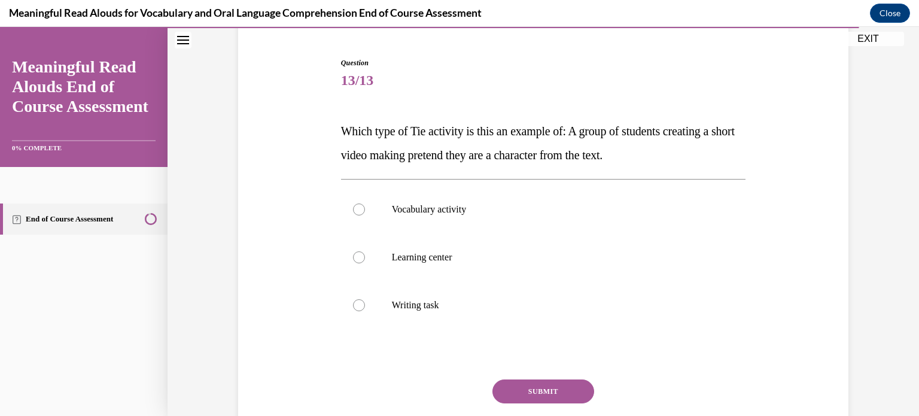
scroll to position [122, 0]
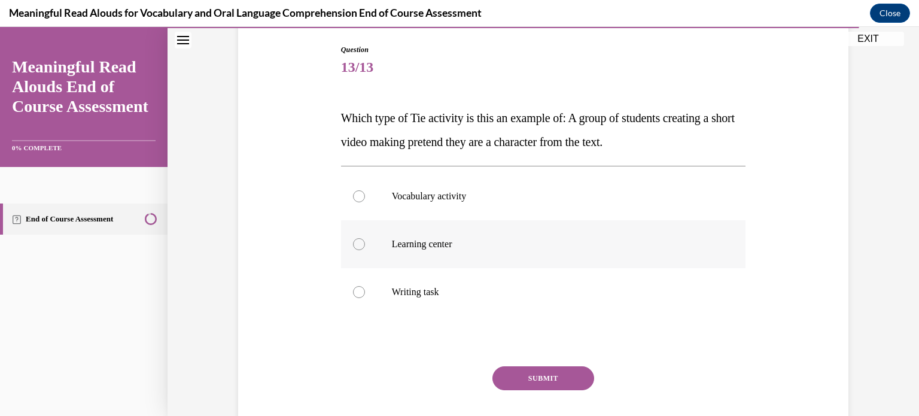
click at [358, 241] on div at bounding box center [359, 244] width 12 height 12
click at [358, 241] on input "Learning center" at bounding box center [359, 244] width 12 height 12
radio input "true"
click at [534, 383] on button "SUBMIT" at bounding box center [543, 378] width 102 height 24
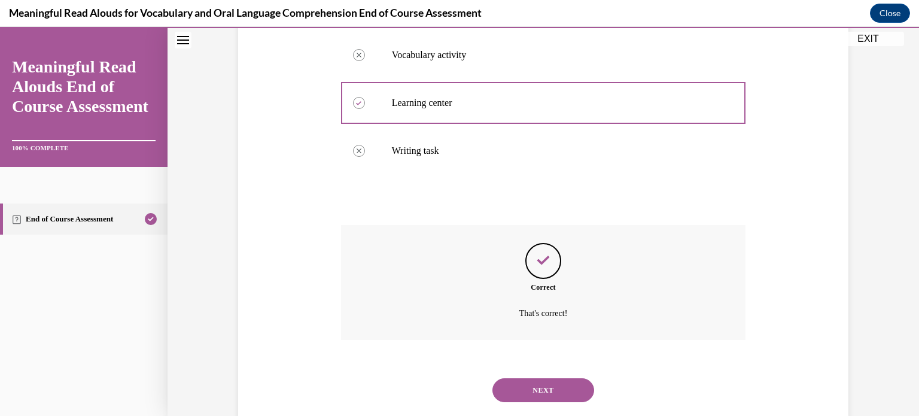
scroll to position [291, 0]
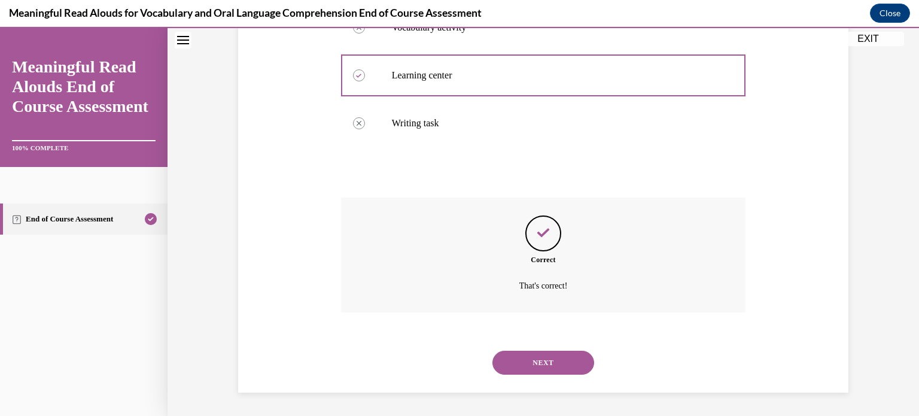
click at [546, 363] on button "NEXT" at bounding box center [543, 363] width 102 height 24
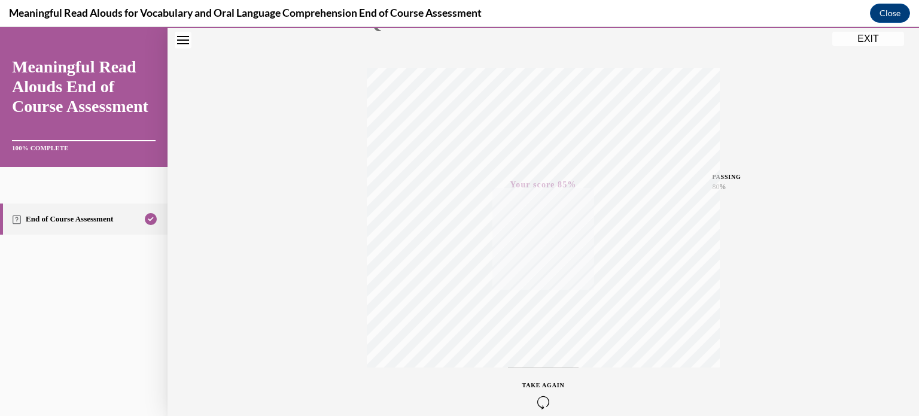
scroll to position [224, 0]
click at [882, 38] on button "EXIT" at bounding box center [868, 39] width 72 height 14
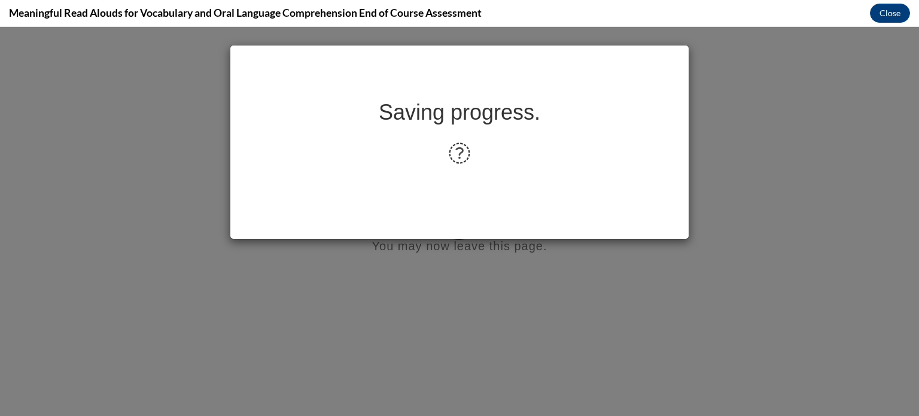
scroll to position [0, 0]
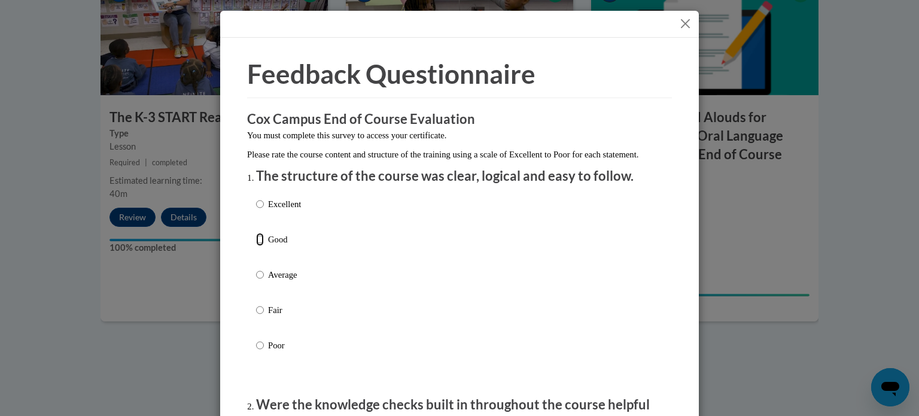
click at [258, 246] on input "Good" at bounding box center [260, 239] width 8 height 13
radio input "true"
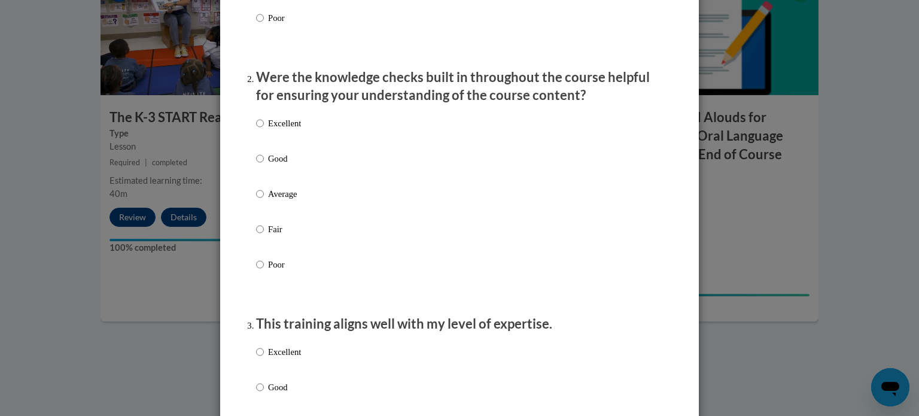
scroll to position [318, 0]
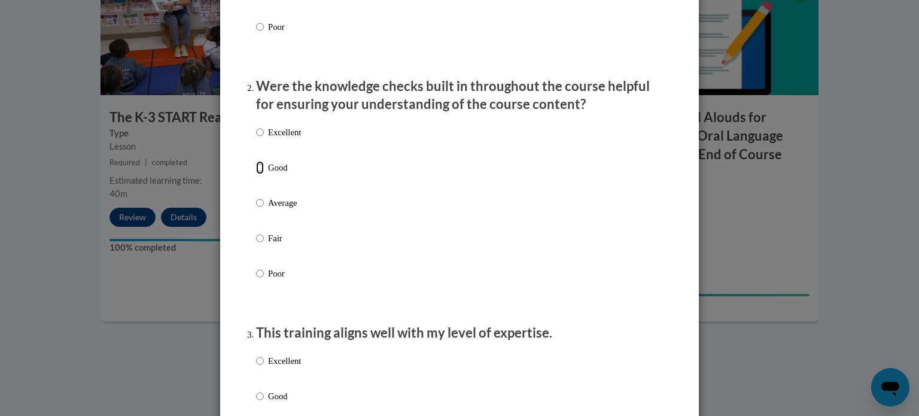
click at [258, 174] on input "Good" at bounding box center [260, 167] width 8 height 13
radio input "true"
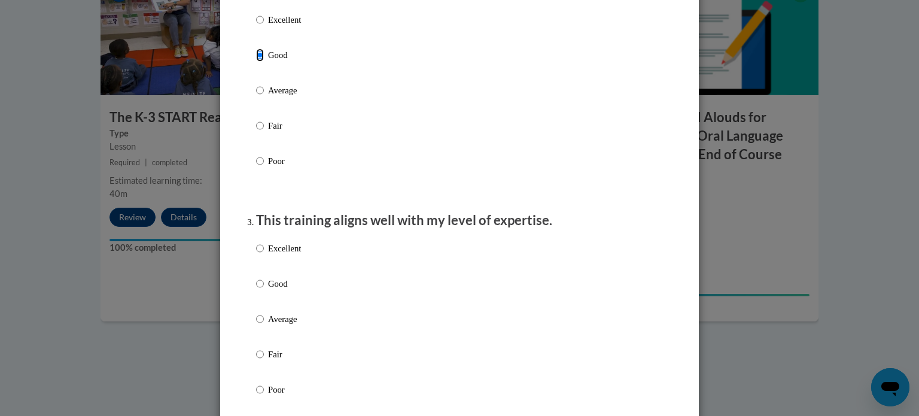
scroll to position [438, 0]
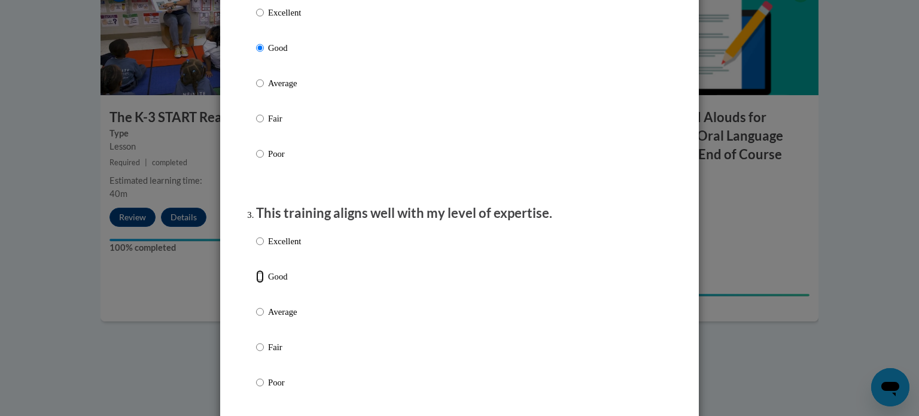
click at [261, 283] on input "Good" at bounding box center [260, 276] width 8 height 13
radio input "true"
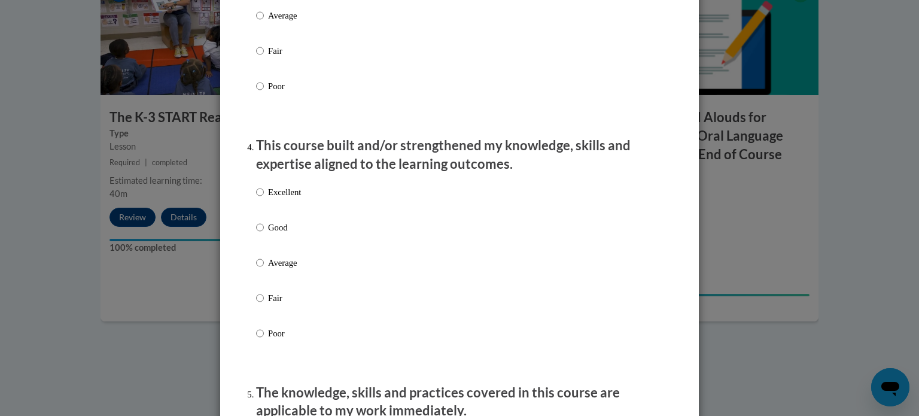
scroll to position [738, 0]
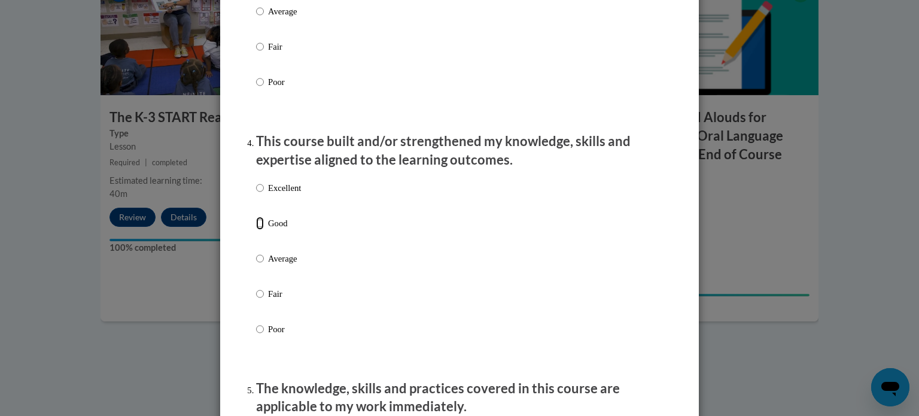
click at [258, 230] on input "Good" at bounding box center [260, 223] width 8 height 13
radio input "true"
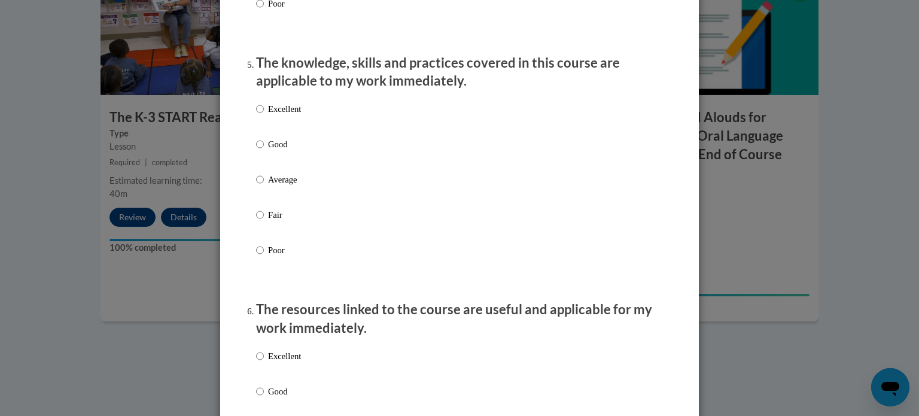
scroll to position [1066, 0]
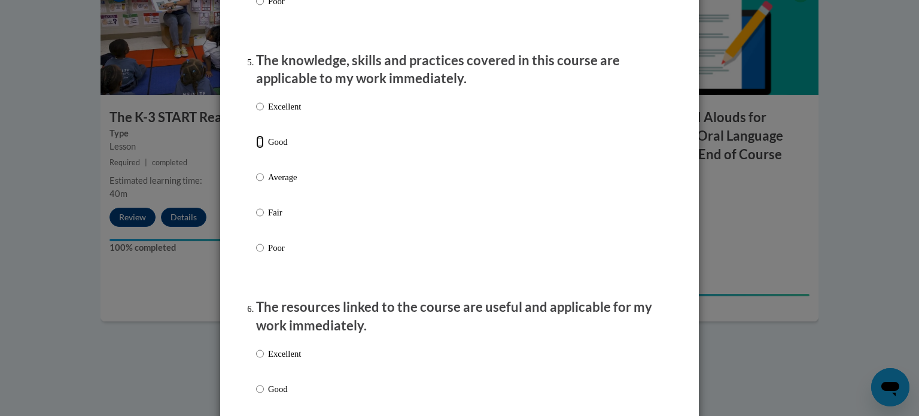
click at [261, 148] on input "Good" at bounding box center [260, 141] width 8 height 13
radio input "true"
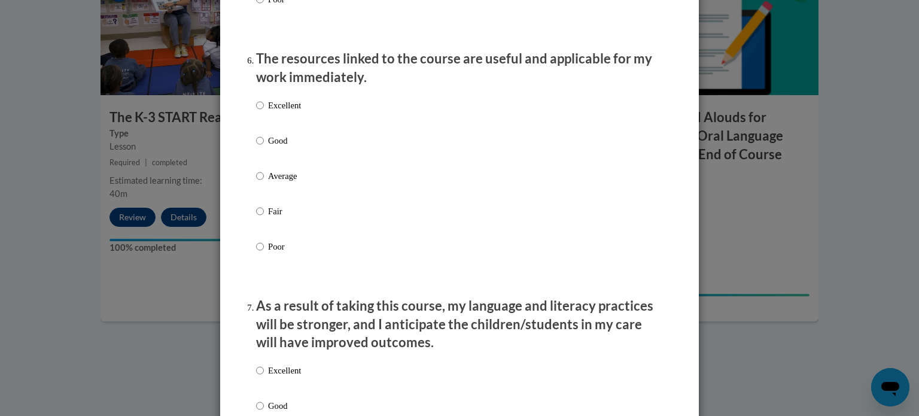
scroll to position [1350, 0]
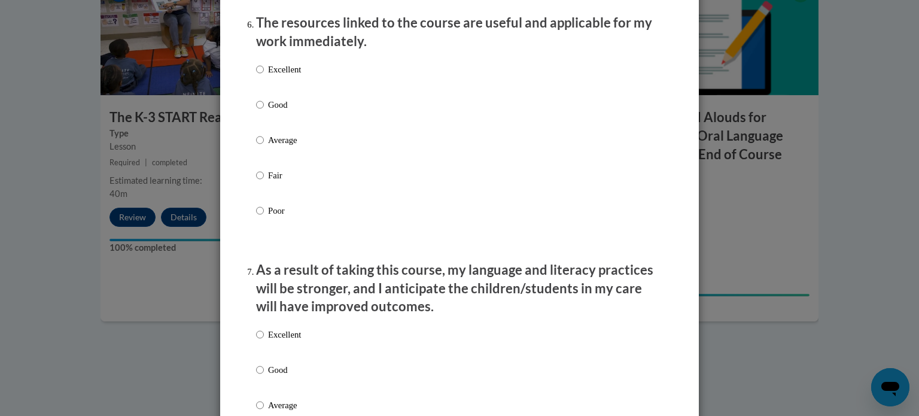
click at [278, 95] on label "Excellent" at bounding box center [278, 79] width 45 height 32
click at [264, 76] on input "Excellent" at bounding box center [260, 69] width 8 height 13
radio input "true"
click at [268, 376] on p "Good" at bounding box center [284, 369] width 33 height 13
click at [264, 376] on input "Good" at bounding box center [260, 369] width 8 height 13
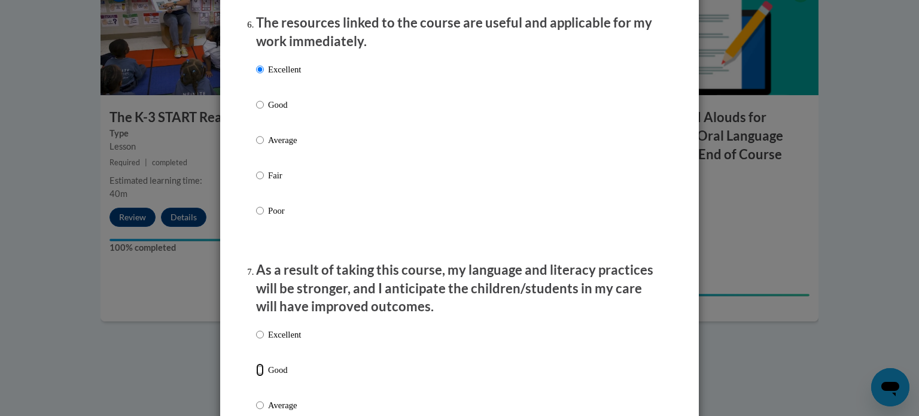
radio input "true"
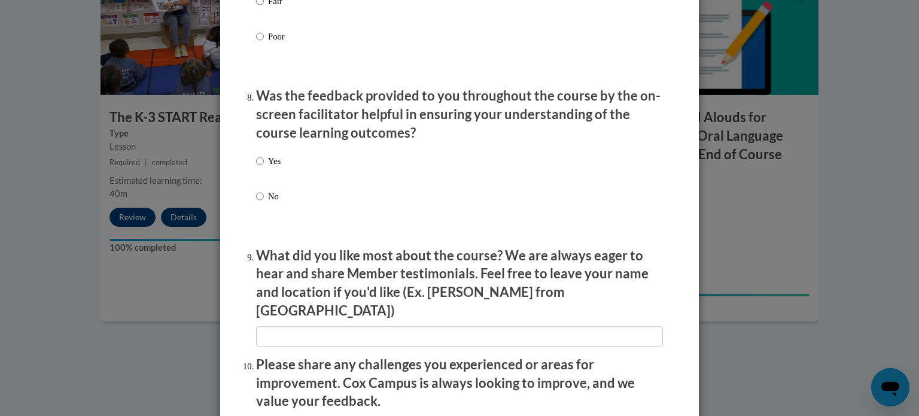
scroll to position [1824, 0]
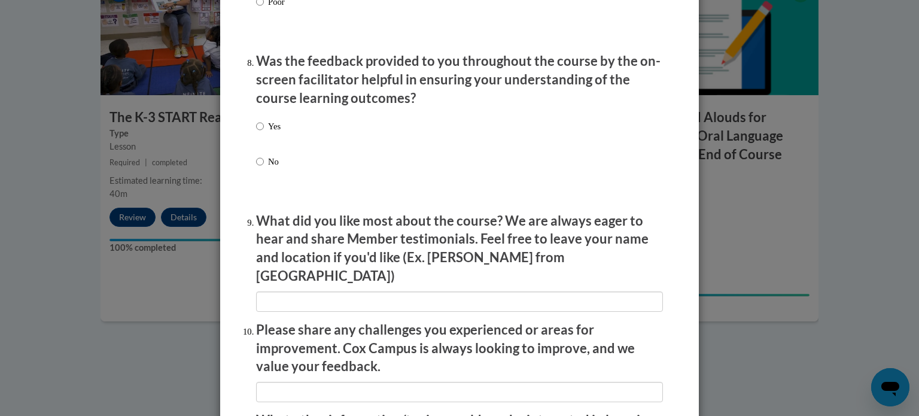
click at [276, 133] on p "Yes" at bounding box center [274, 126] width 13 height 13
click at [264, 133] on input "Yes" at bounding box center [260, 126] width 8 height 13
radio input "true"
click at [276, 133] on p "Yes" at bounding box center [274, 126] width 13 height 13
click at [264, 133] on input "Yes" at bounding box center [260, 126] width 8 height 13
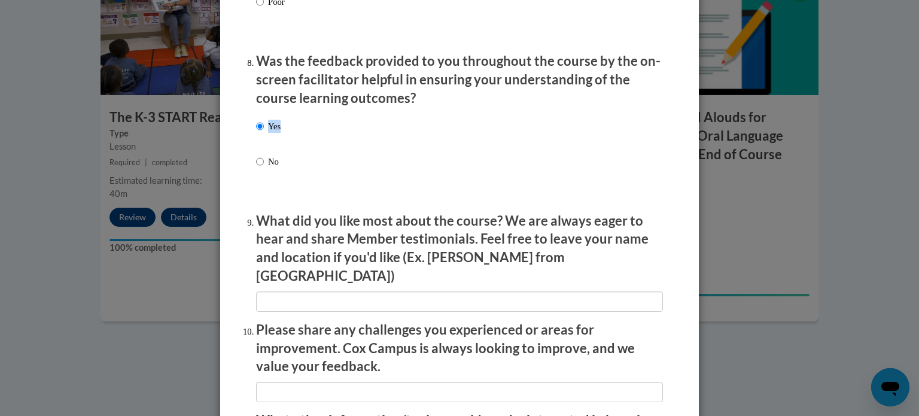
scroll to position [2075, 0]
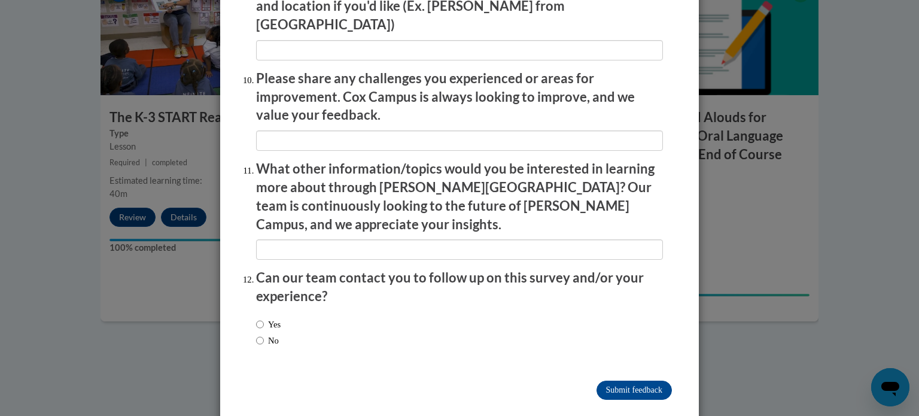
click at [274, 334] on label "No" at bounding box center [267, 340] width 23 height 13
click at [264, 334] on input "No" at bounding box center [260, 340] width 8 height 13
radio input "true"
click at [668, 381] on input "Submit feedback" at bounding box center [633, 390] width 75 height 19
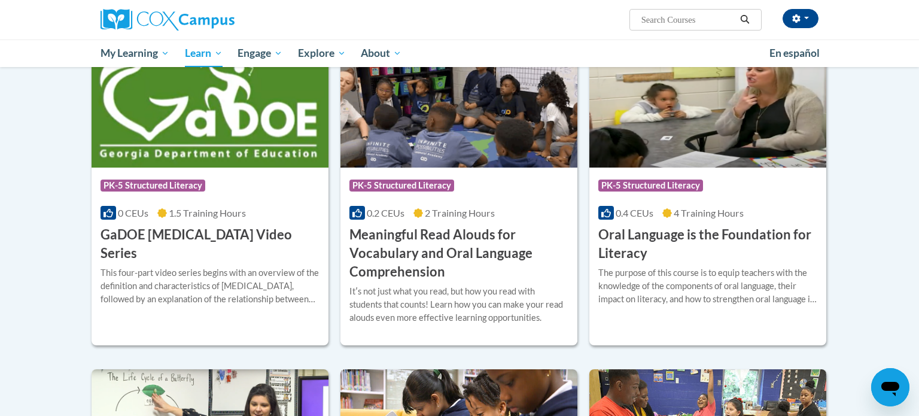
scroll to position [708, 0]
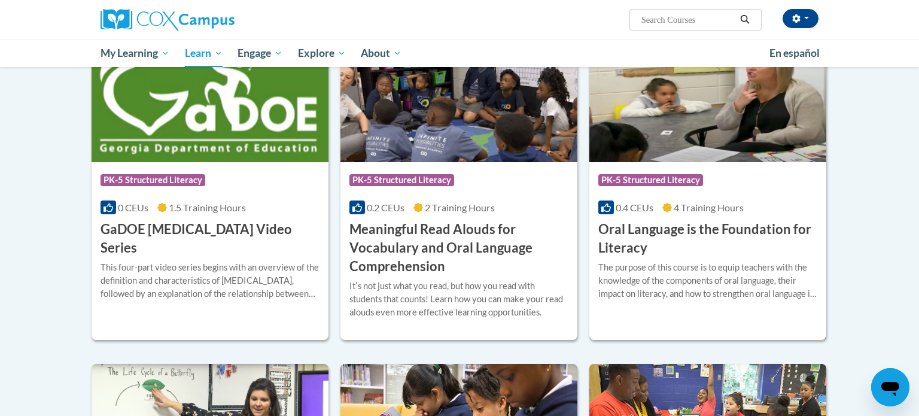
click at [669, 269] on div "The purpose of this course is to equip teachers with the knowledge of the compo…" at bounding box center [707, 280] width 219 height 39
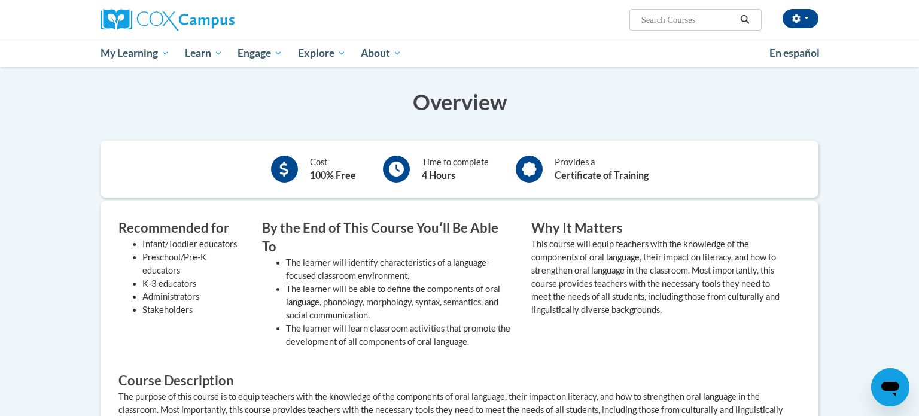
scroll to position [208, 0]
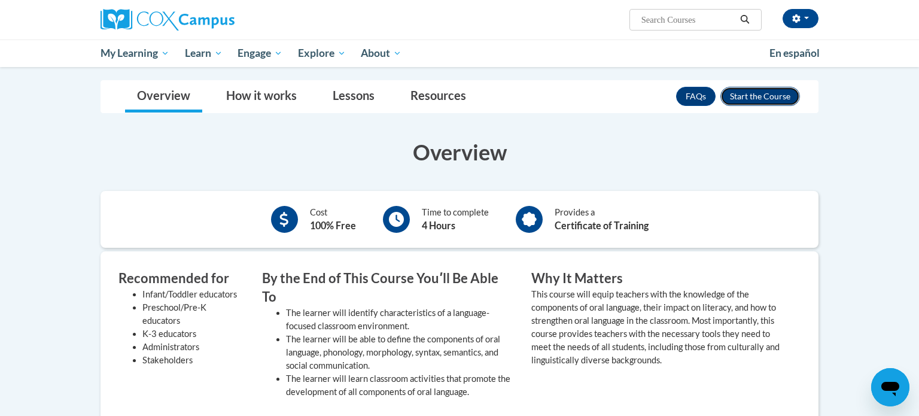
click at [769, 91] on button "Enroll" at bounding box center [760, 96] width 80 height 19
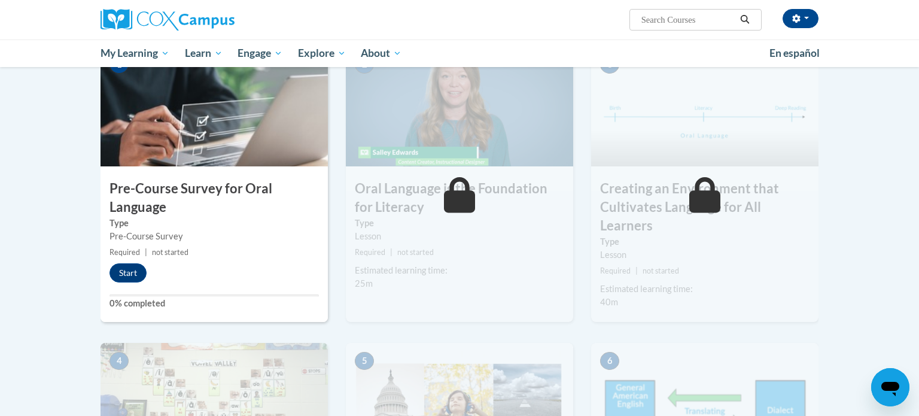
scroll to position [266, 0]
click at [137, 269] on button "Start" at bounding box center [127, 272] width 37 height 19
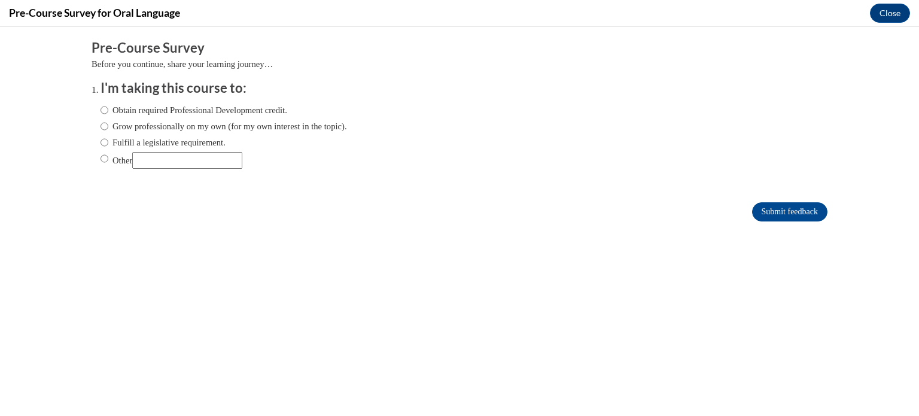
scroll to position [0, 0]
click at [105, 142] on input "Fulfill a legislative requirement." at bounding box center [105, 142] width 8 height 13
radio input "true"
click at [789, 217] on input "Submit feedback" at bounding box center [789, 211] width 75 height 19
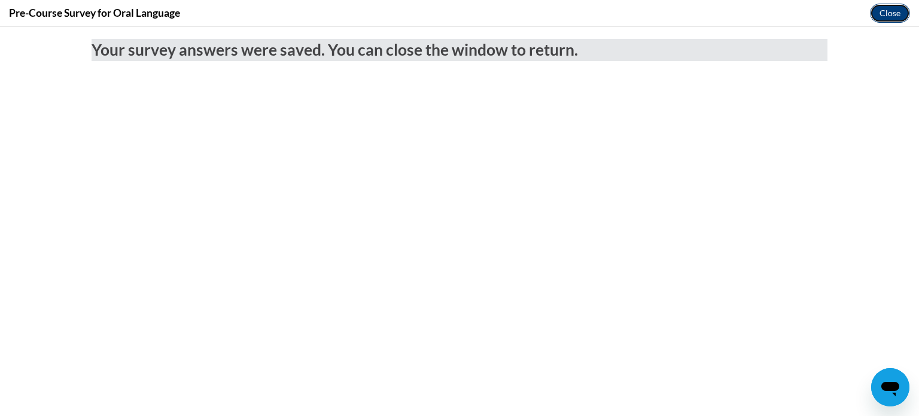
click at [901, 10] on button "Close" at bounding box center [890, 13] width 40 height 19
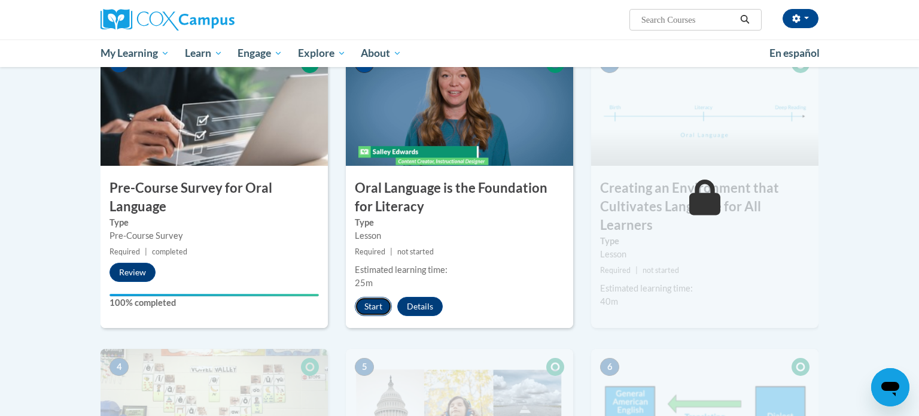
click at [372, 306] on button "Start" at bounding box center [373, 306] width 37 height 19
